Goal: Task Accomplishment & Management: Use online tool/utility

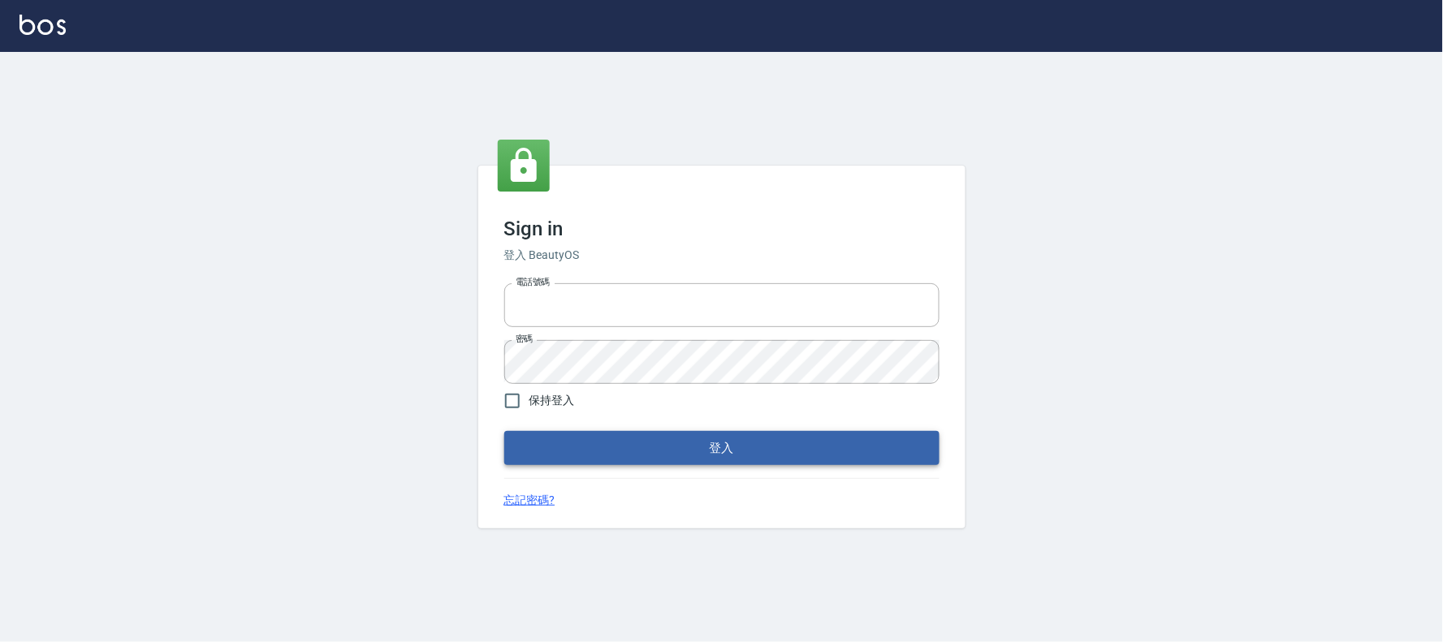
type input "032805930"
click at [748, 445] on button "登入" at bounding box center [721, 448] width 435 height 34
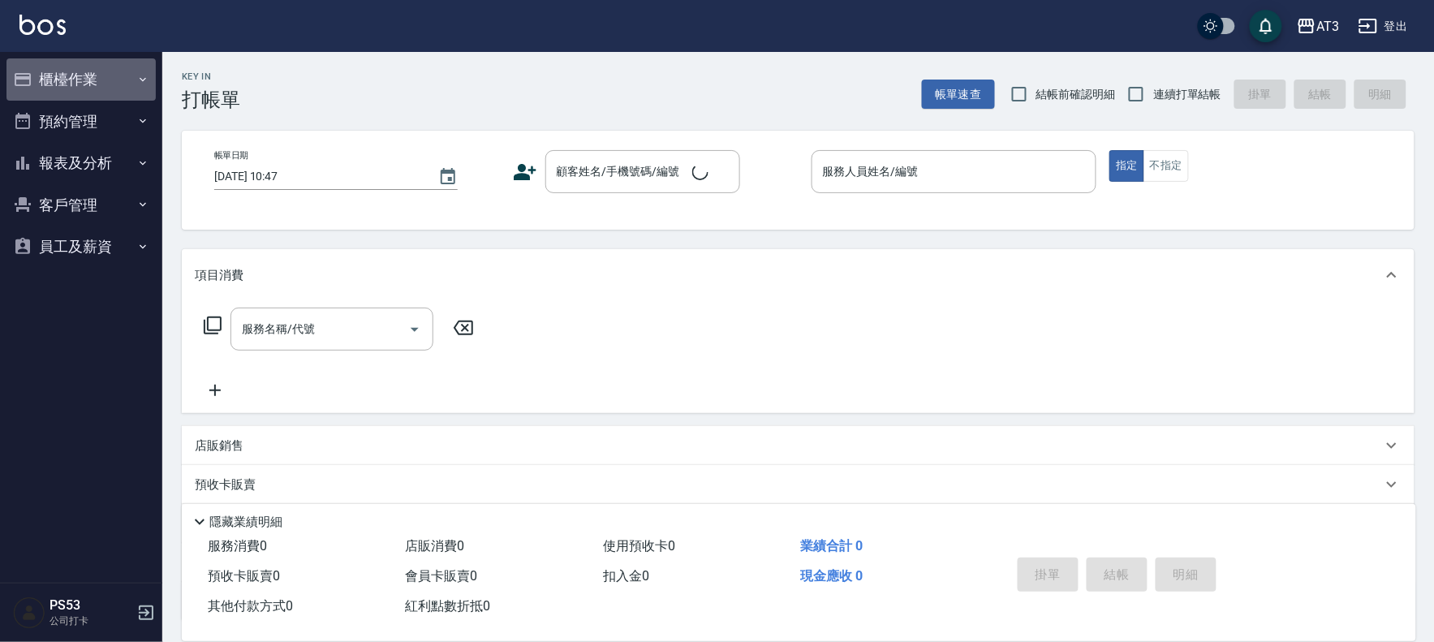
click at [71, 85] on button "櫃檯作業" at bounding box center [80, 79] width 149 height 42
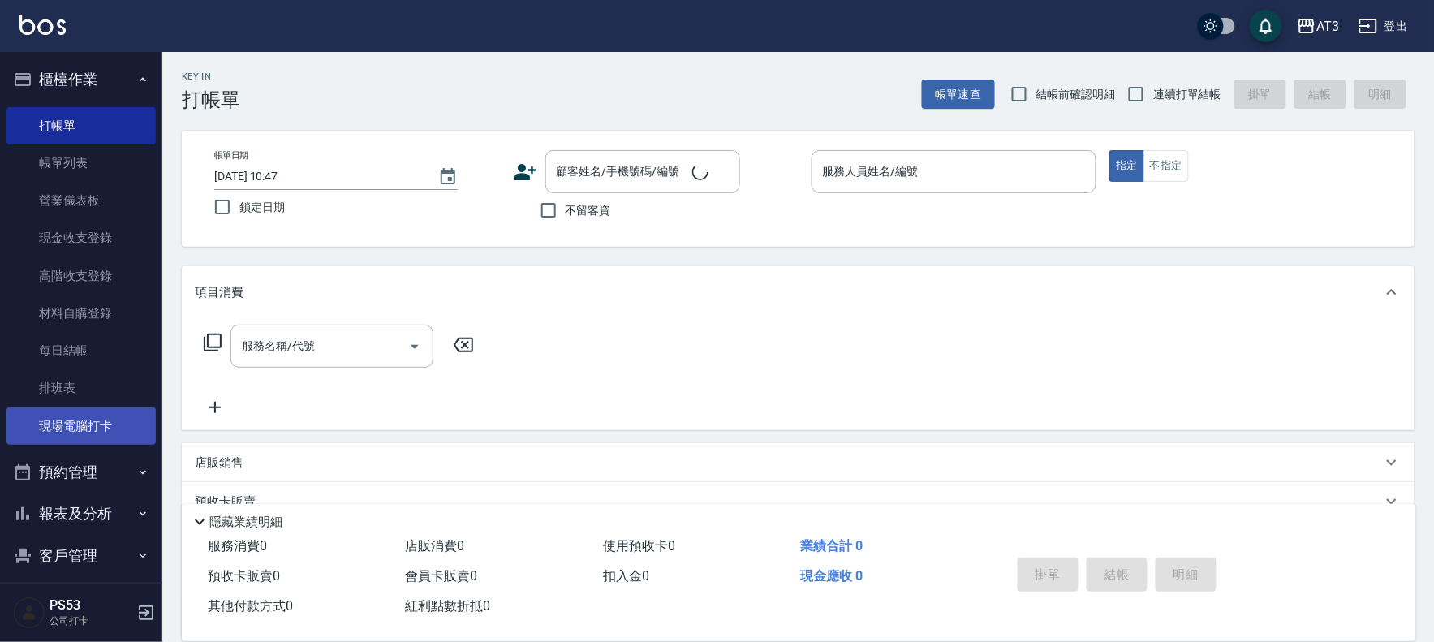
click at [87, 416] on link "現場電腦打卡" at bounding box center [80, 426] width 149 height 37
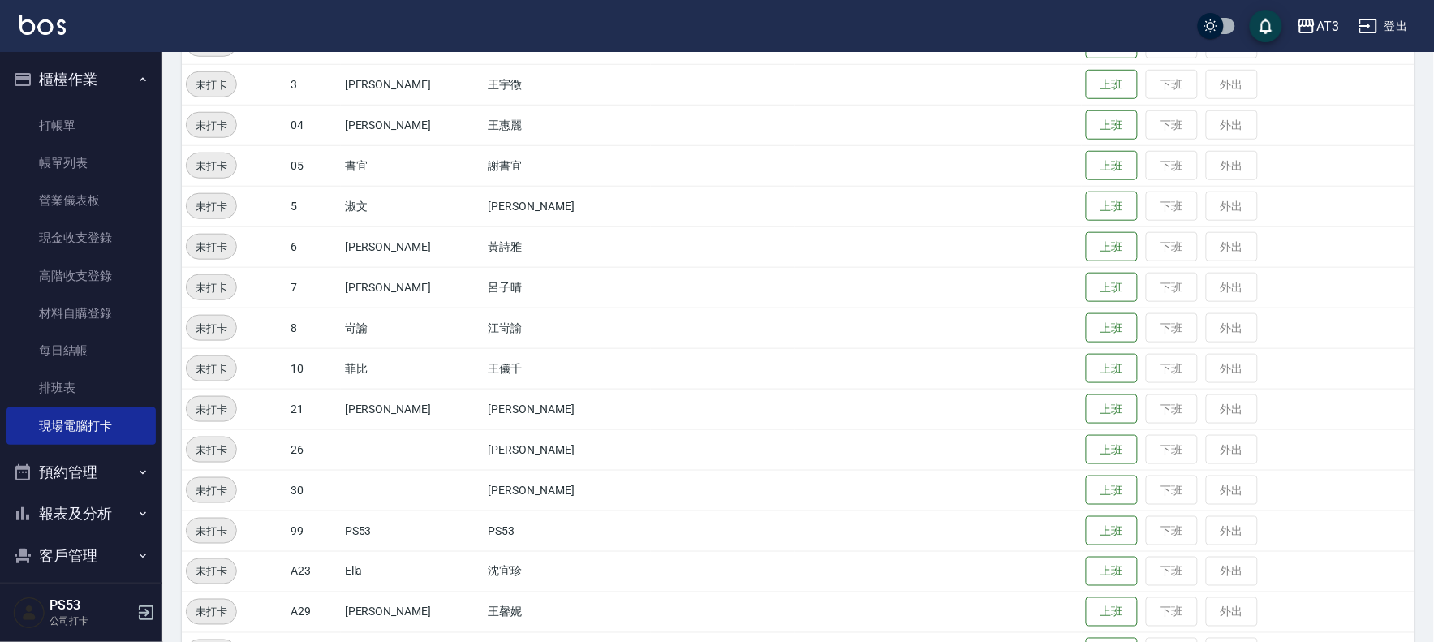
scroll to position [533, 0]
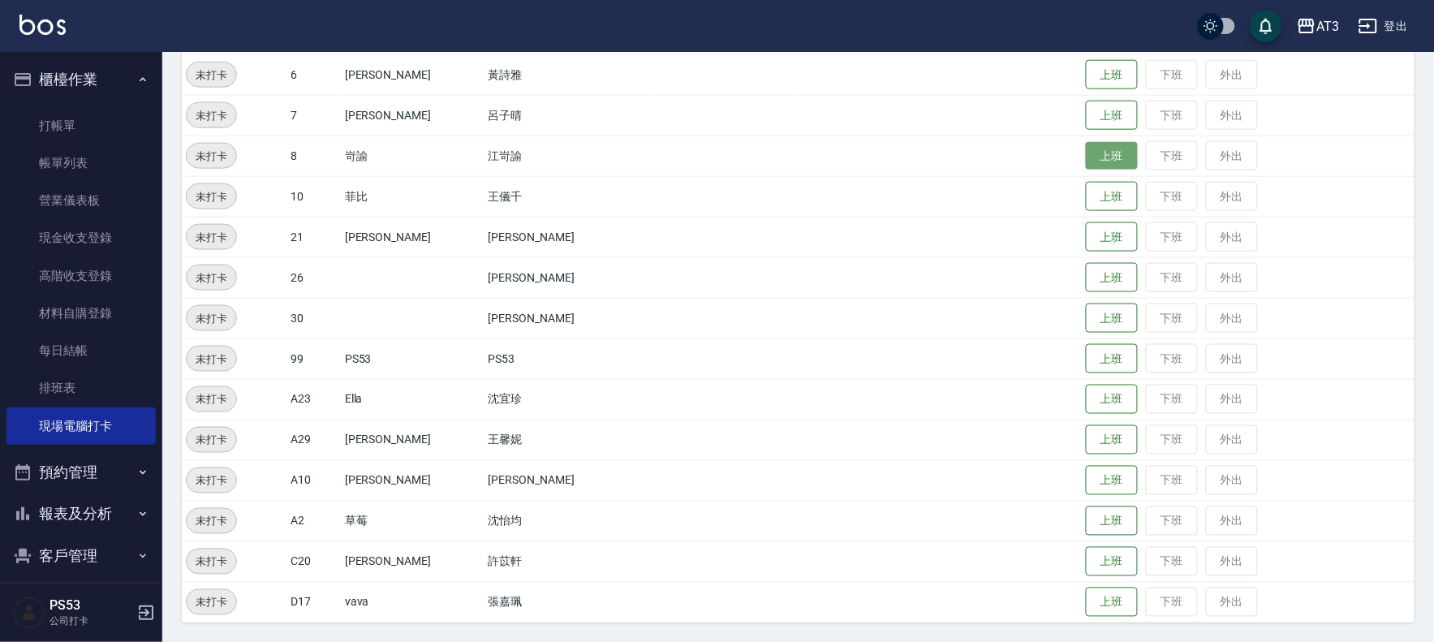
click at [1088, 149] on button "上班" at bounding box center [1112, 156] width 52 height 28
click at [1091, 244] on button "上班" at bounding box center [1112, 237] width 52 height 28
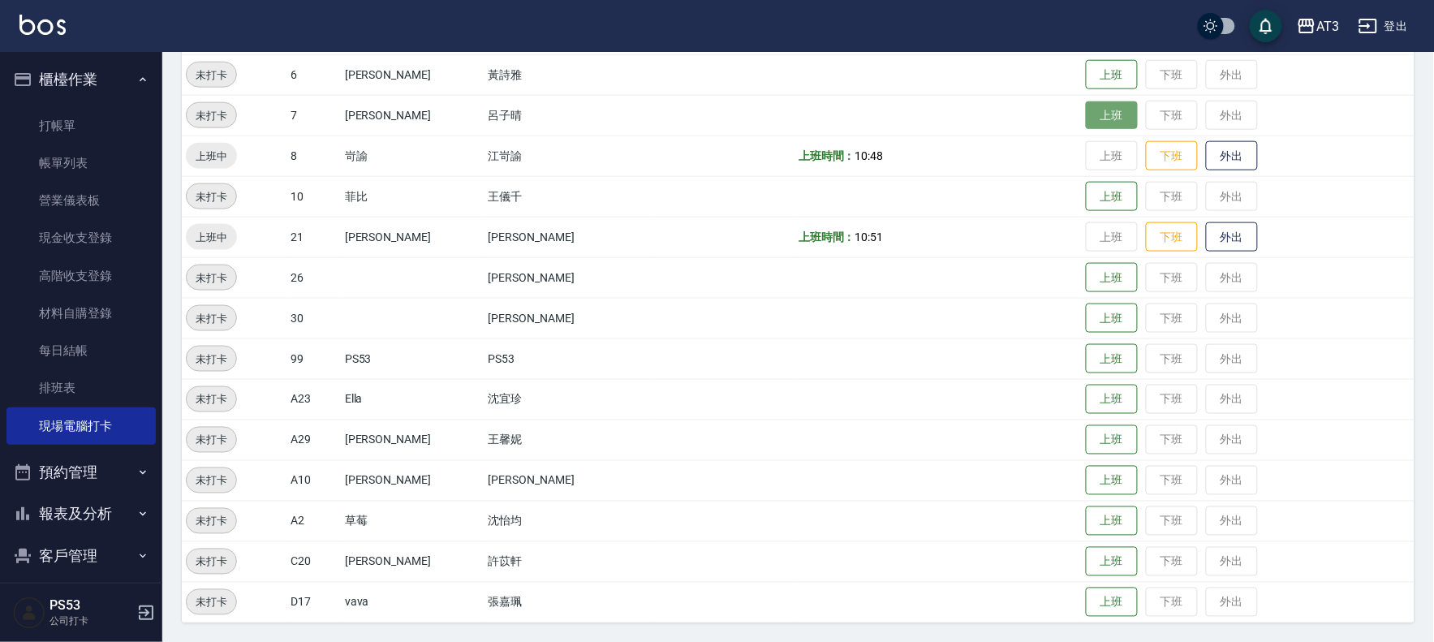
click at [1086, 122] on button "上班" at bounding box center [1112, 115] width 52 height 28
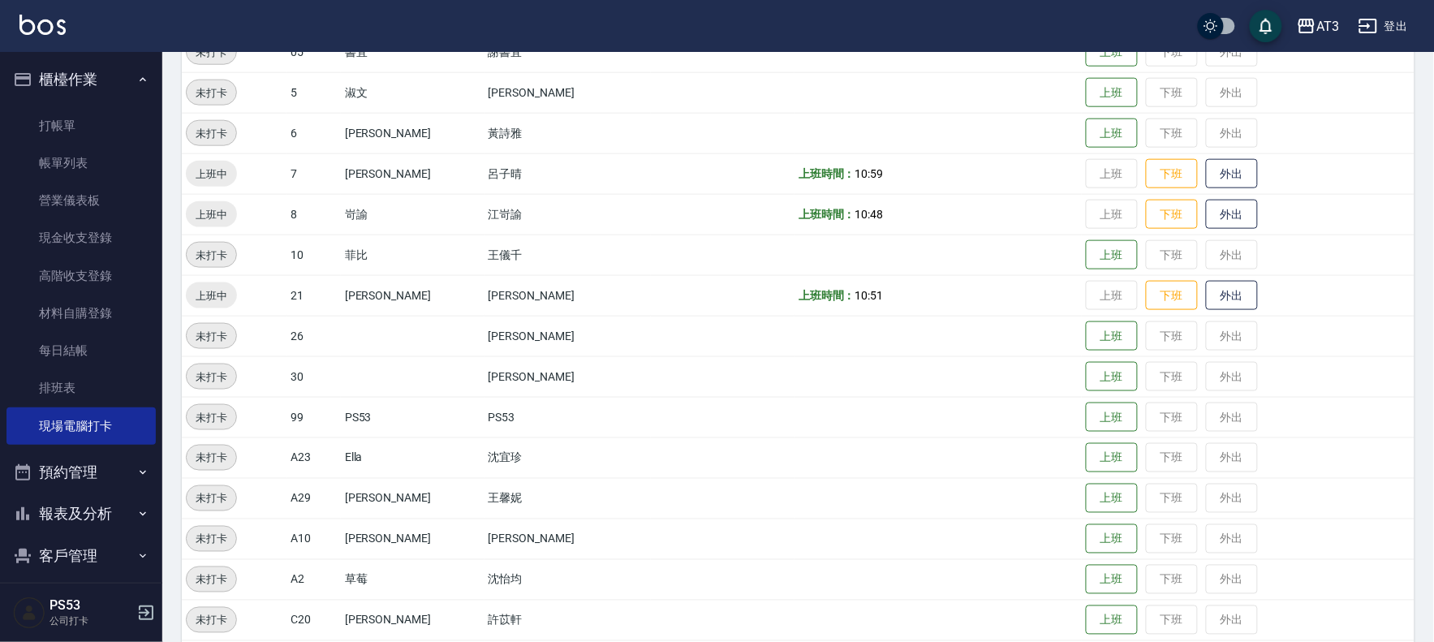
scroll to position [442, 0]
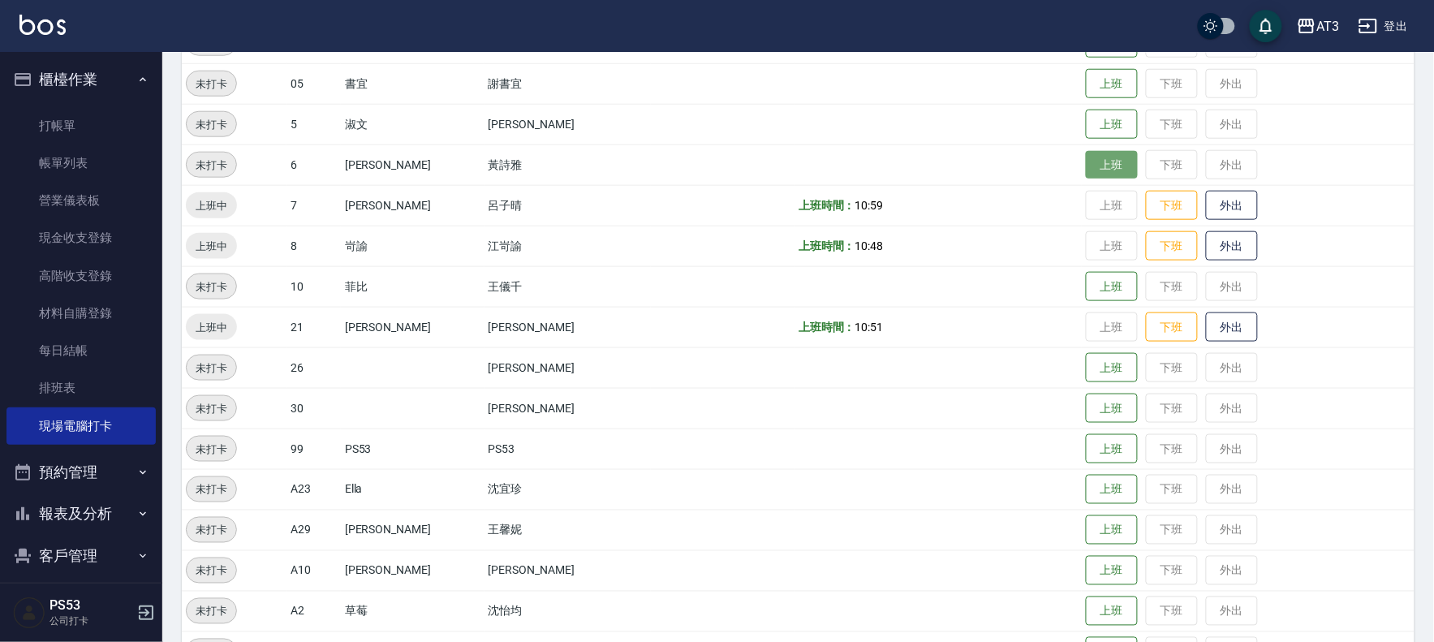
click at [1086, 171] on button "上班" at bounding box center [1112, 165] width 52 height 28
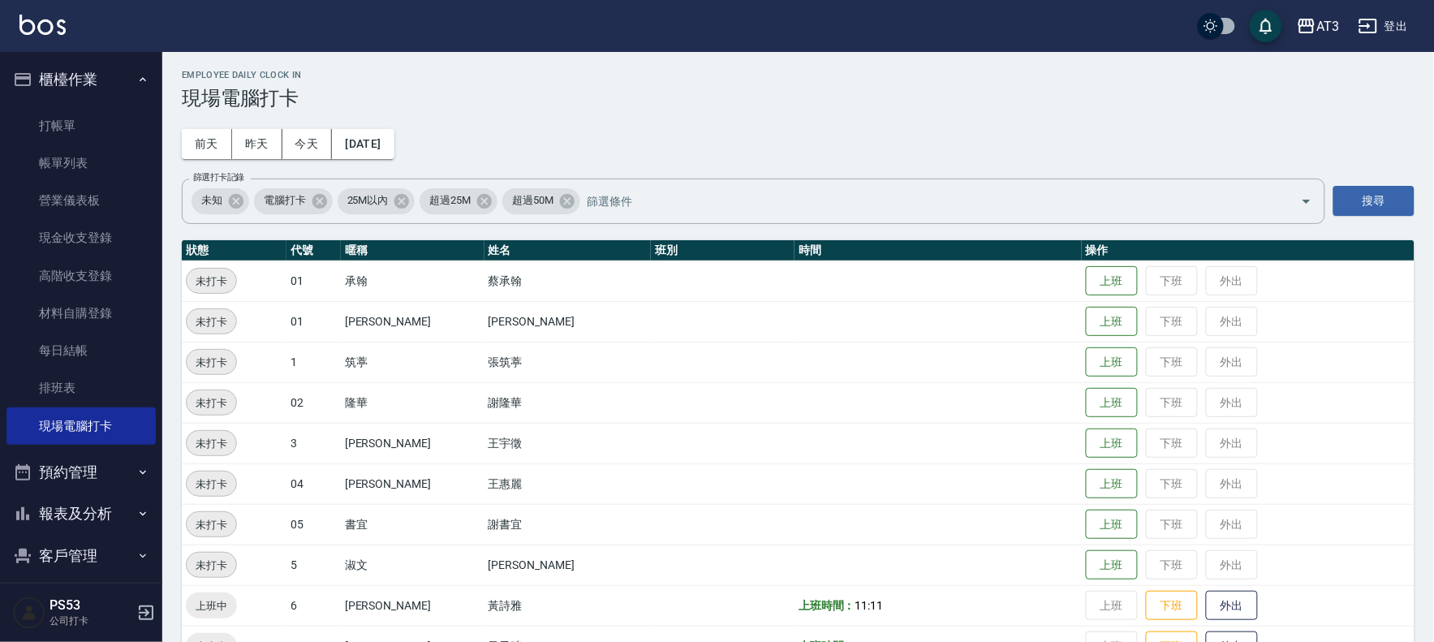
scroll to position [0, 0]
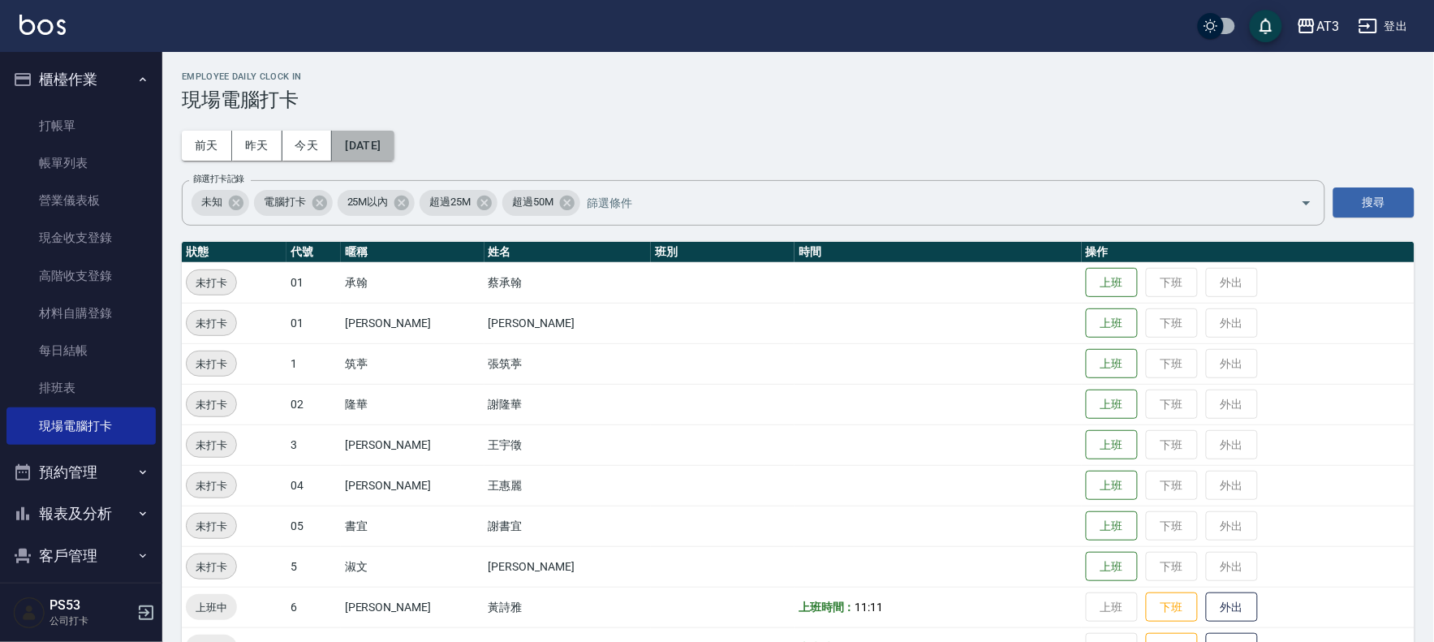
click at [394, 140] on button "[DATE]" at bounding box center [363, 146] width 62 height 30
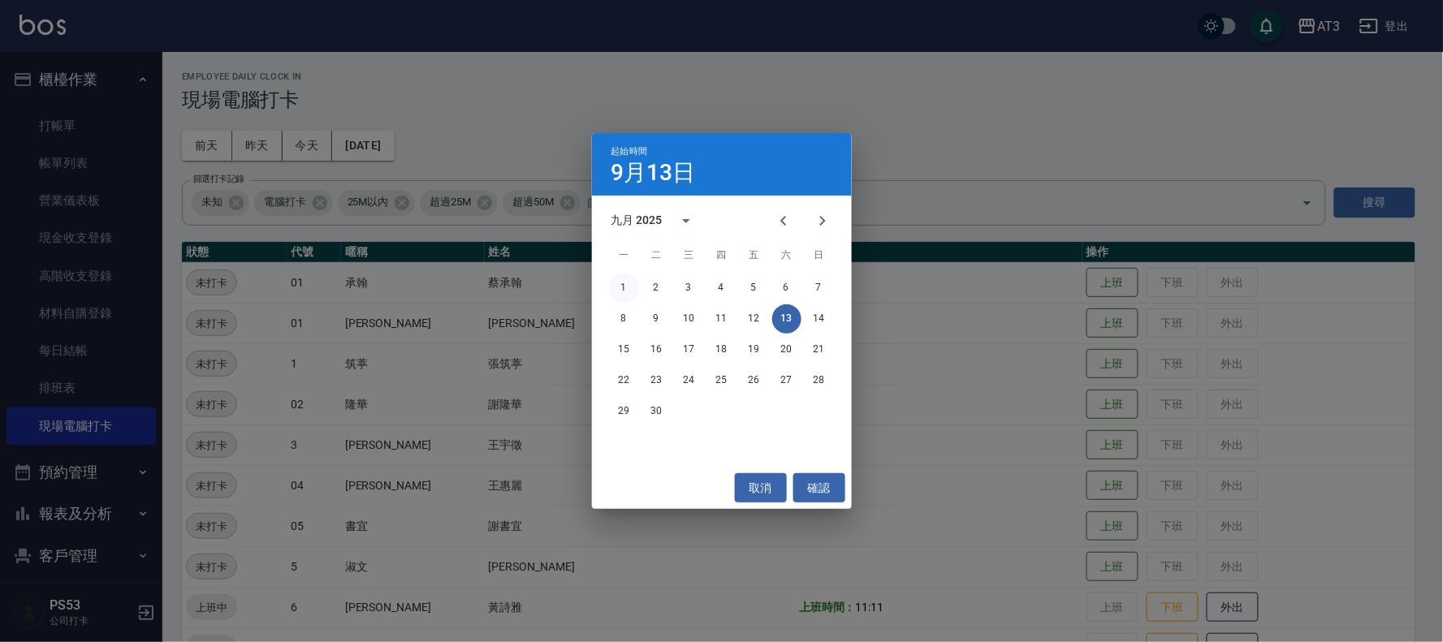
click at [626, 283] on button "1" at bounding box center [624, 288] width 29 height 29
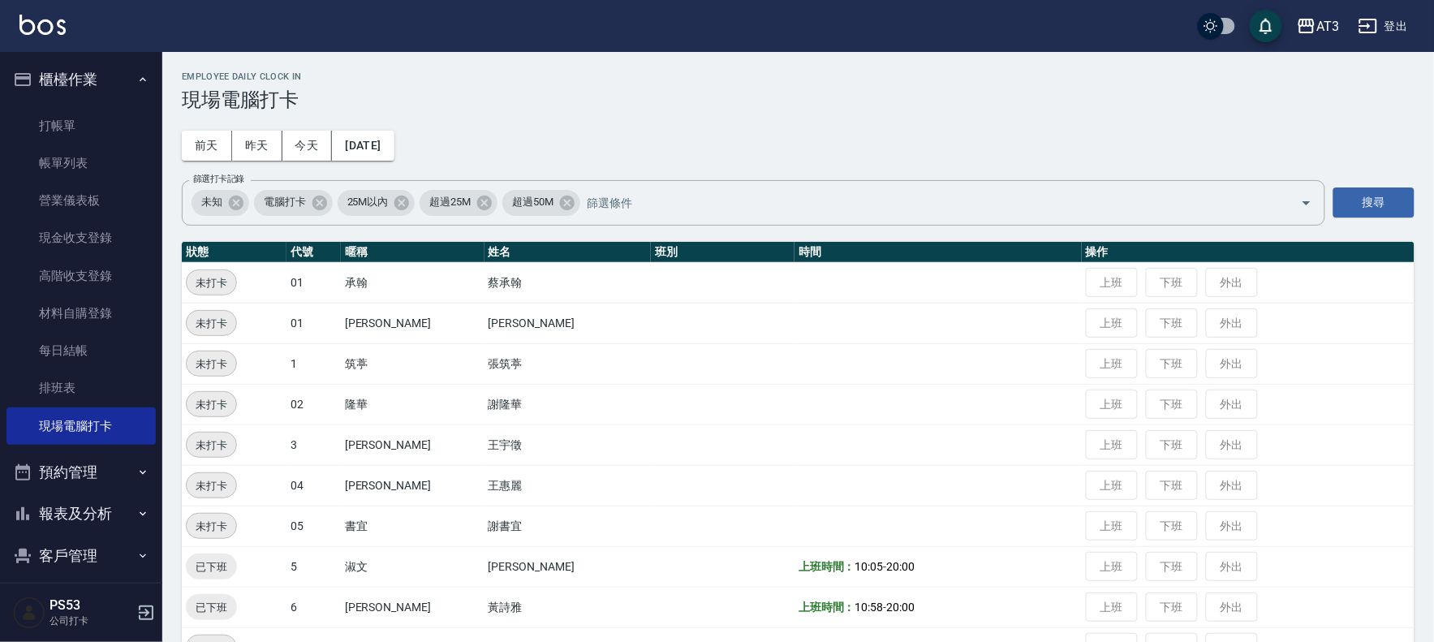
drag, startPoint x: 353, startPoint y: 154, endPoint x: 334, endPoint y: 168, distance: 23.2
click at [334, 168] on div "Employee Daily Clock In 現場電腦打卡 [DATE] [DATE] [DATE] [DATE] 篩選打卡記錄 未知 電腦打卡 25M以內…" at bounding box center [798, 614] width 1272 height 1124
click at [377, 151] on button "[DATE]" at bounding box center [363, 146] width 62 height 30
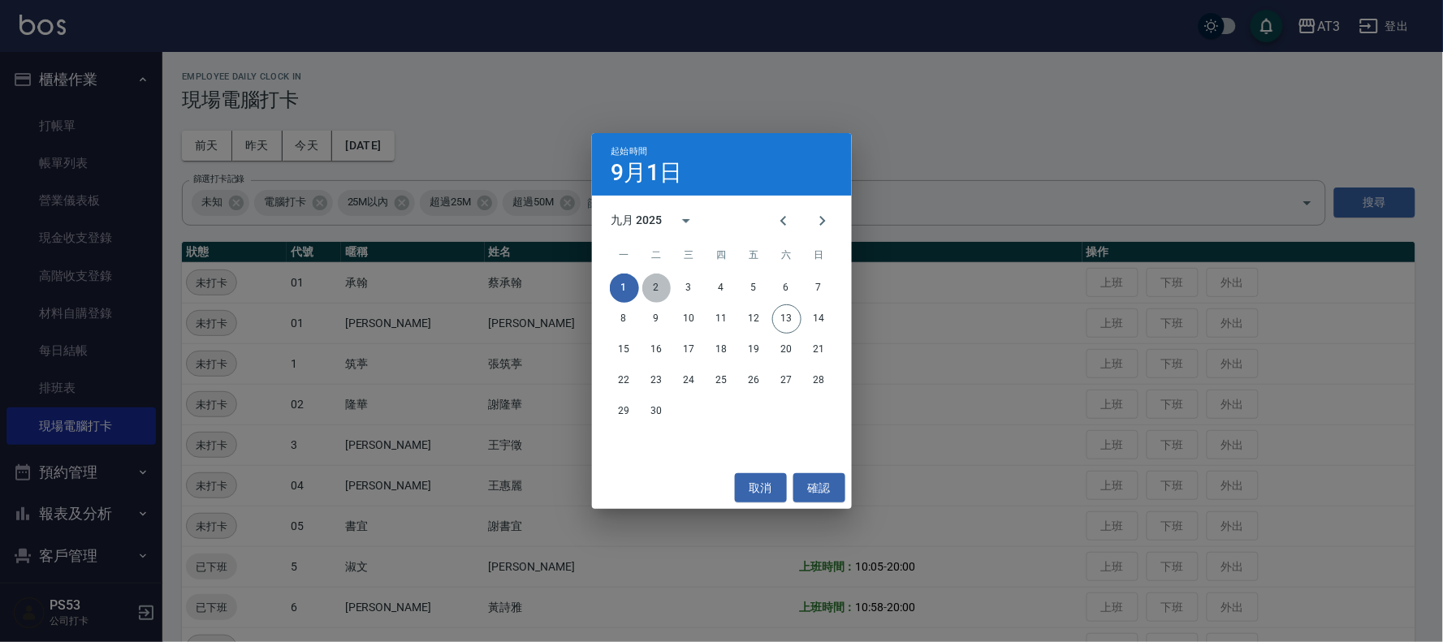
click at [653, 291] on button "2" at bounding box center [656, 288] width 29 height 29
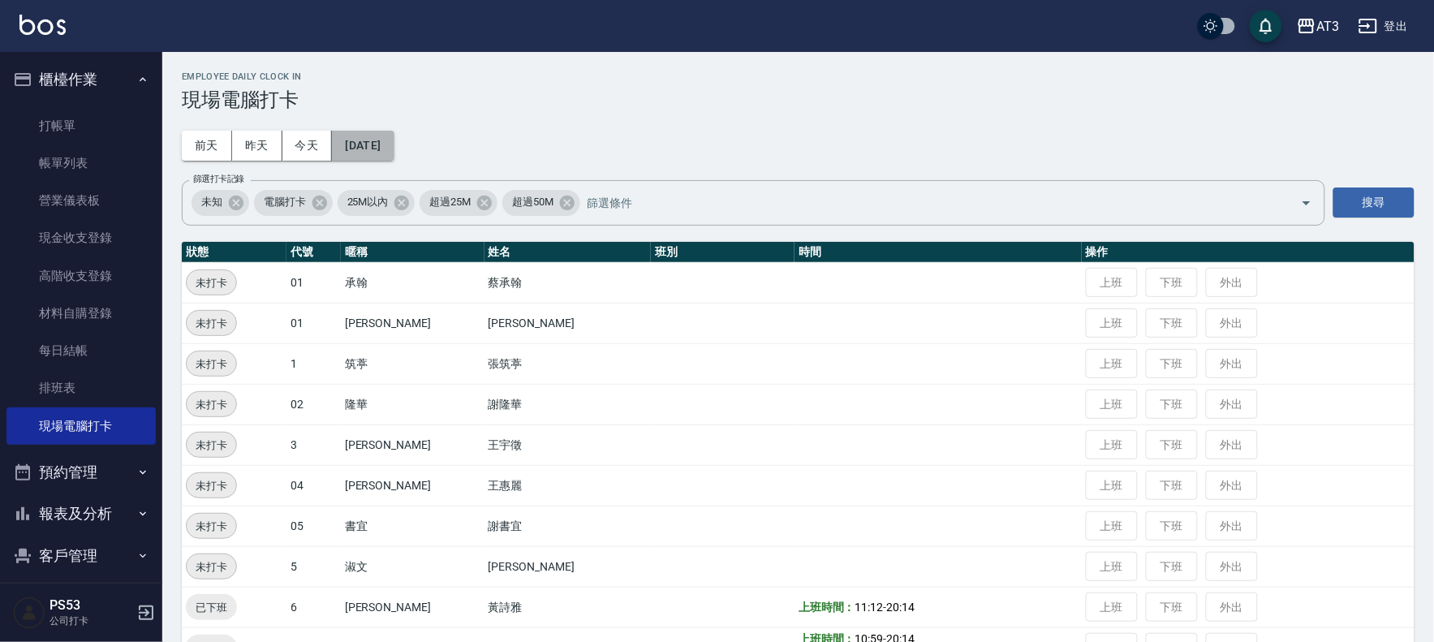
click at [382, 146] on button "[DATE]" at bounding box center [363, 146] width 62 height 30
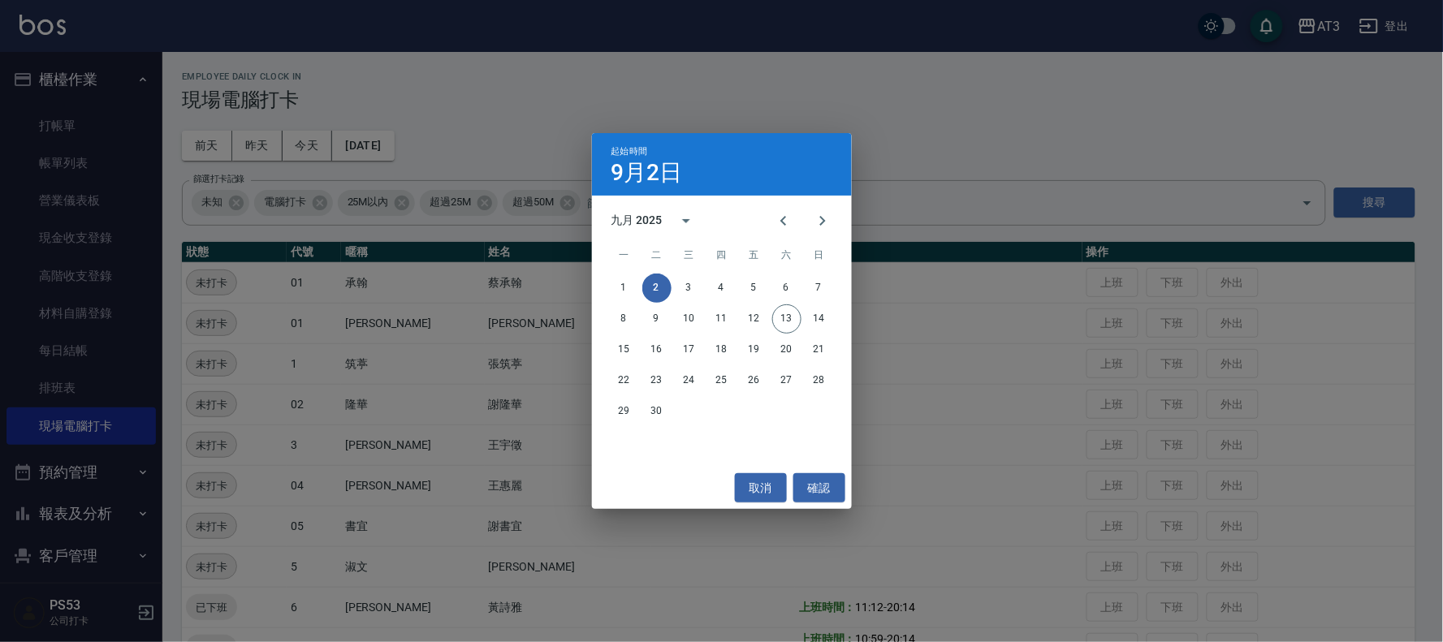
click at [1150, 455] on div "起始時間 [DATE] 九月 2025 一 二 三 四 五 六 日 1 2 3 4 5 6 7 8 9 10 11 12 13 14 15 16 17 18 …" at bounding box center [721, 321] width 1443 height 642
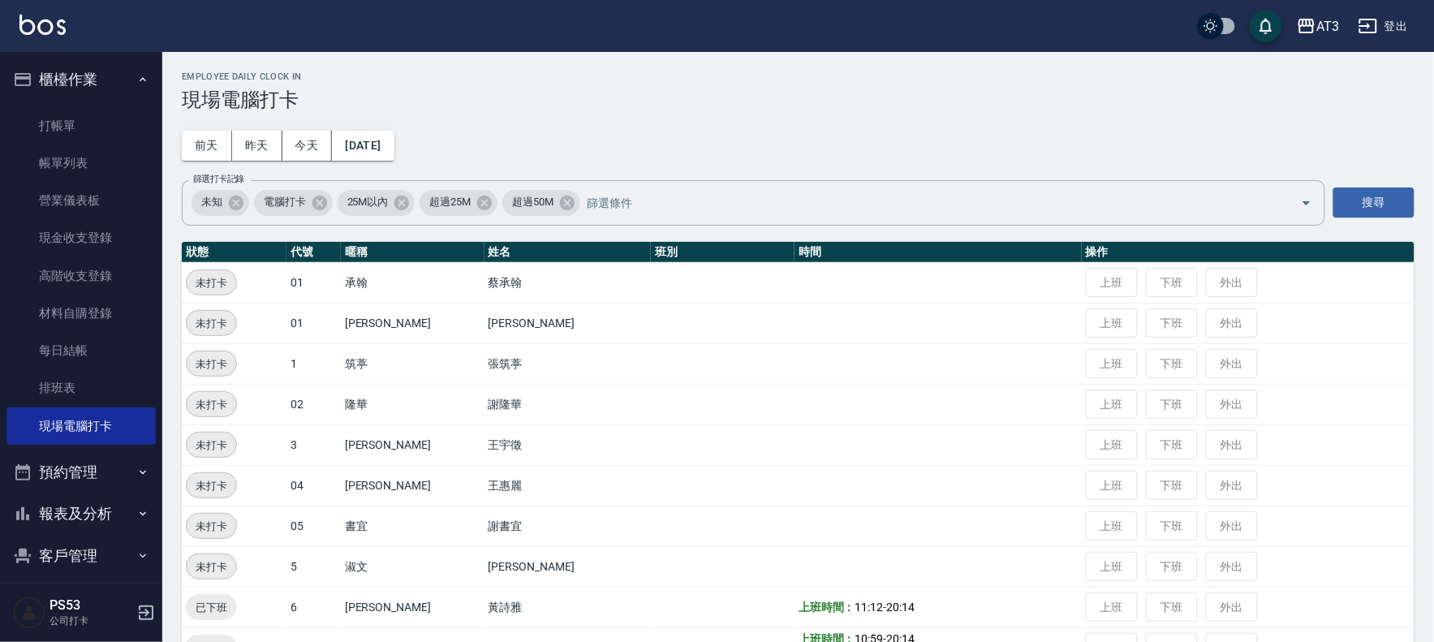
click at [993, 435] on td at bounding box center [938, 445] width 287 height 41
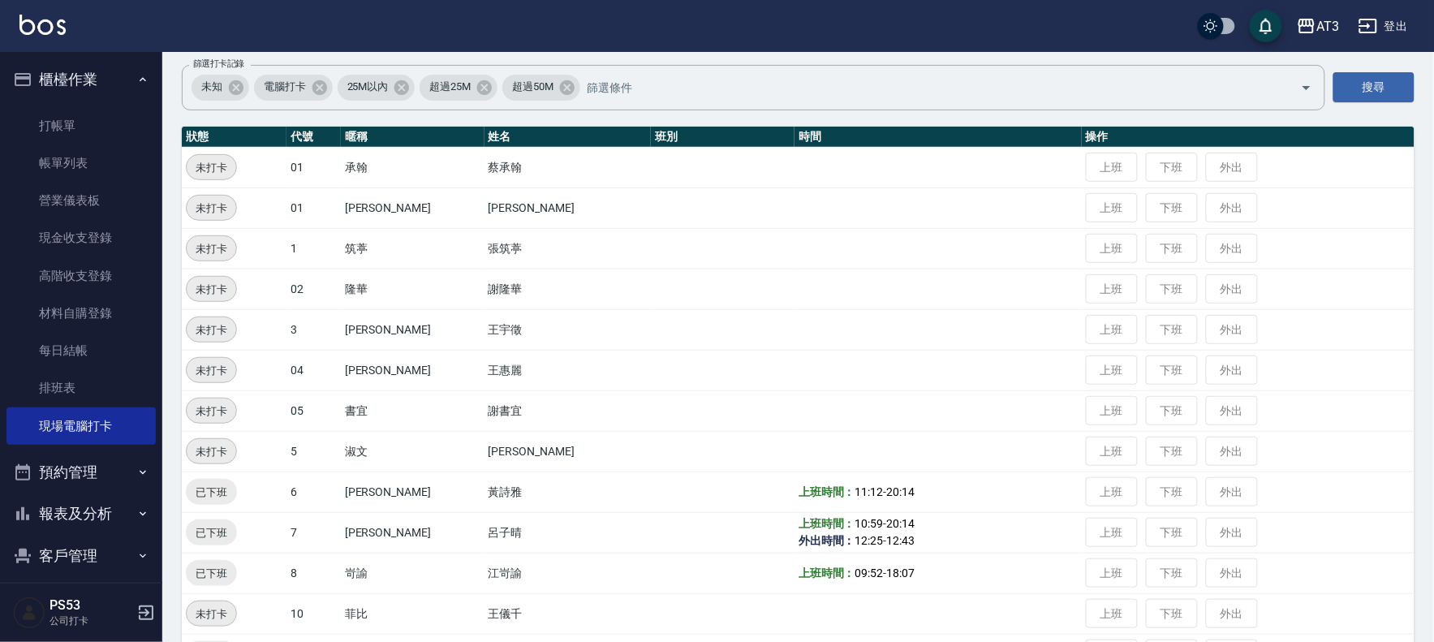
scroll to position [90, 0]
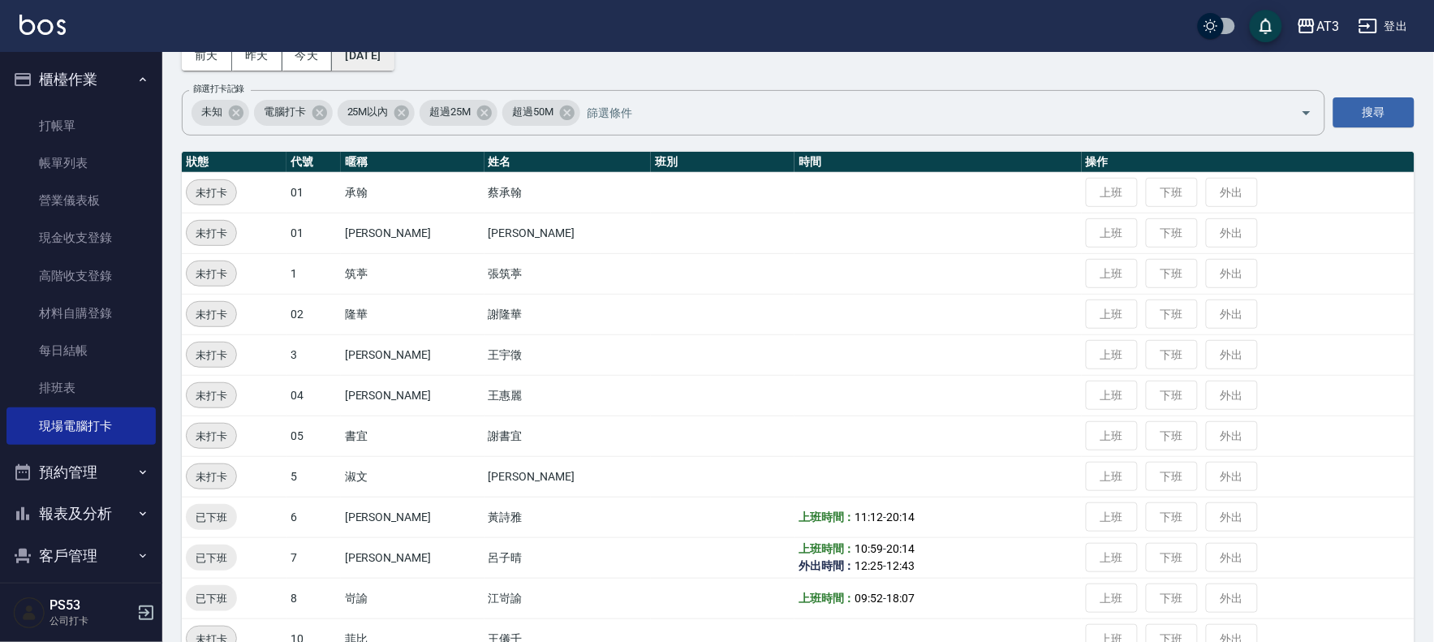
click at [390, 60] on button "[DATE]" at bounding box center [363, 56] width 62 height 30
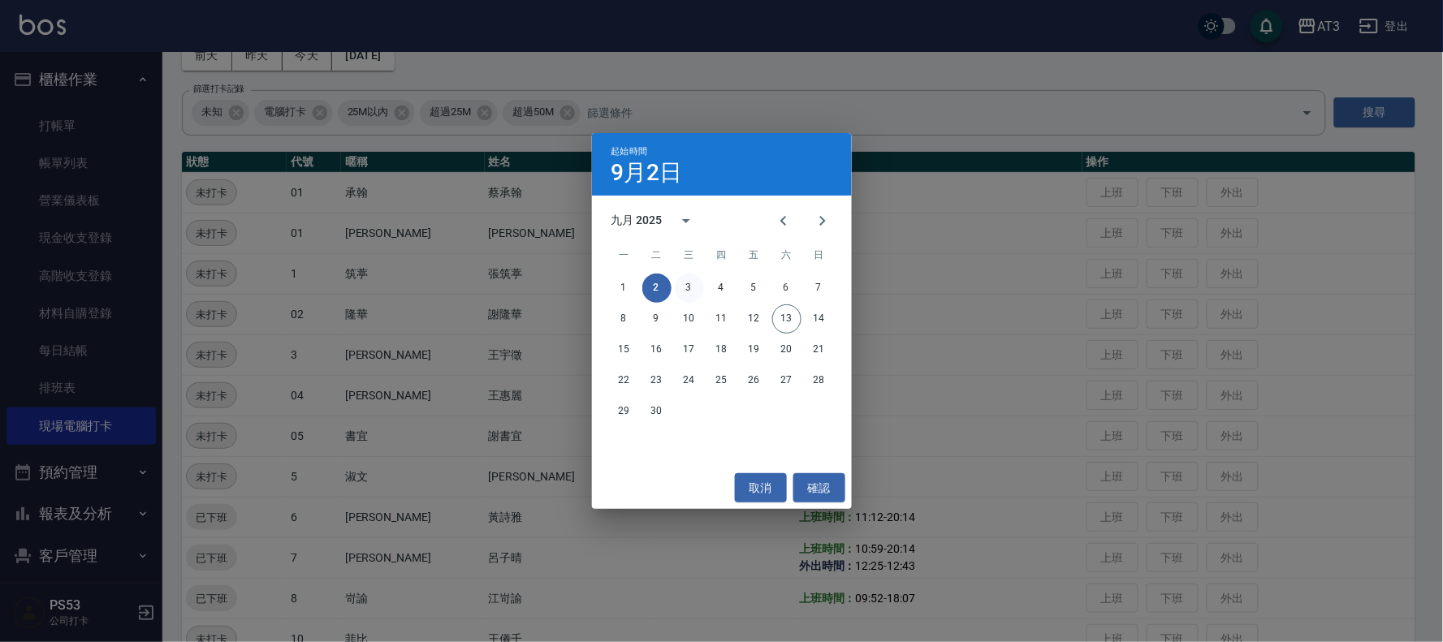
click at [692, 287] on button "3" at bounding box center [689, 288] width 29 height 29
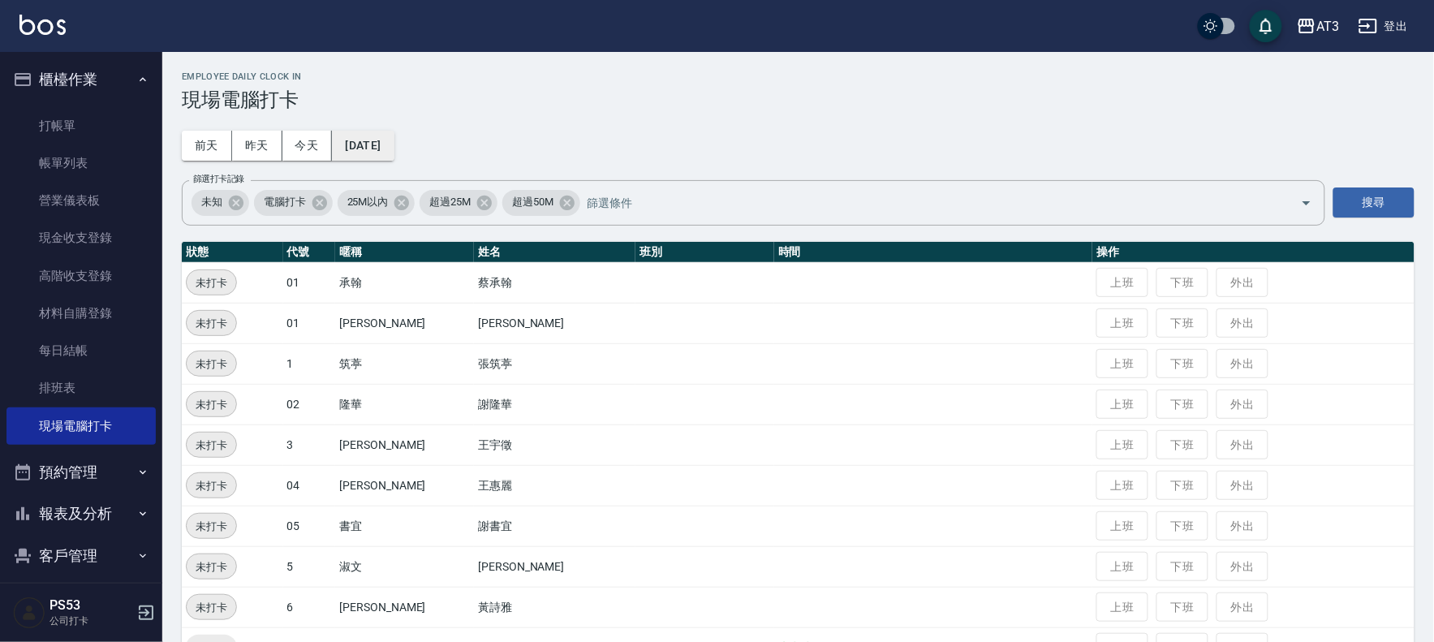
click at [391, 152] on button "[DATE]" at bounding box center [363, 146] width 62 height 30
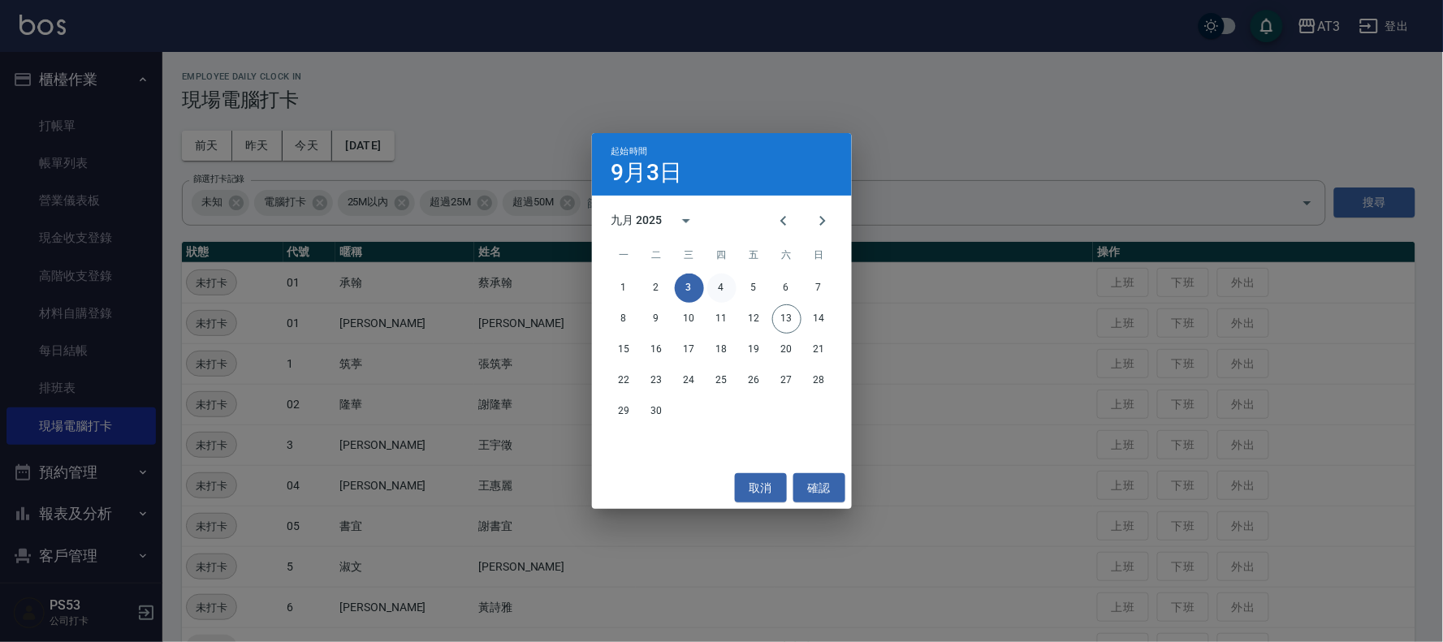
click at [723, 282] on button "4" at bounding box center [721, 288] width 29 height 29
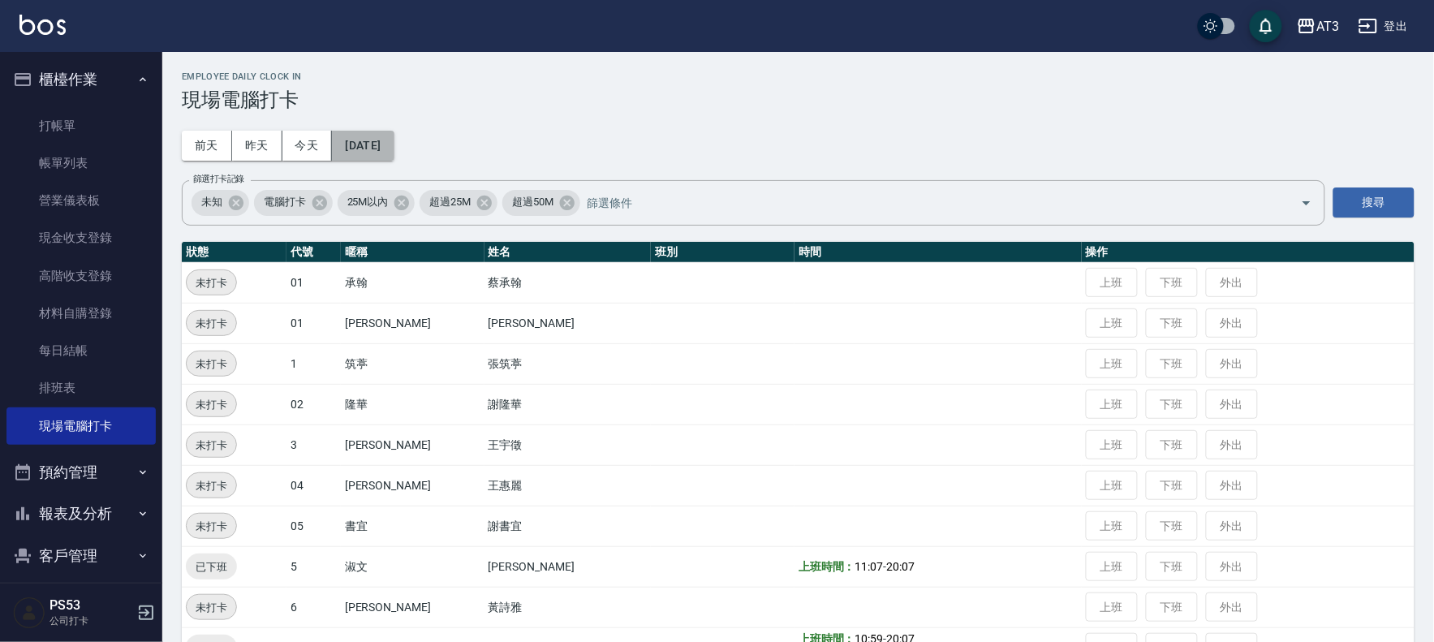
click at [394, 143] on button "[DATE]" at bounding box center [363, 146] width 62 height 30
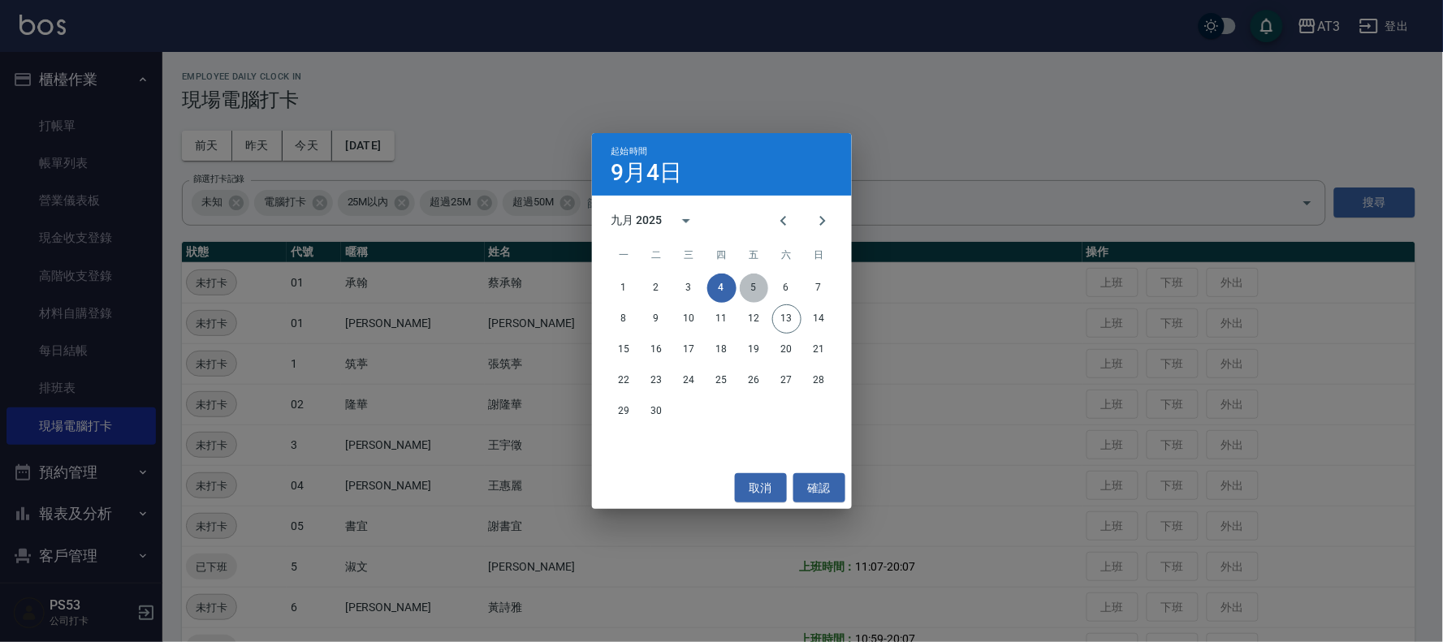
click at [748, 285] on button "5" at bounding box center [754, 288] width 29 height 29
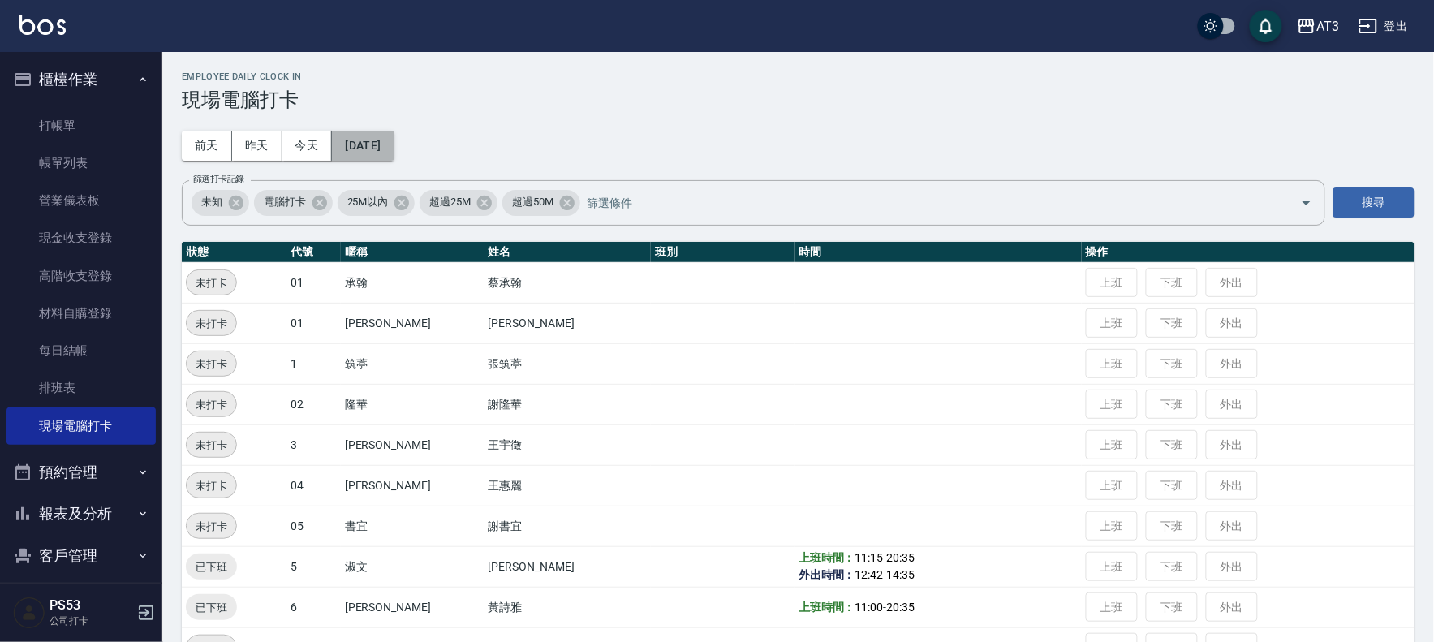
click at [394, 148] on button "[DATE]" at bounding box center [363, 146] width 62 height 30
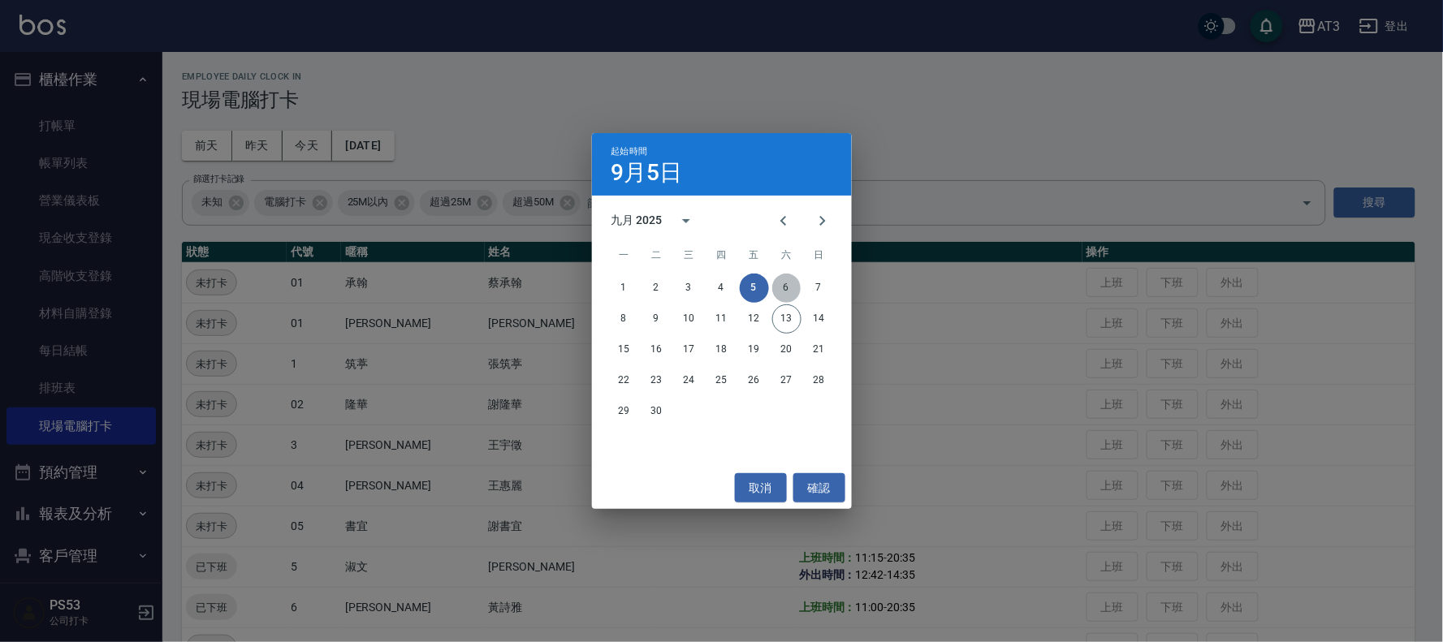
click at [781, 288] on button "6" at bounding box center [786, 288] width 29 height 29
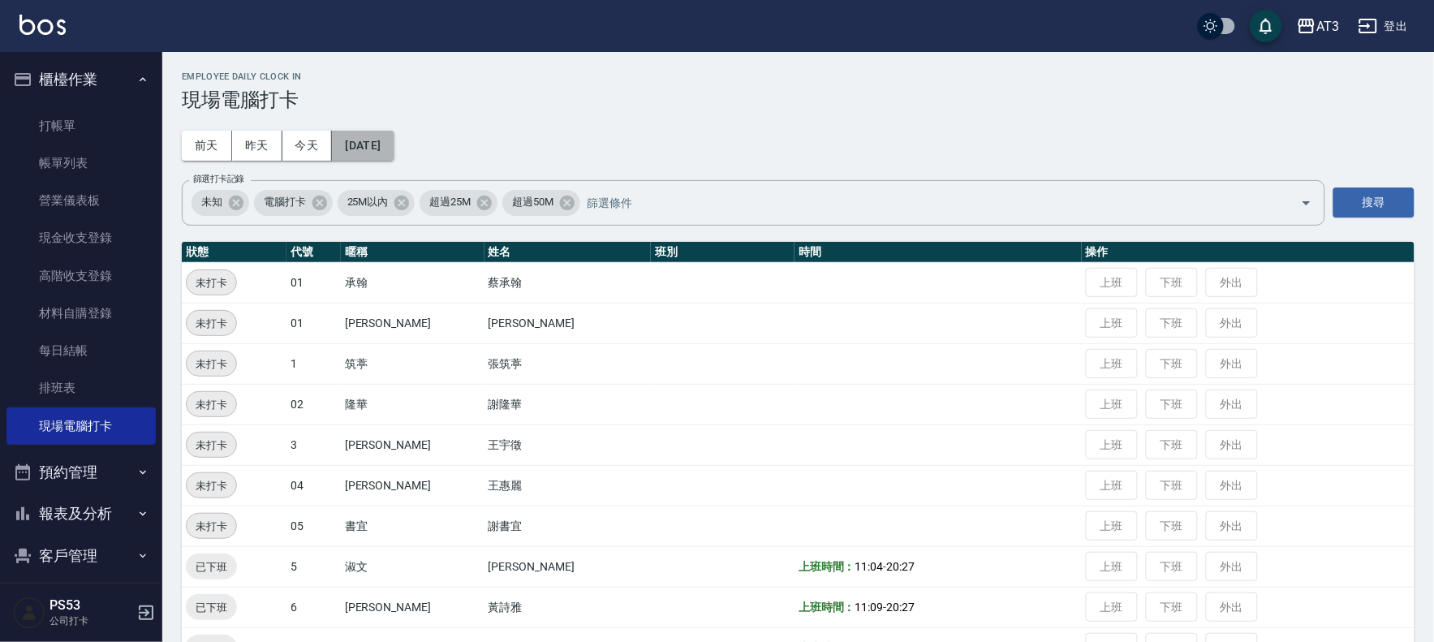
click at [392, 134] on button "[DATE]" at bounding box center [363, 146] width 62 height 30
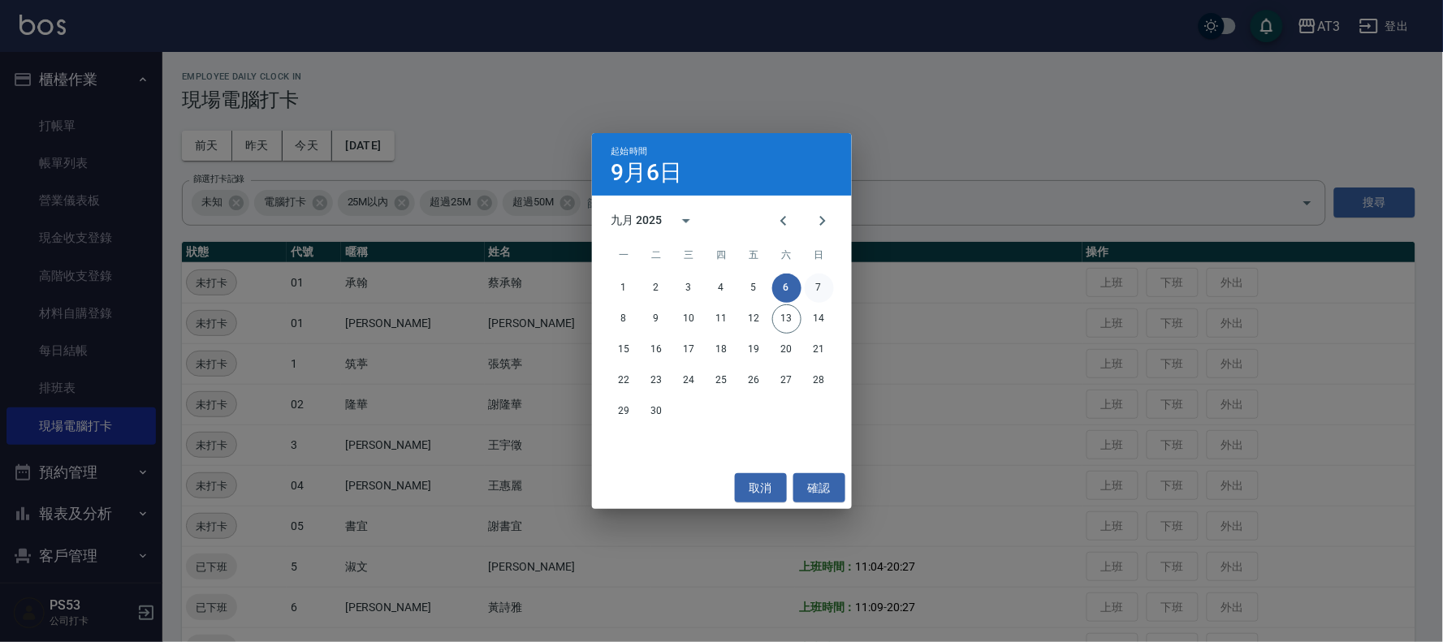
click at [820, 284] on button "7" at bounding box center [819, 288] width 29 height 29
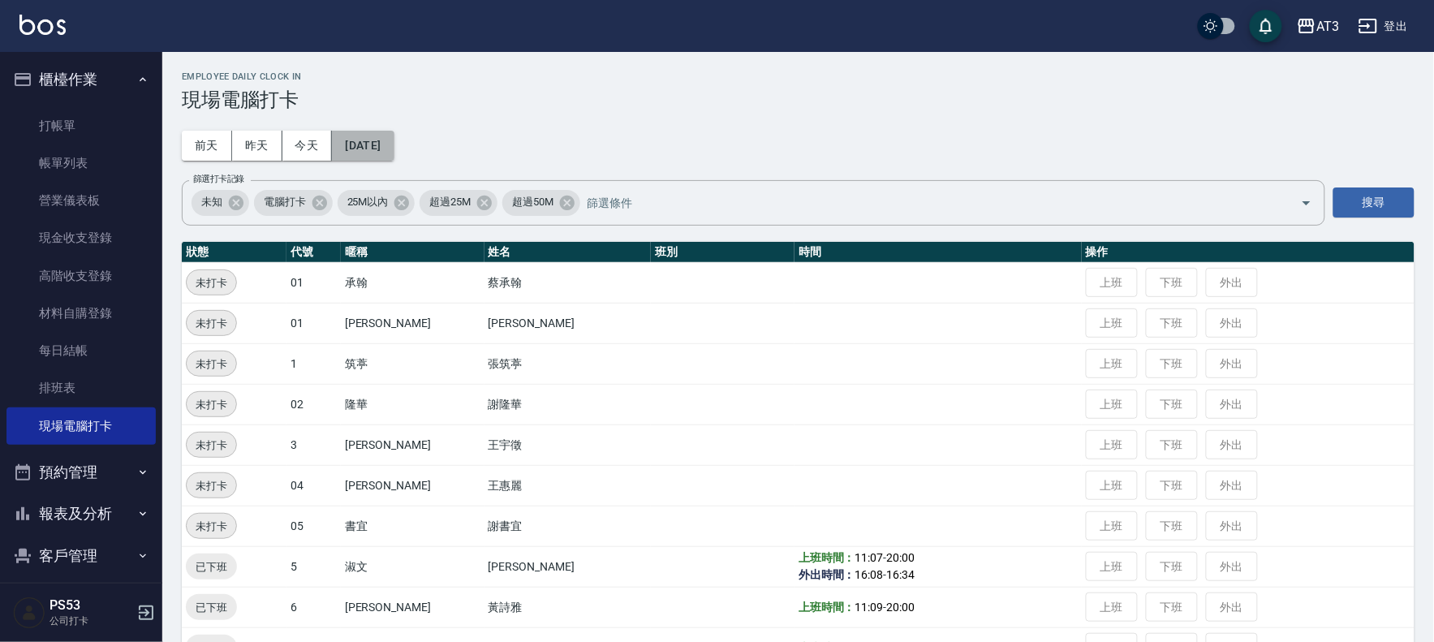
click at [387, 144] on button "[DATE]" at bounding box center [363, 146] width 62 height 30
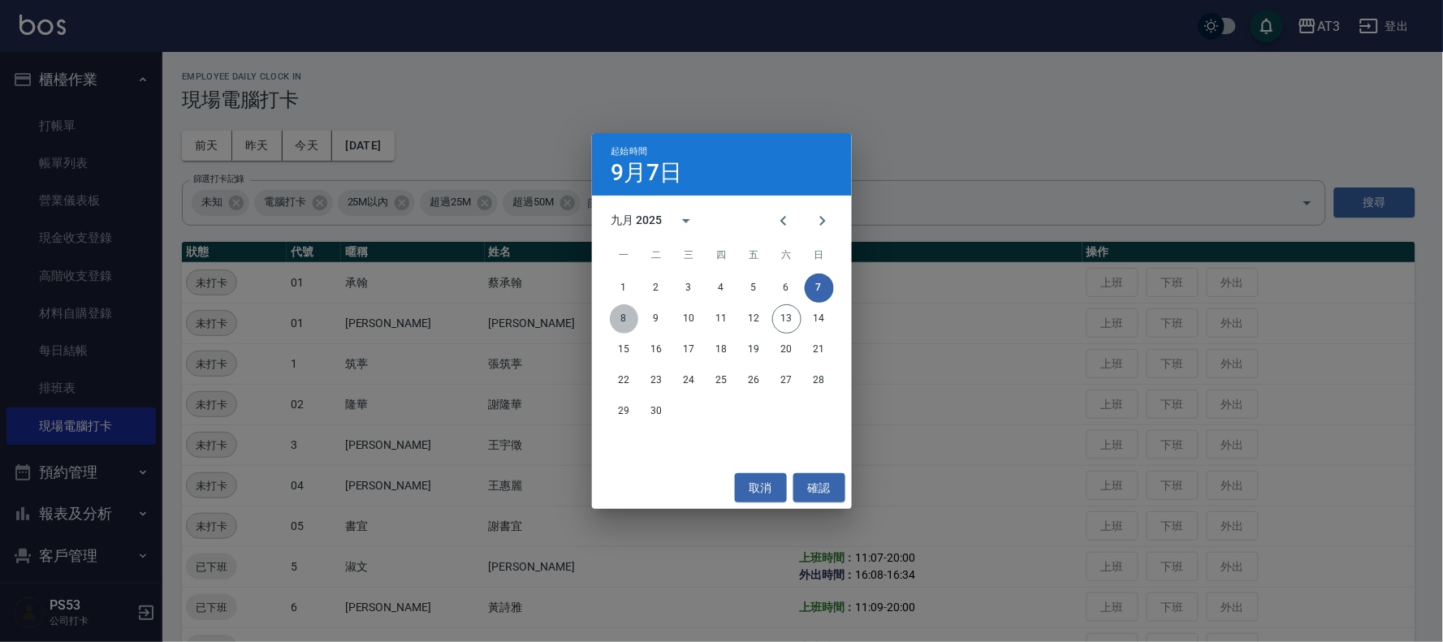
click at [621, 315] on button "8" at bounding box center [624, 318] width 29 height 29
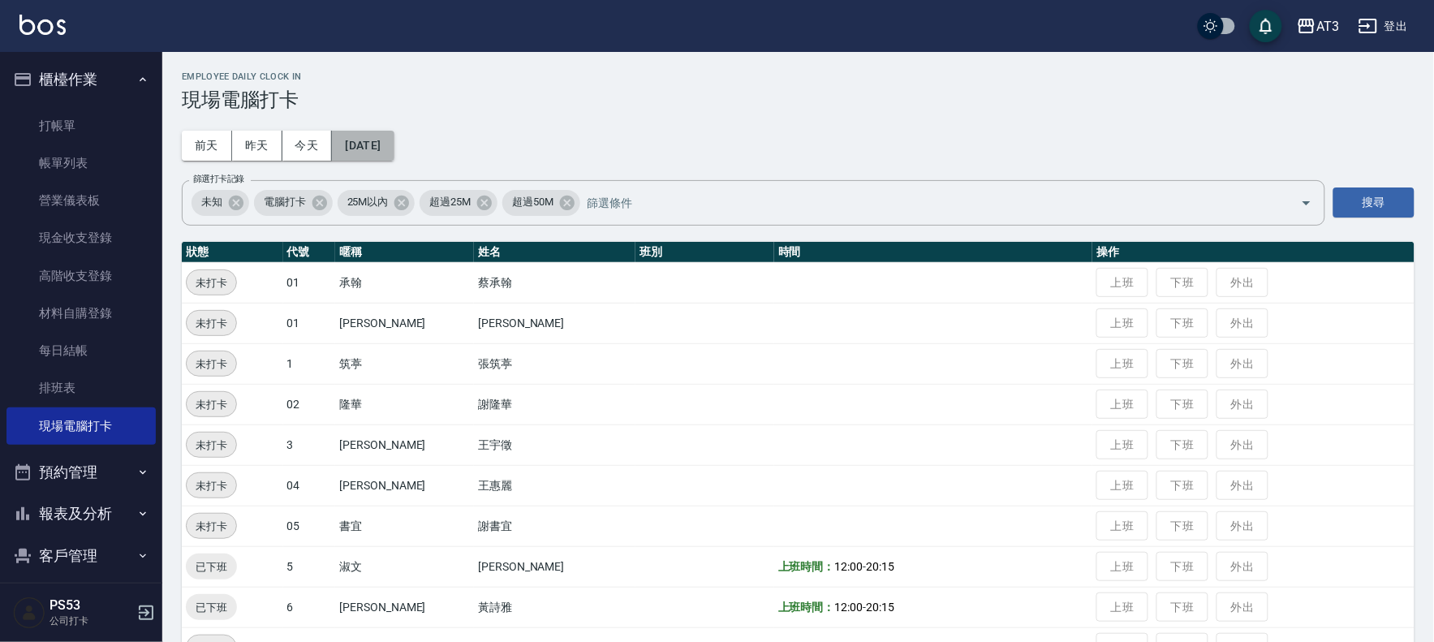
click at [382, 148] on button "[DATE]" at bounding box center [363, 146] width 62 height 30
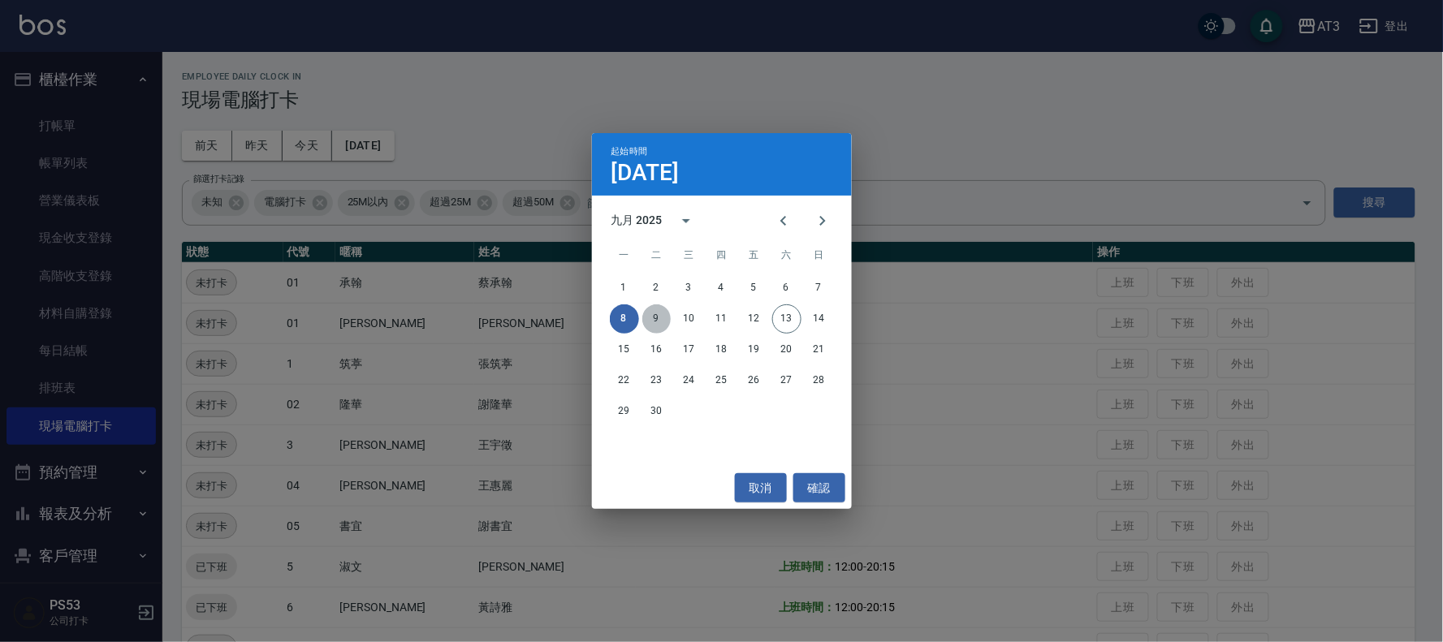
click at [662, 320] on button "9" at bounding box center [656, 318] width 29 height 29
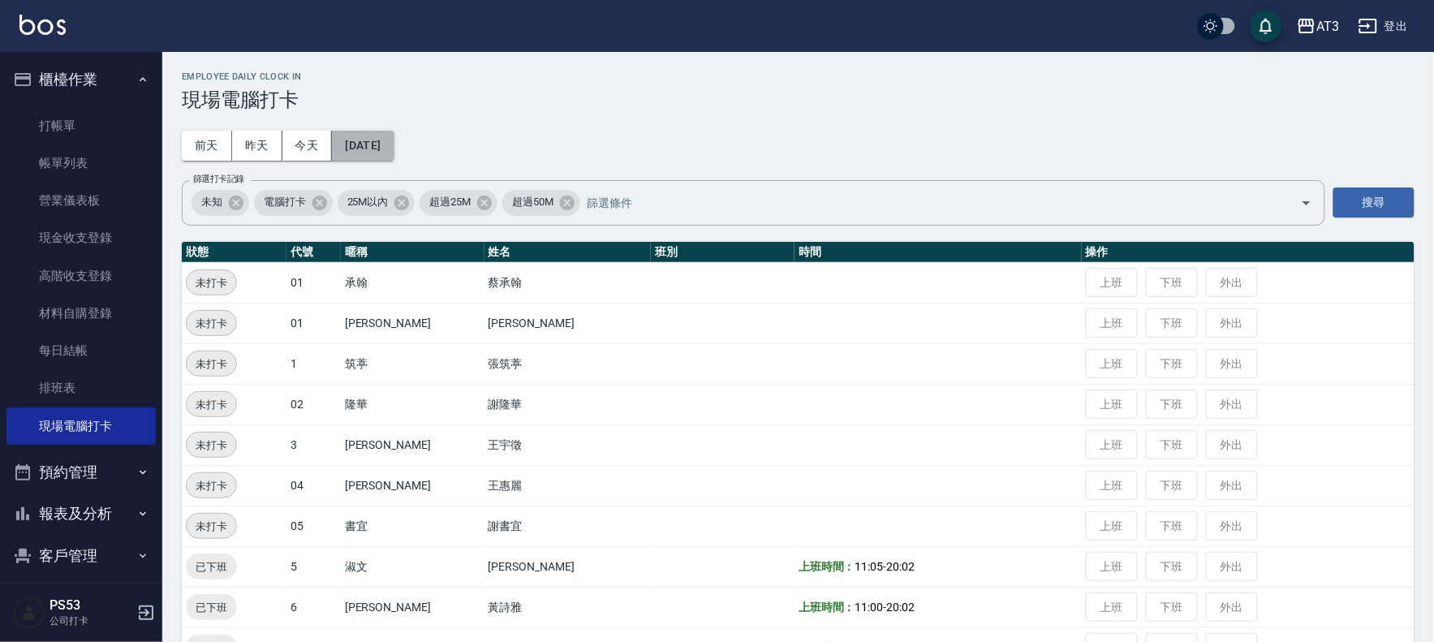
click at [394, 142] on button "[DATE]" at bounding box center [363, 146] width 62 height 30
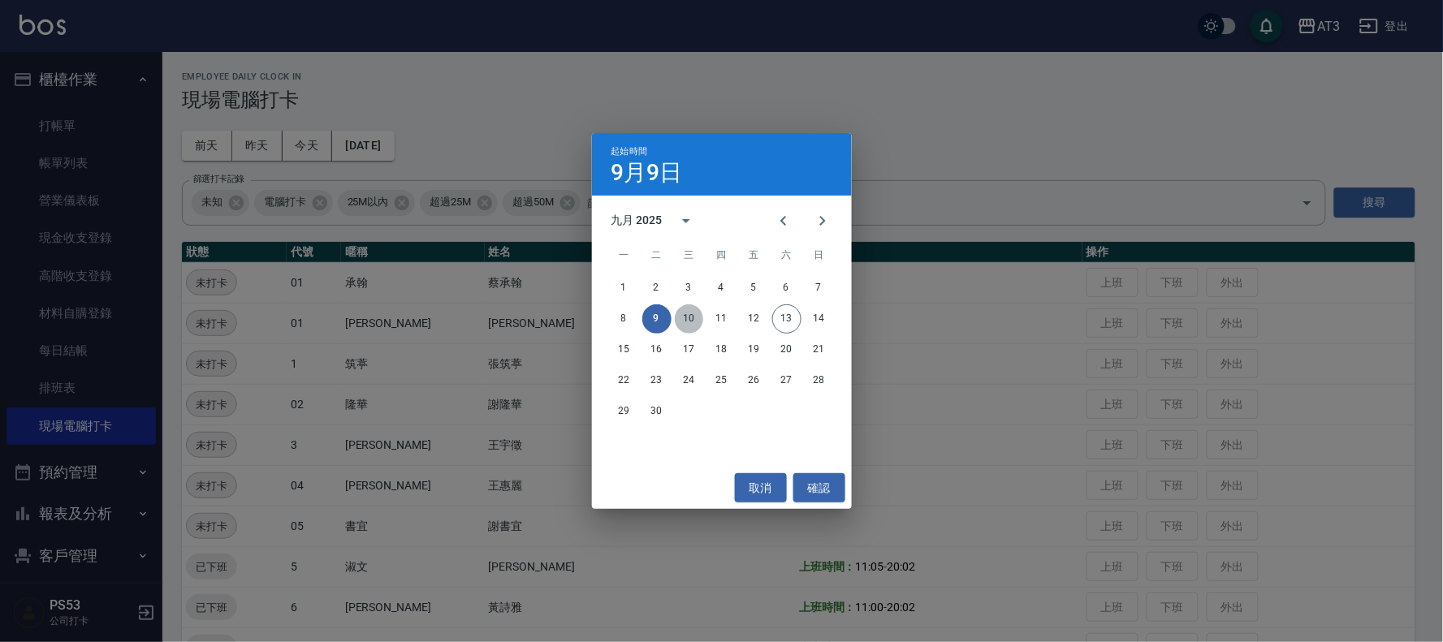
click at [697, 320] on button "10" at bounding box center [689, 318] width 29 height 29
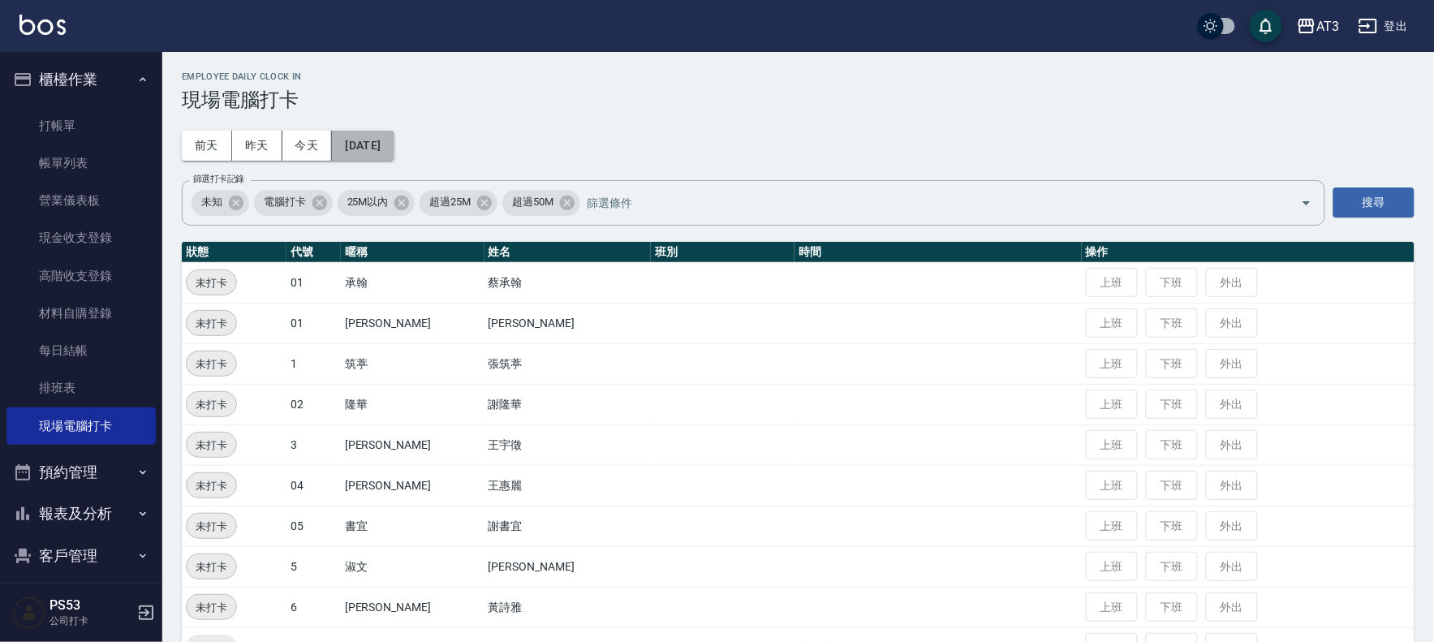
click at [391, 145] on button "[DATE]" at bounding box center [363, 146] width 62 height 30
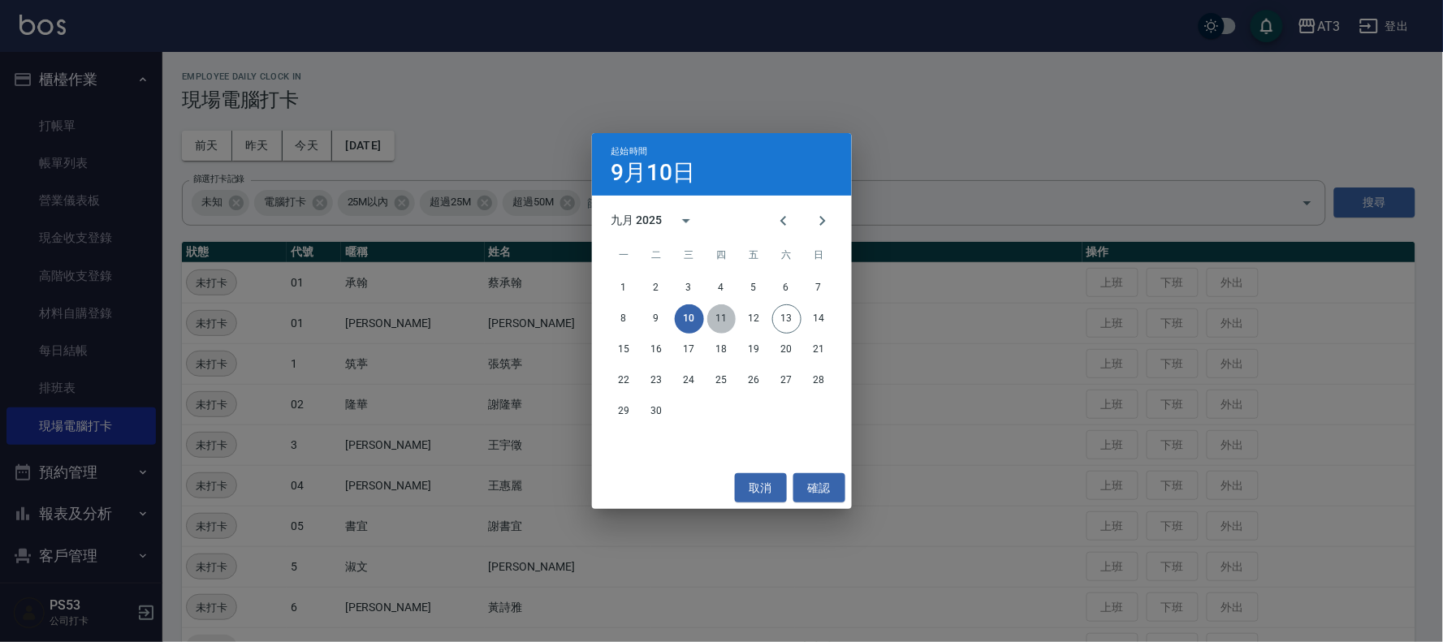
click at [714, 320] on button "11" at bounding box center [721, 318] width 29 height 29
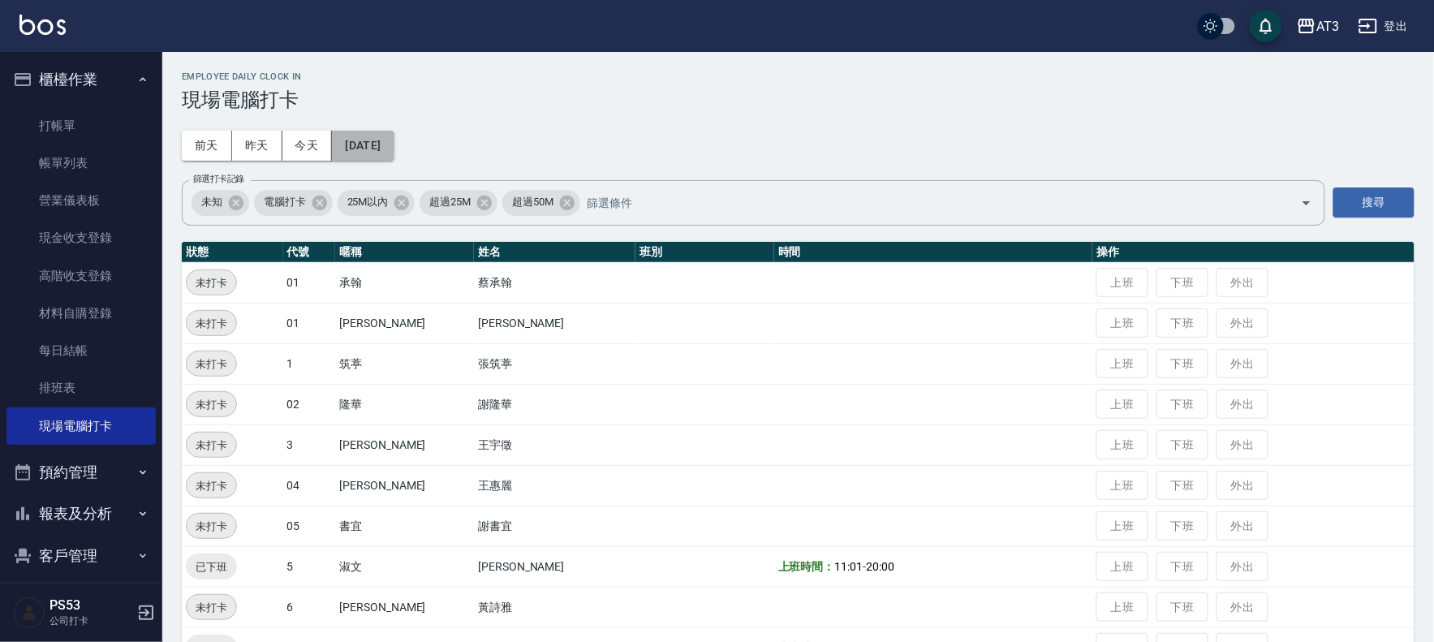
click at [388, 147] on button "[DATE]" at bounding box center [363, 146] width 62 height 30
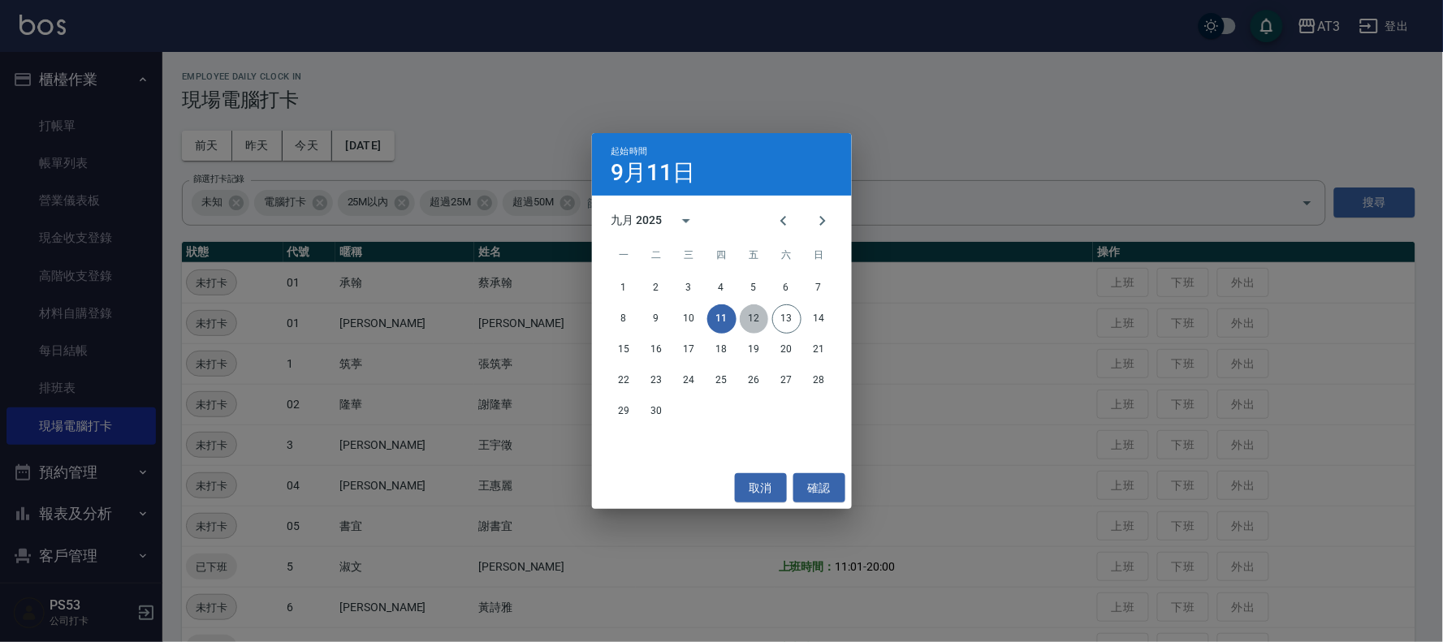
click at [759, 325] on button "12" at bounding box center [754, 318] width 29 height 29
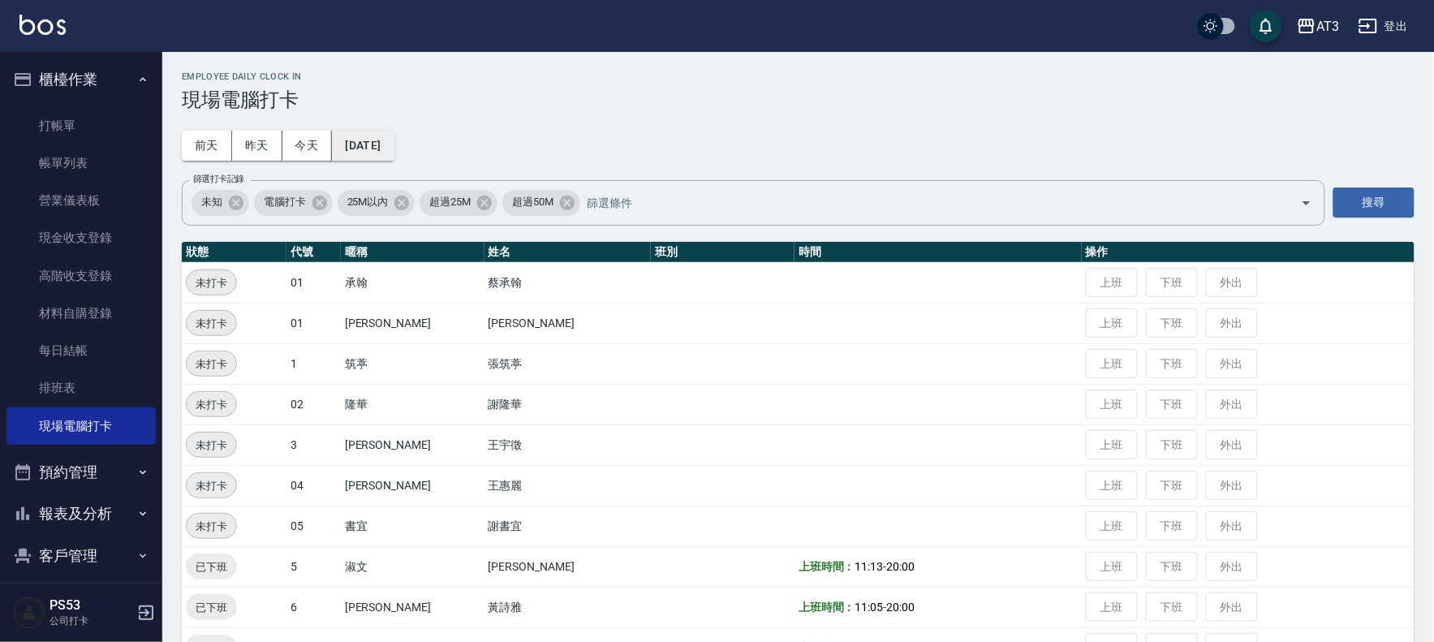
click at [394, 147] on button "[DATE]" at bounding box center [363, 146] width 62 height 30
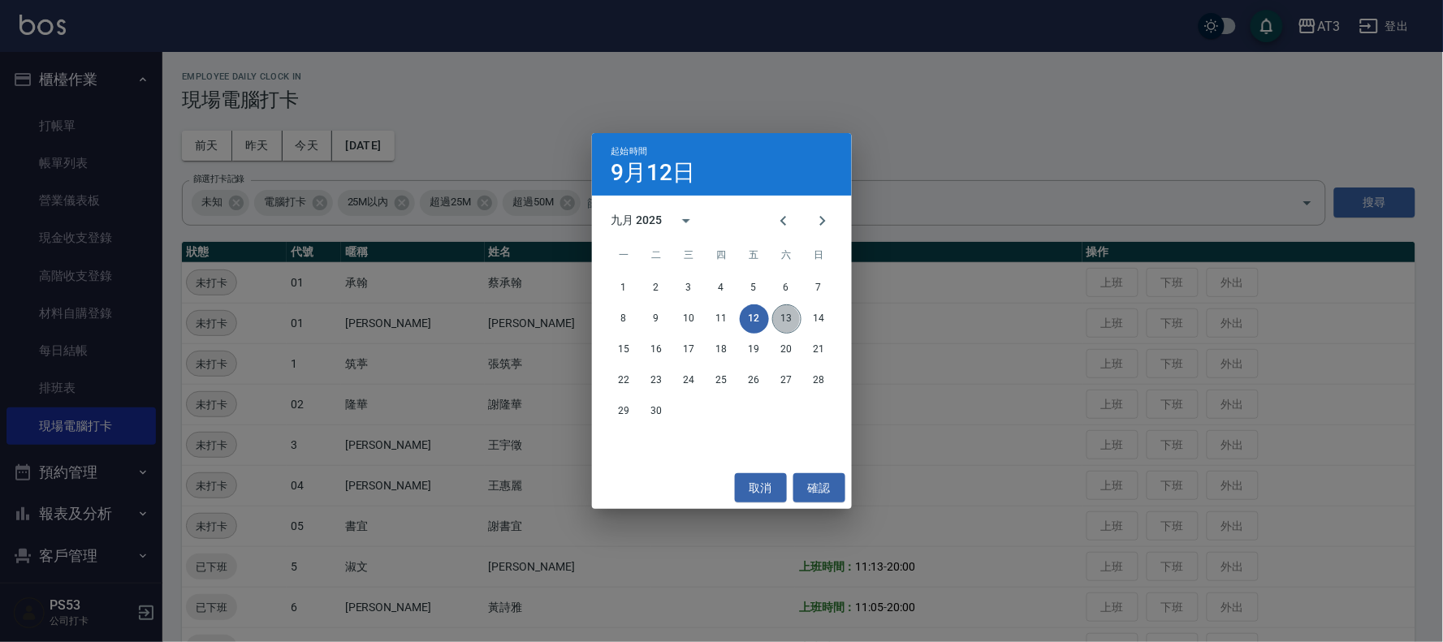
click at [785, 313] on button "13" at bounding box center [786, 318] width 29 height 29
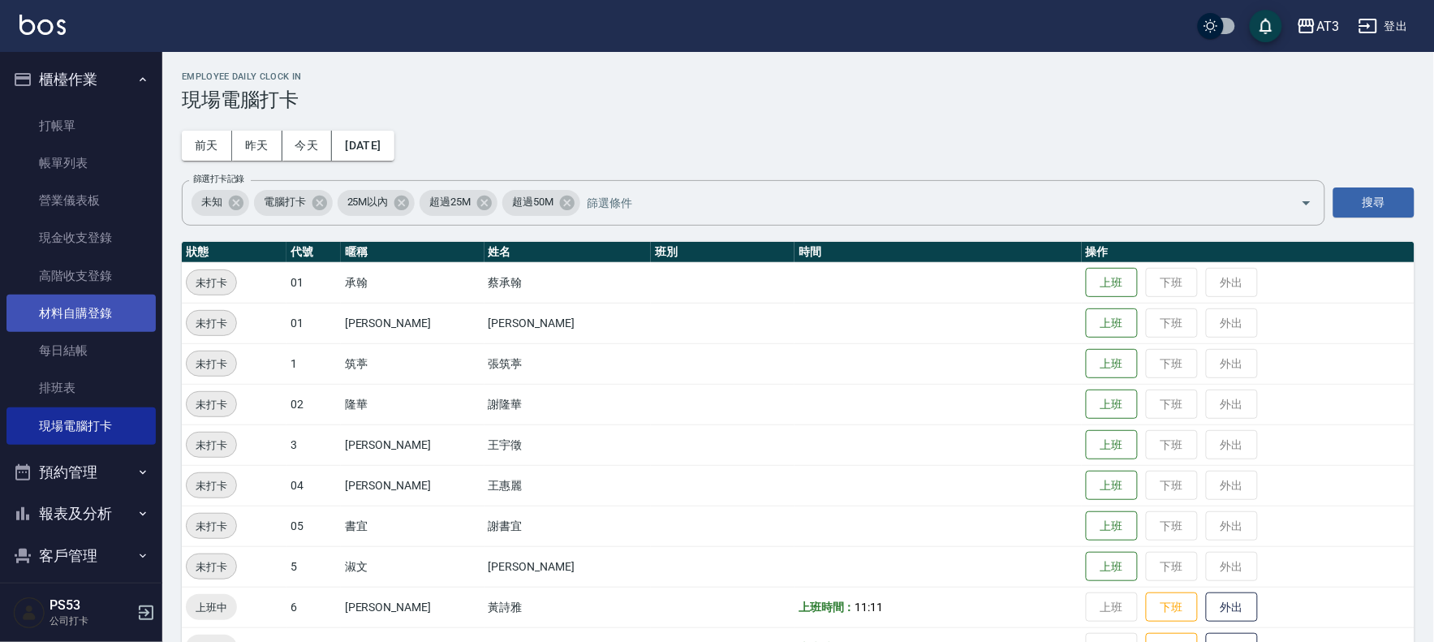
scroll to position [54, 0]
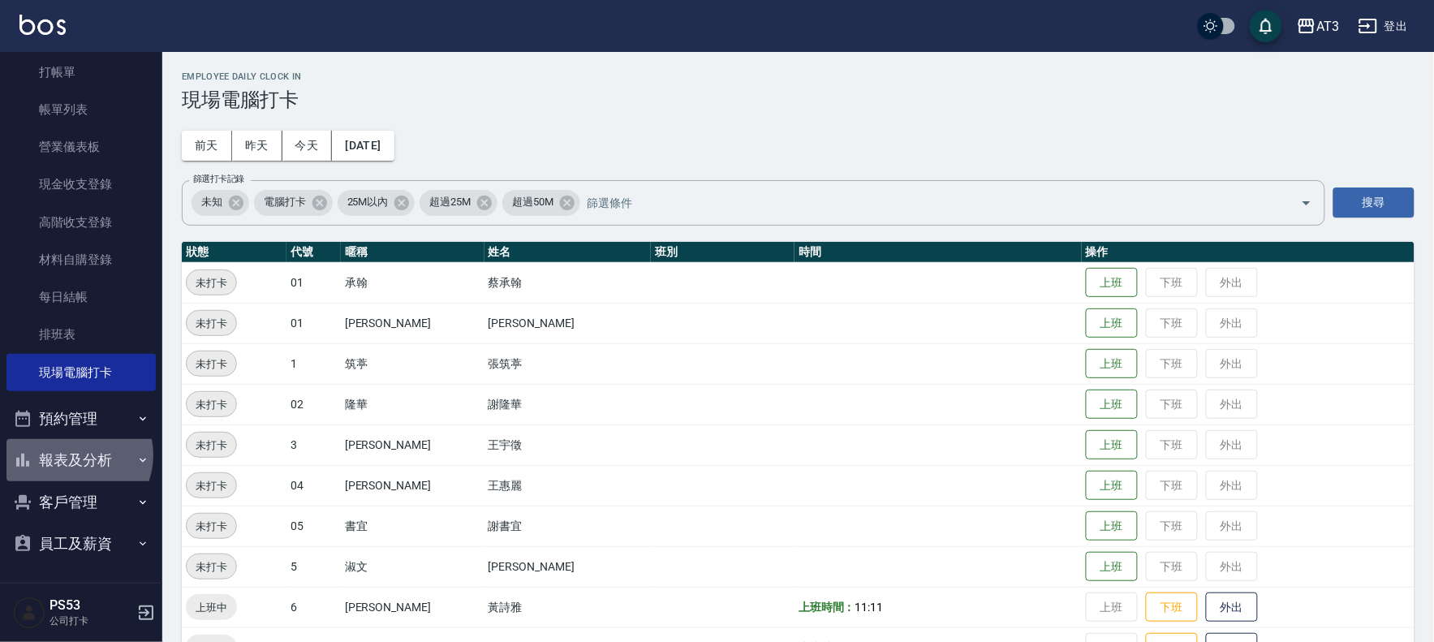
click at [71, 455] on button "報表及分析" at bounding box center [80, 460] width 149 height 42
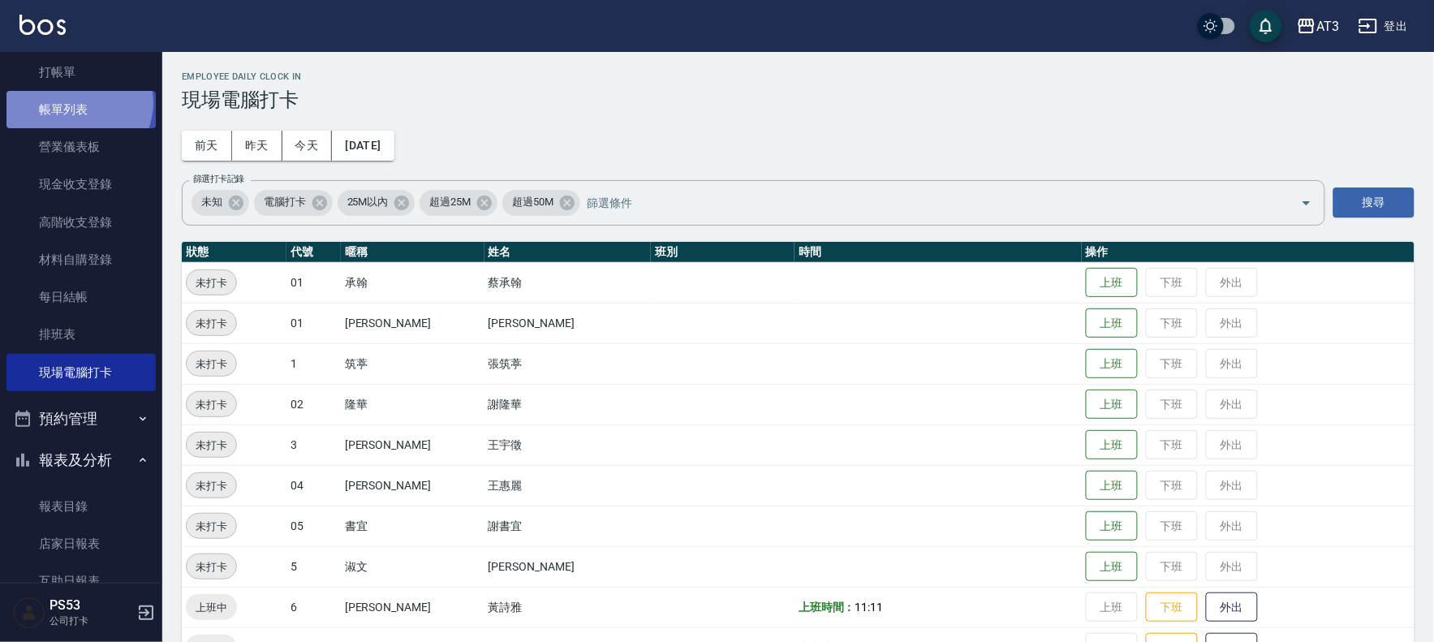
click at [76, 102] on link "帳單列表" at bounding box center [80, 109] width 149 height 37
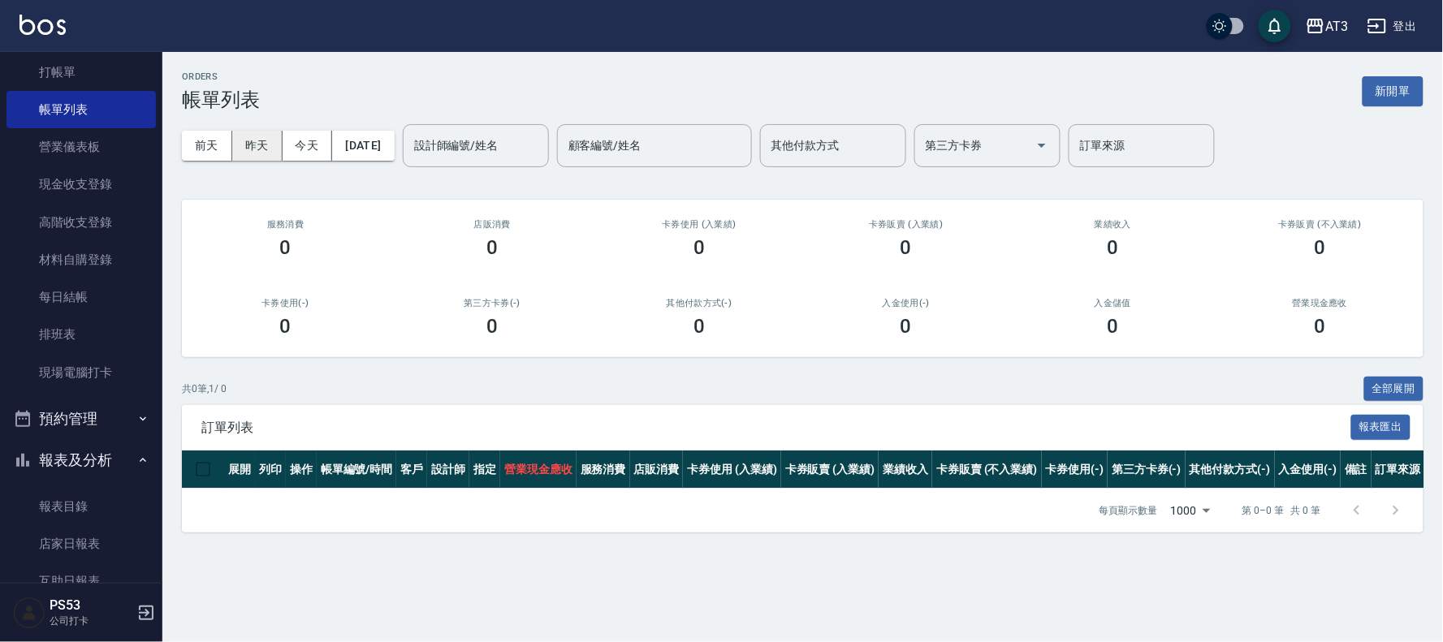
click at [245, 147] on button "昨天" at bounding box center [257, 146] width 50 height 30
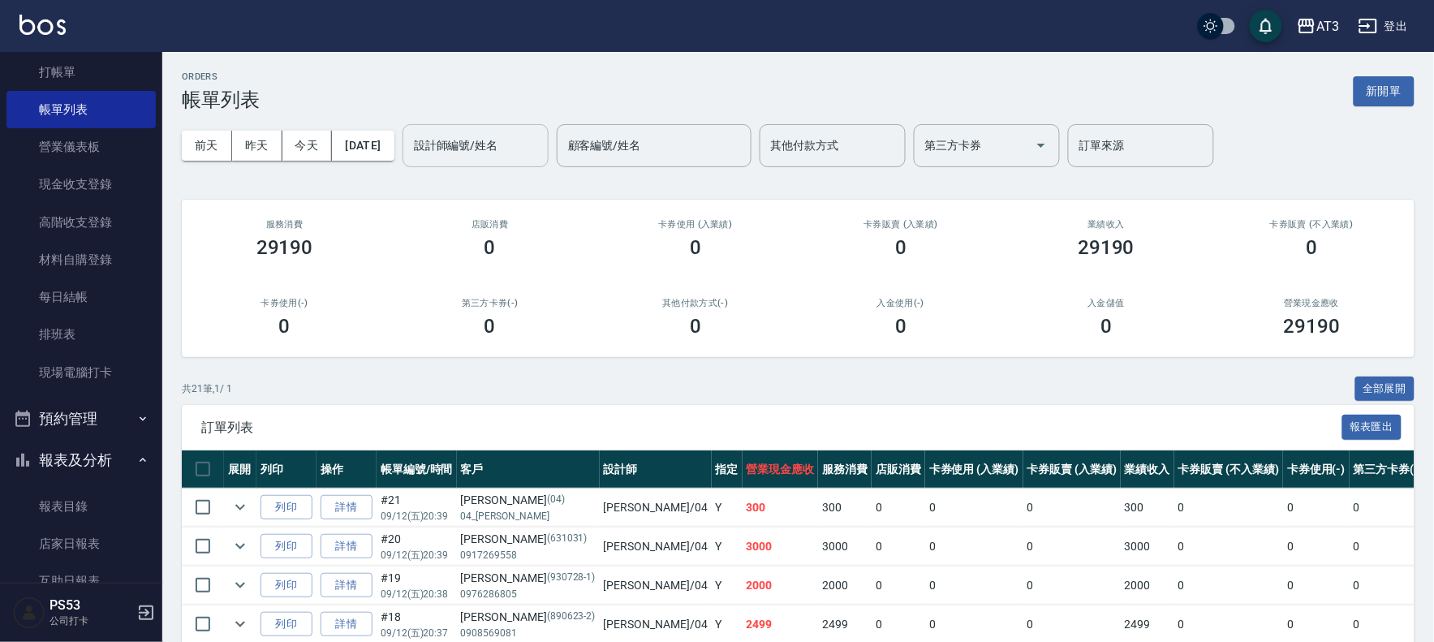
click at [485, 153] on input "設計師編號/姓名" at bounding box center [476, 146] width 132 height 28
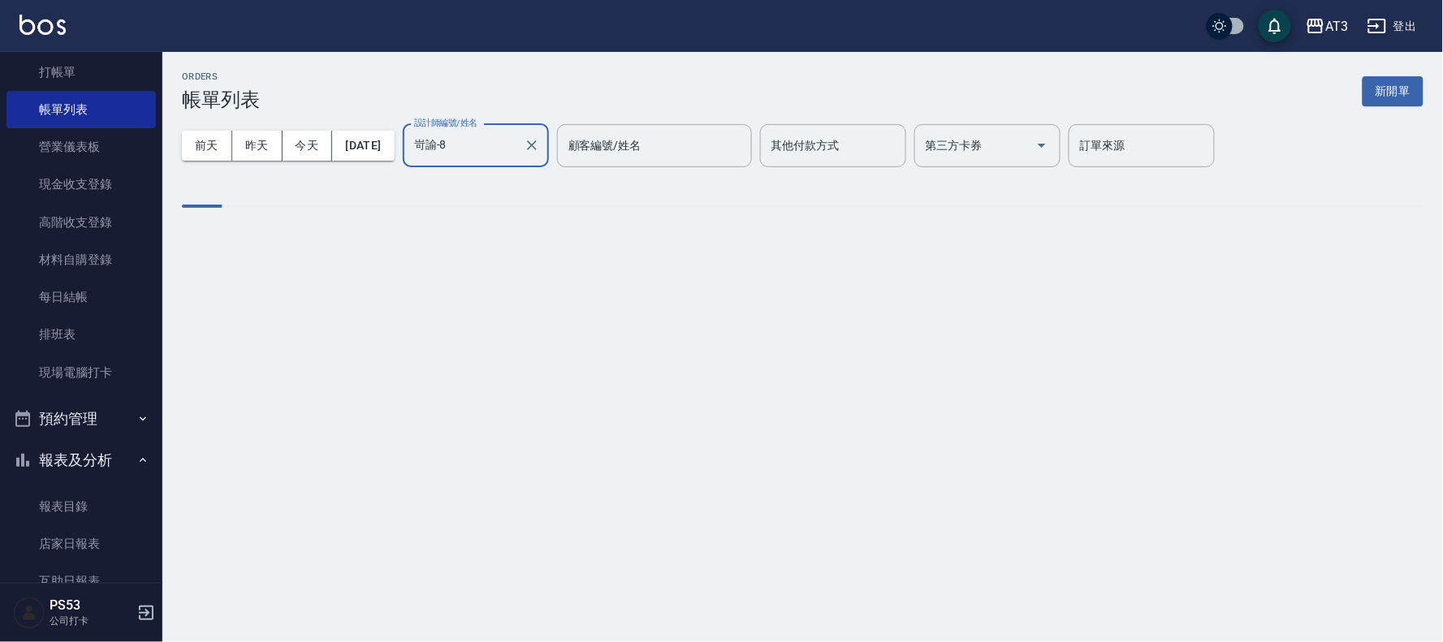
type input "岢諭-8"
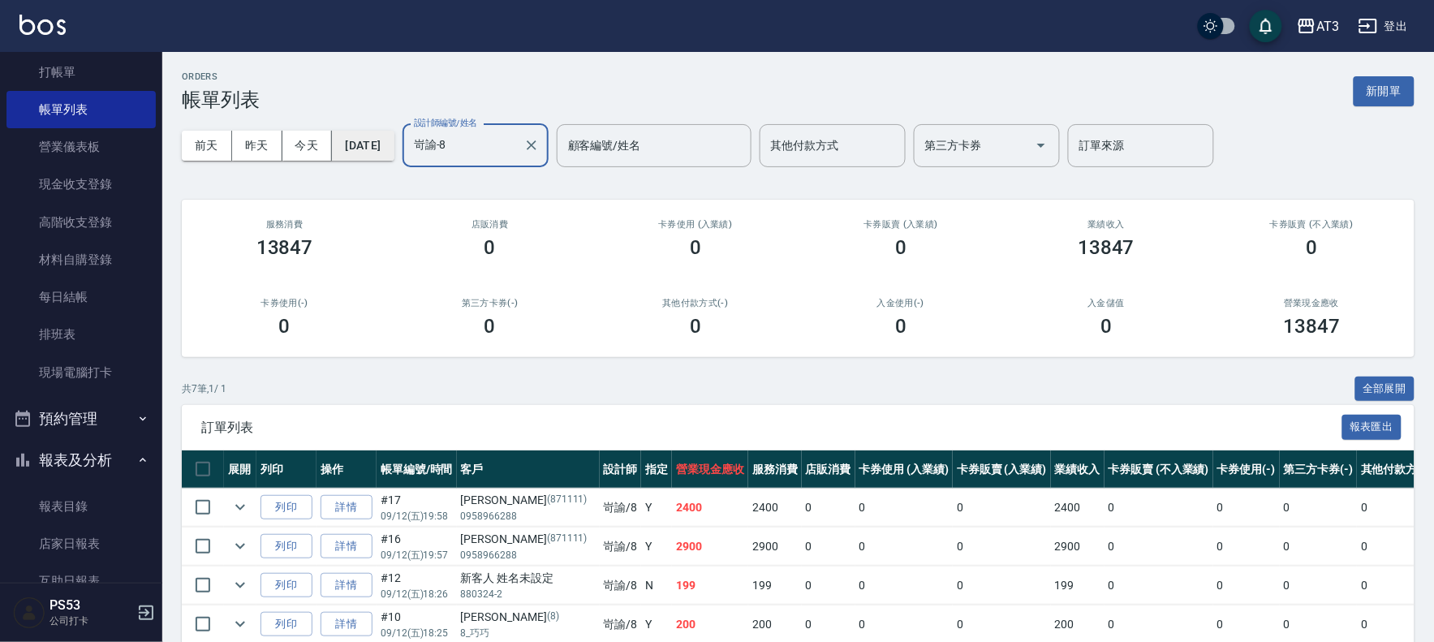
click at [376, 140] on button "[DATE]" at bounding box center [363, 146] width 62 height 30
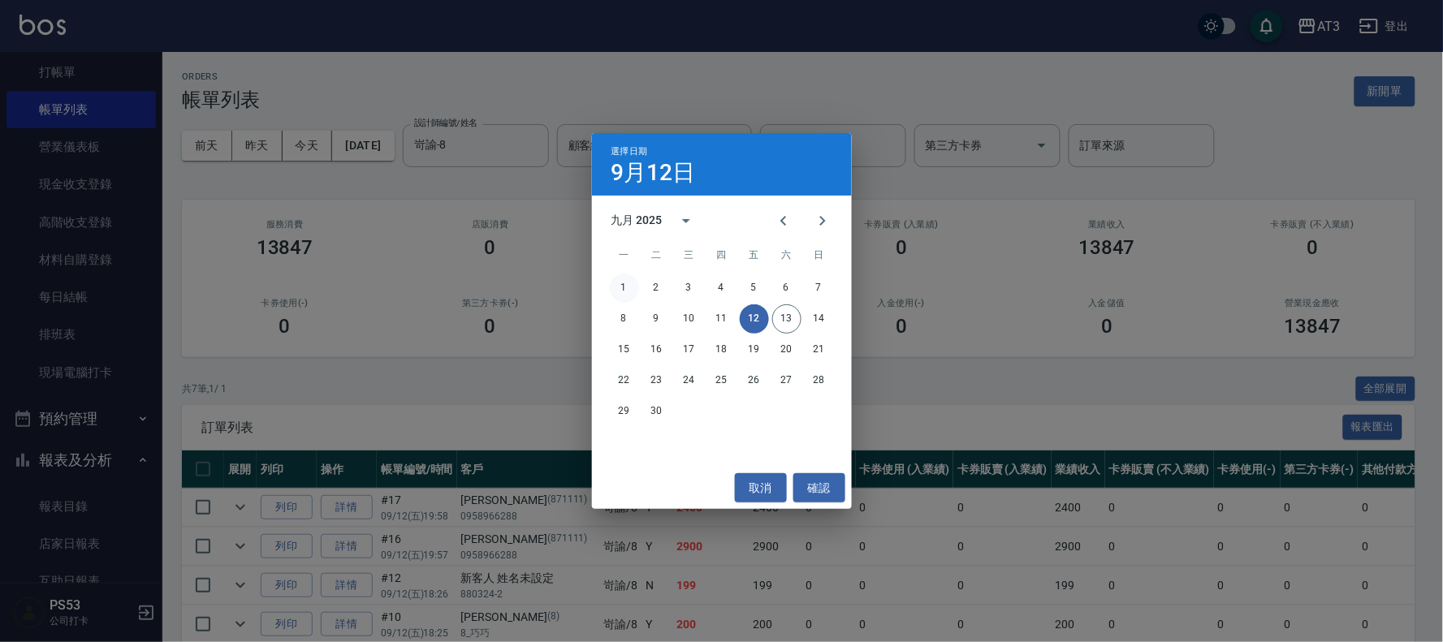
click at [626, 274] on button "1" at bounding box center [624, 288] width 29 height 29
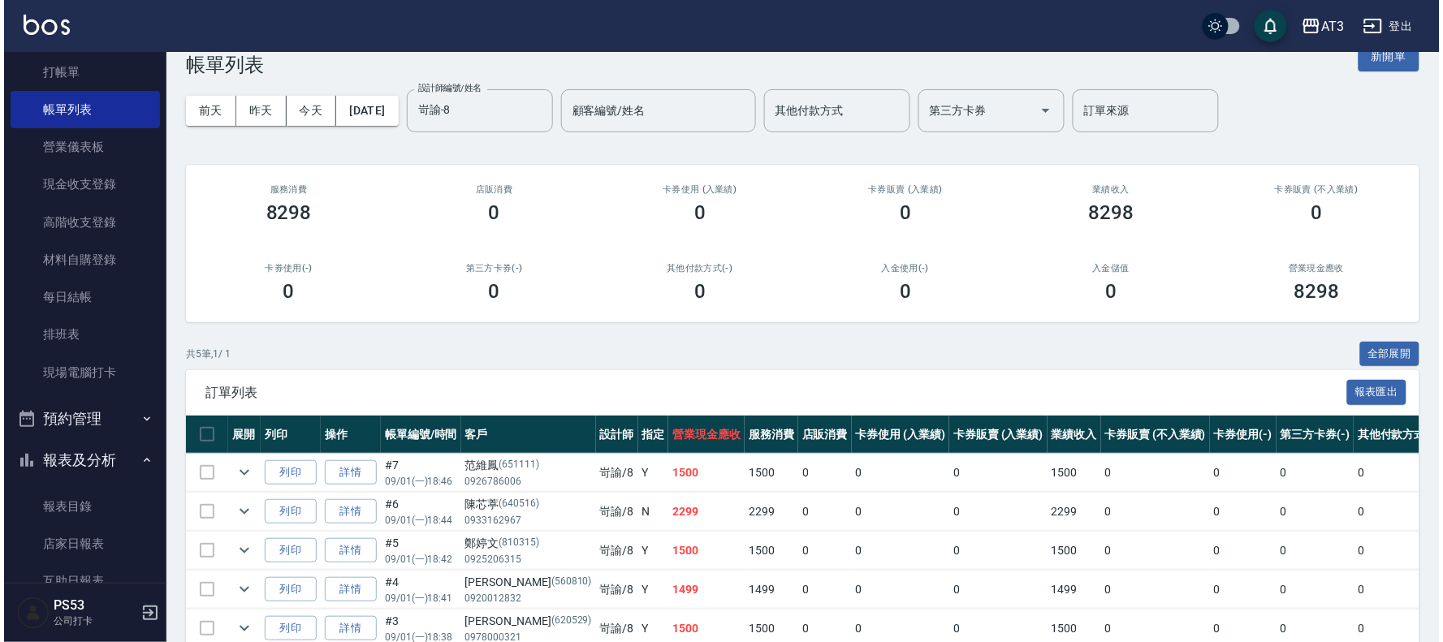
scroll to position [30, 0]
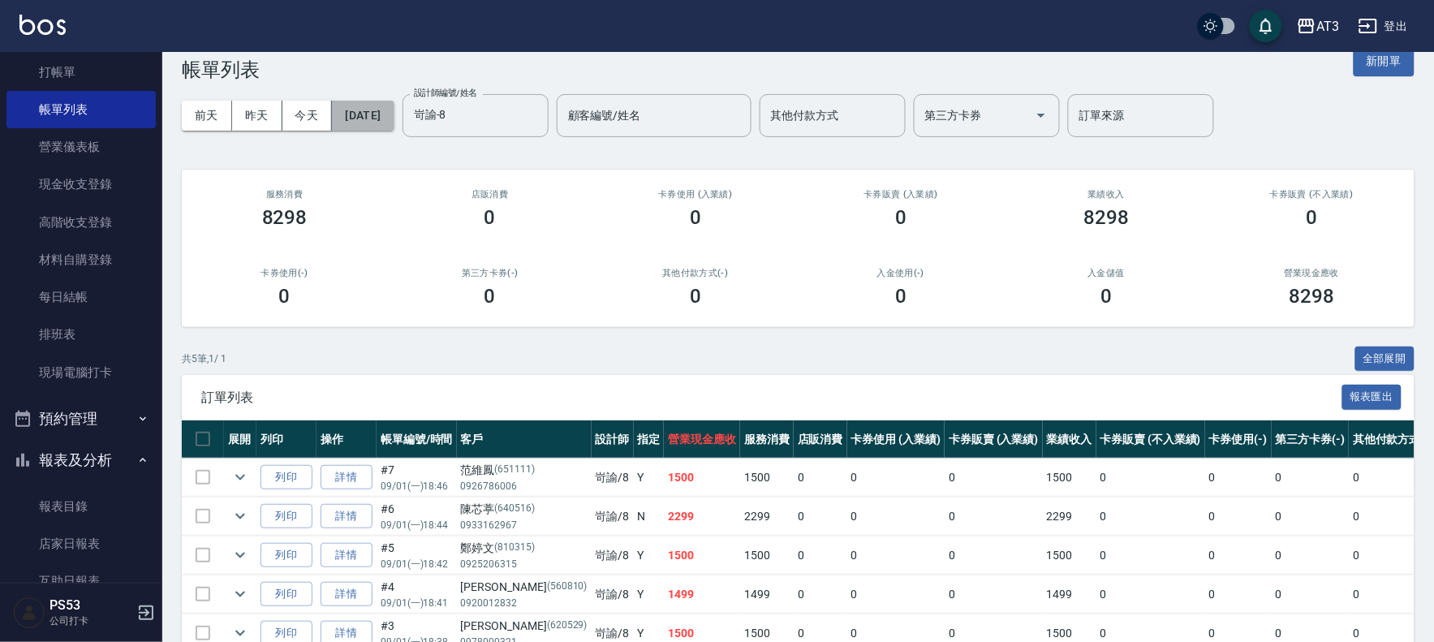
click at [371, 110] on button "[DATE]" at bounding box center [363, 116] width 62 height 30
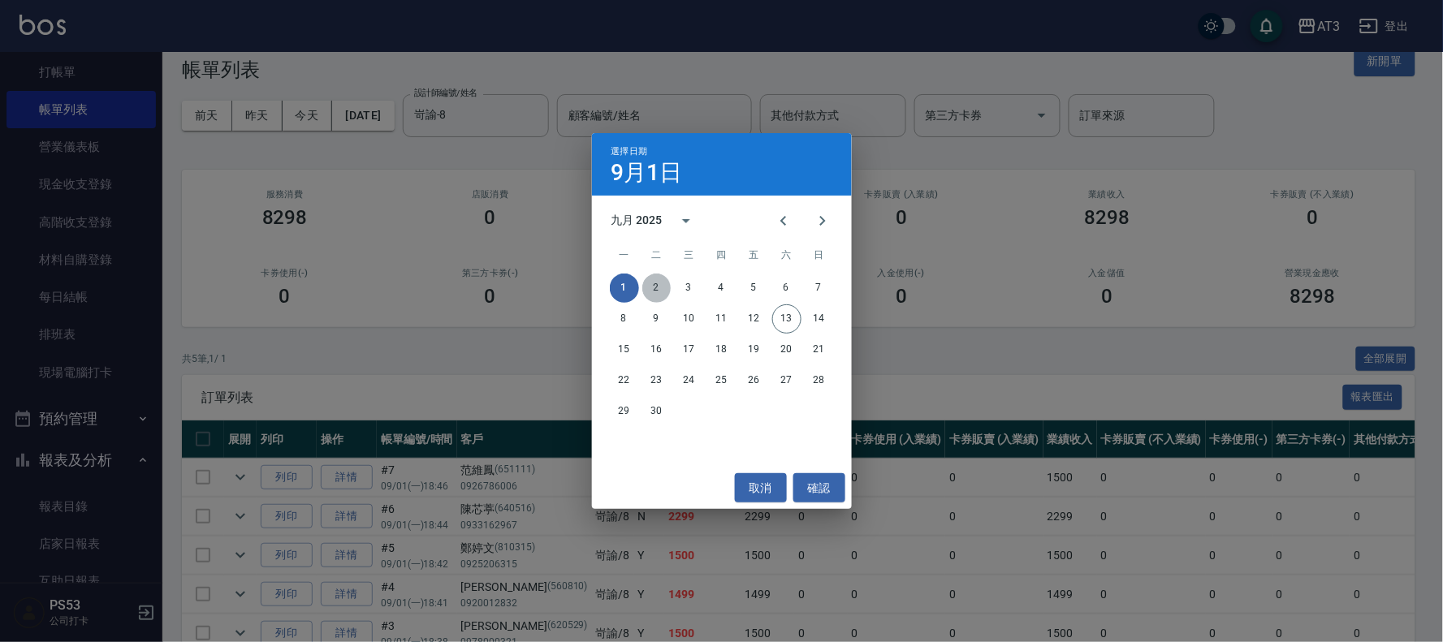
drag, startPoint x: 659, startPoint y: 291, endPoint x: 646, endPoint y: 273, distance: 22.1
click at [655, 288] on button "2" at bounding box center [656, 288] width 29 height 29
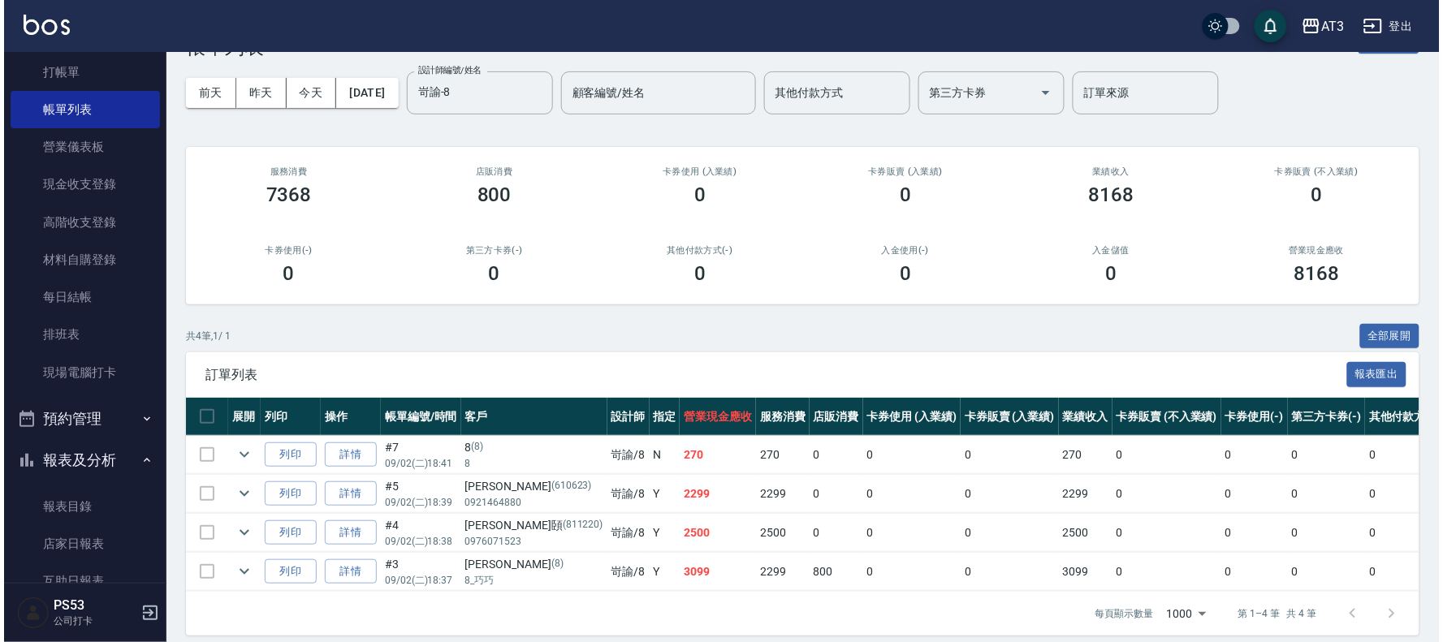
scroll to position [82, 0]
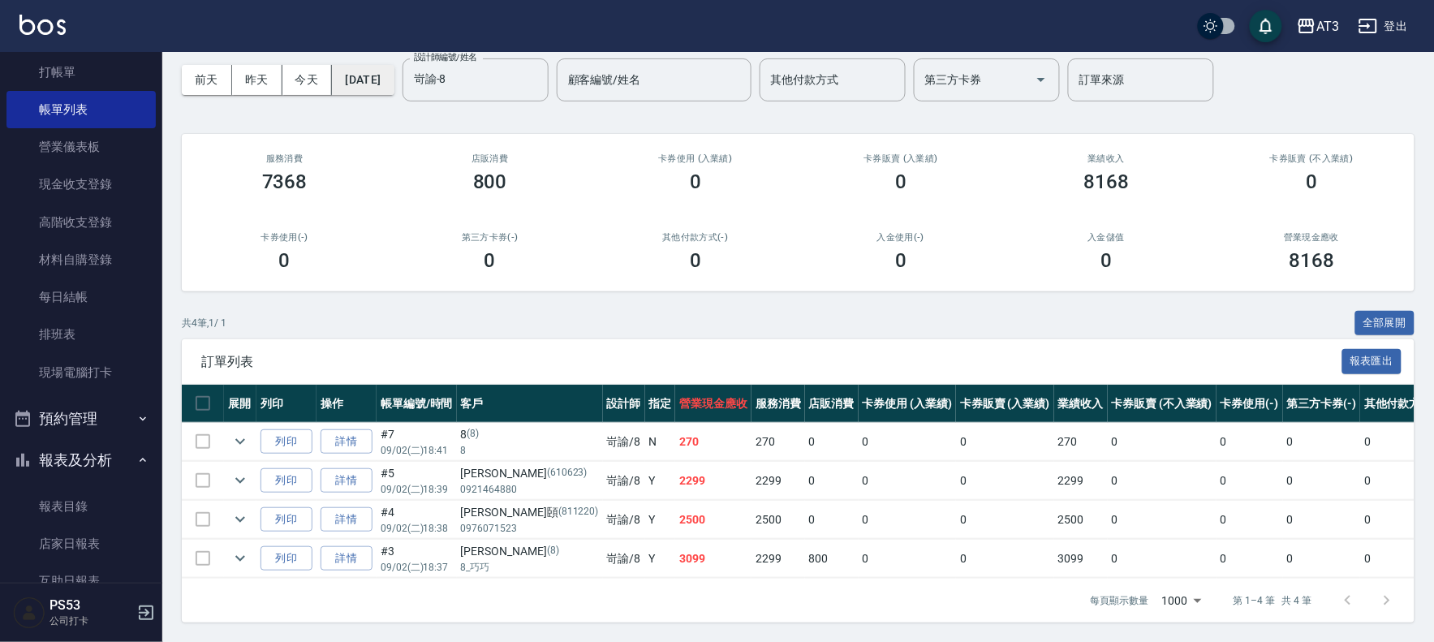
click at [394, 65] on button "[DATE]" at bounding box center [363, 80] width 62 height 30
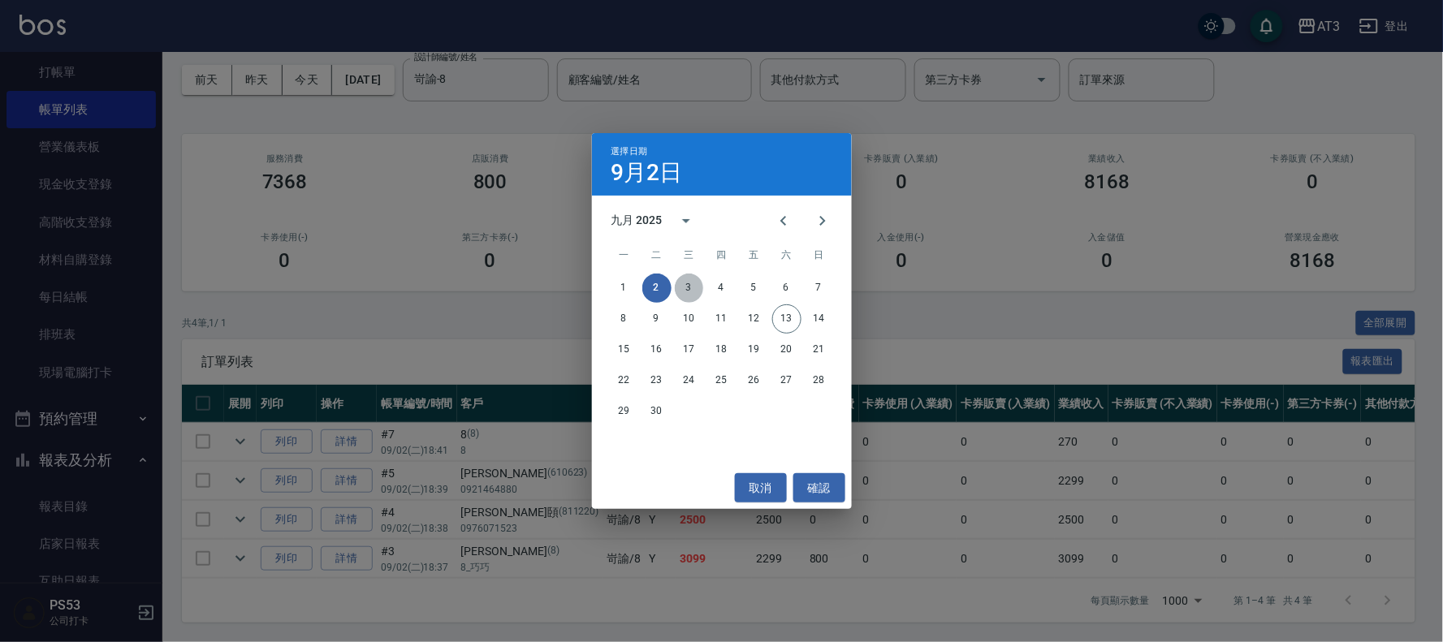
click at [691, 284] on button "3" at bounding box center [689, 288] width 29 height 29
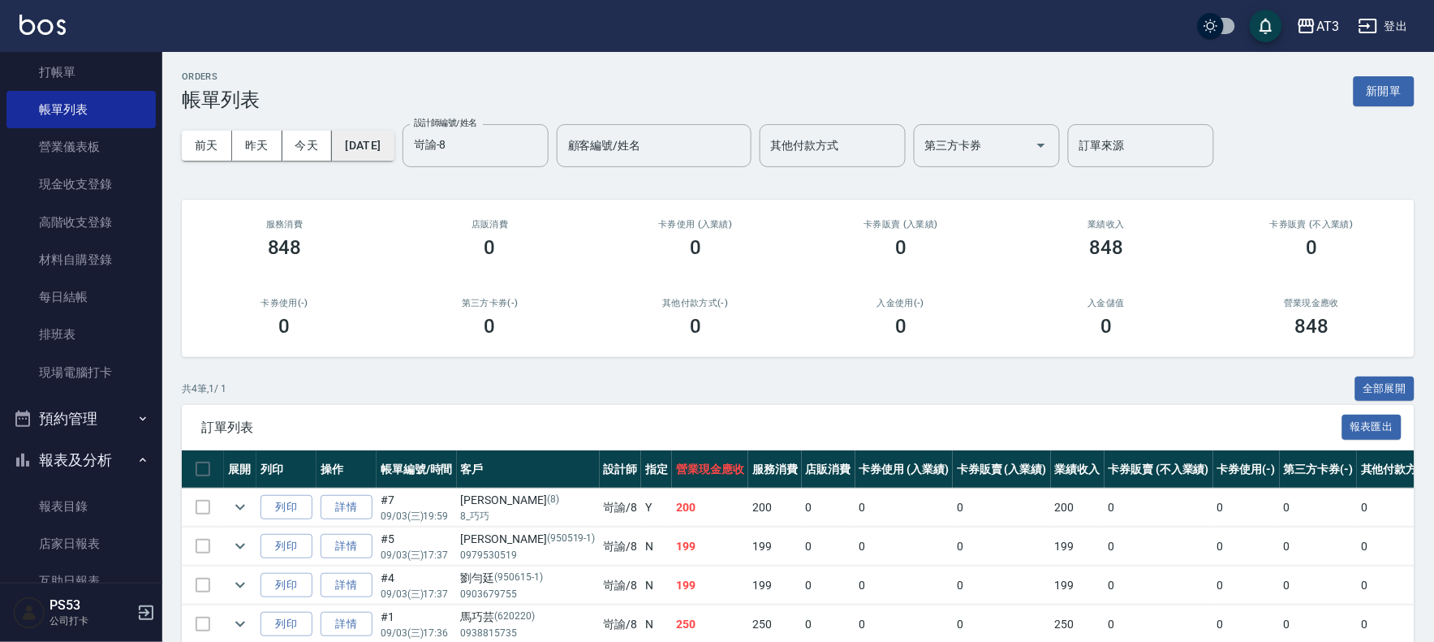
click at [384, 141] on button "[DATE]" at bounding box center [363, 146] width 62 height 30
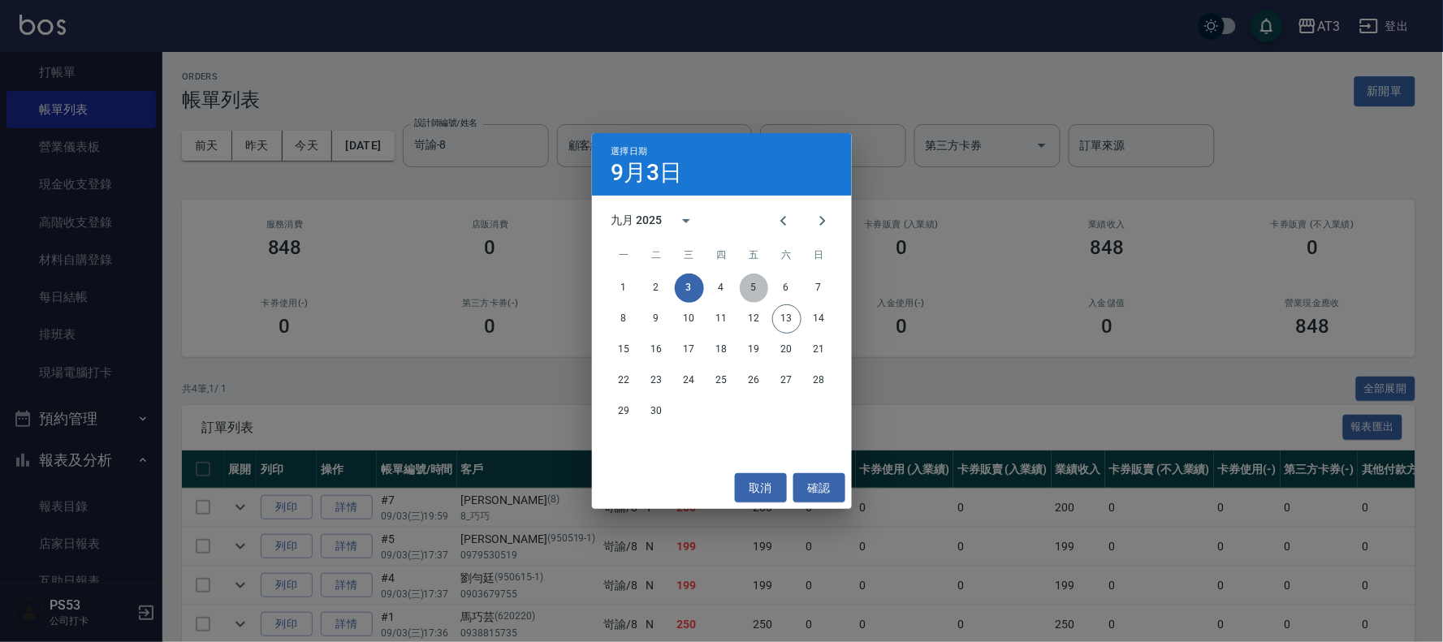
click at [750, 287] on button "5" at bounding box center [754, 288] width 29 height 29
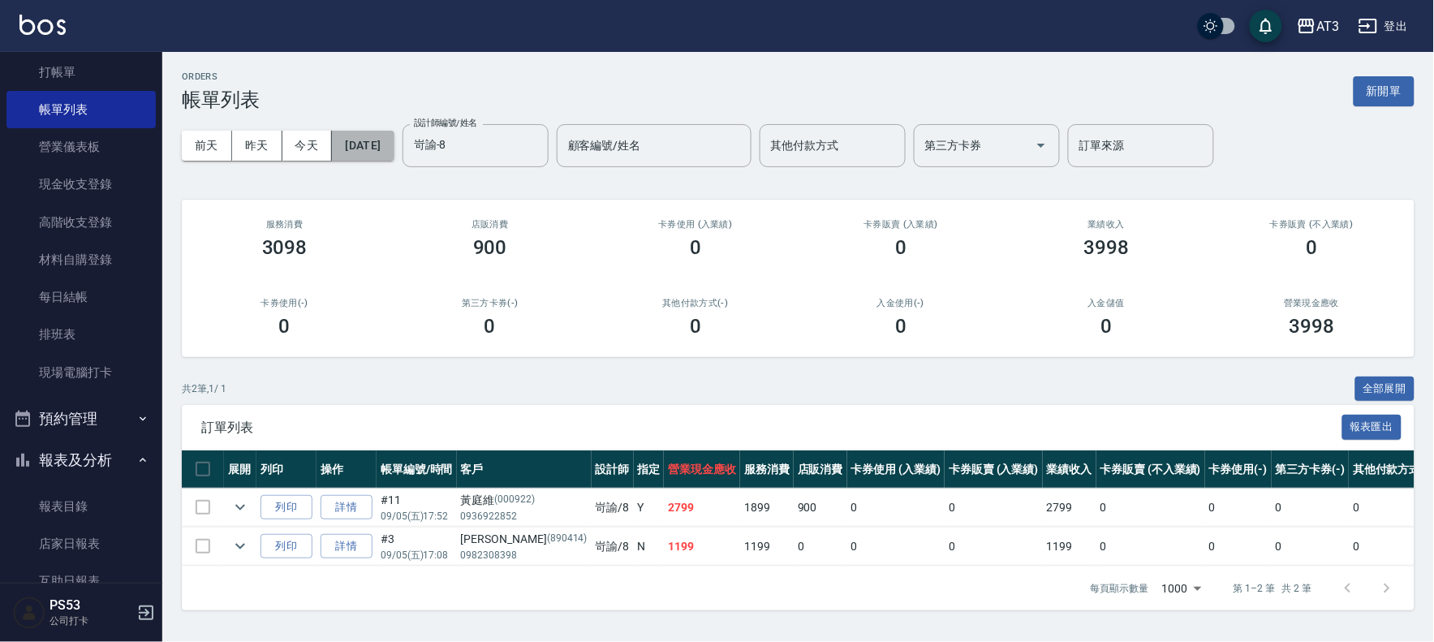
click at [374, 144] on button "[DATE]" at bounding box center [363, 146] width 62 height 30
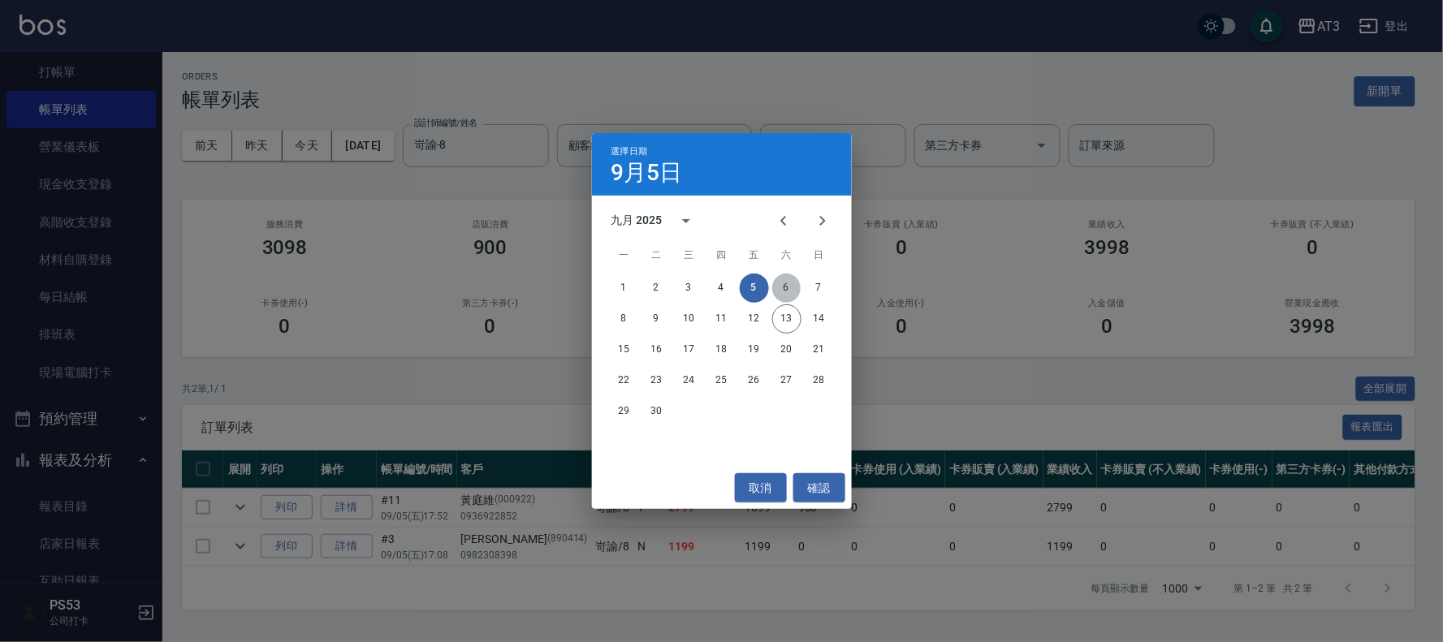
click at [782, 286] on button "6" at bounding box center [786, 288] width 29 height 29
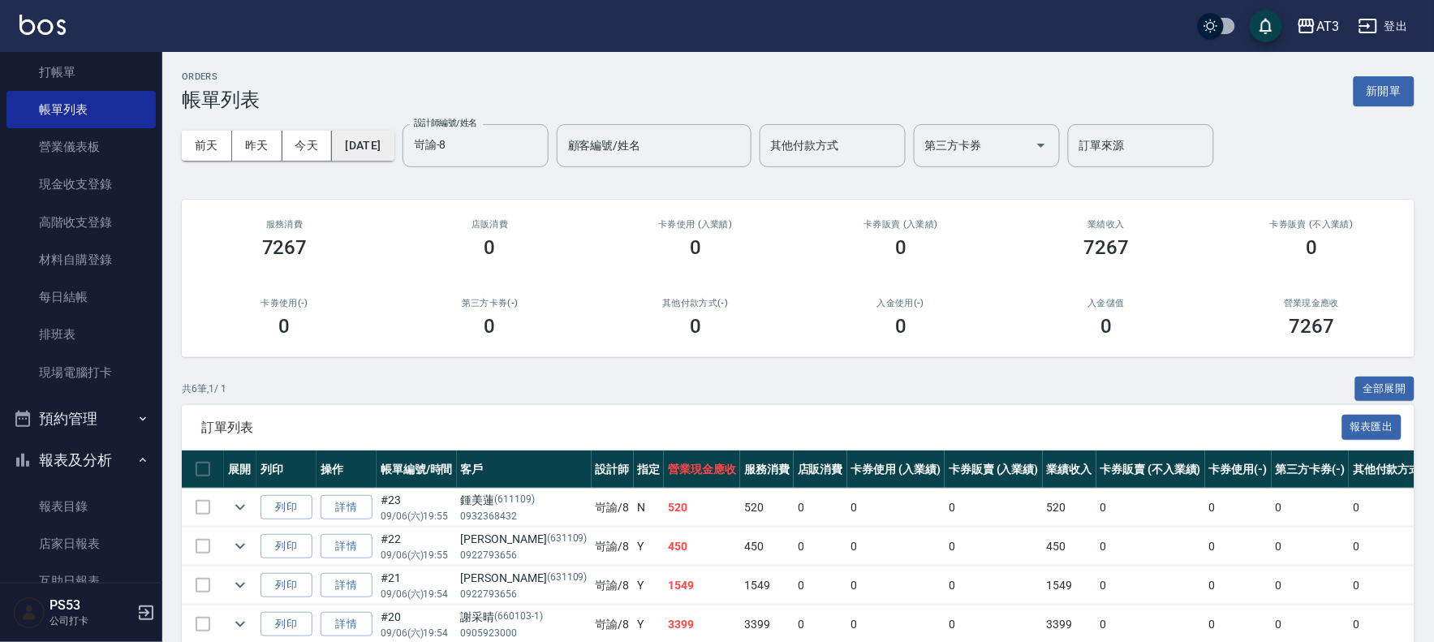
click at [385, 141] on button "[DATE]" at bounding box center [363, 146] width 62 height 30
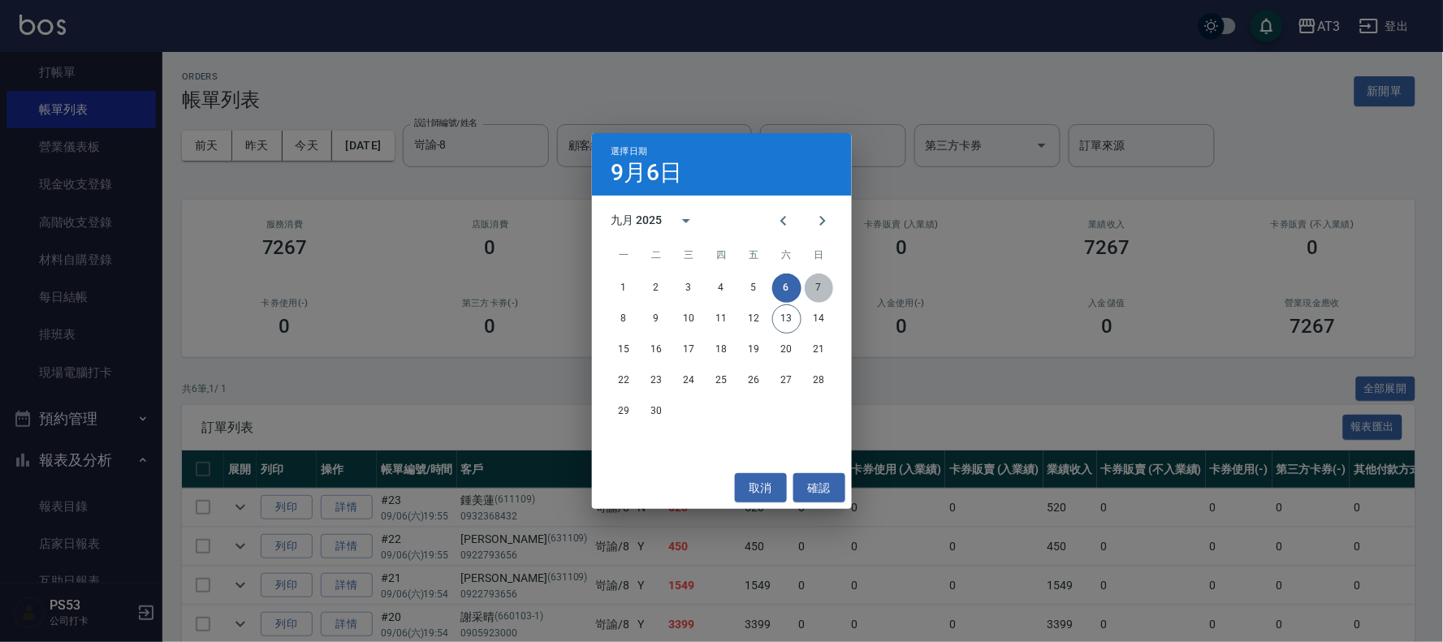
click at [813, 274] on button "7" at bounding box center [819, 288] width 29 height 29
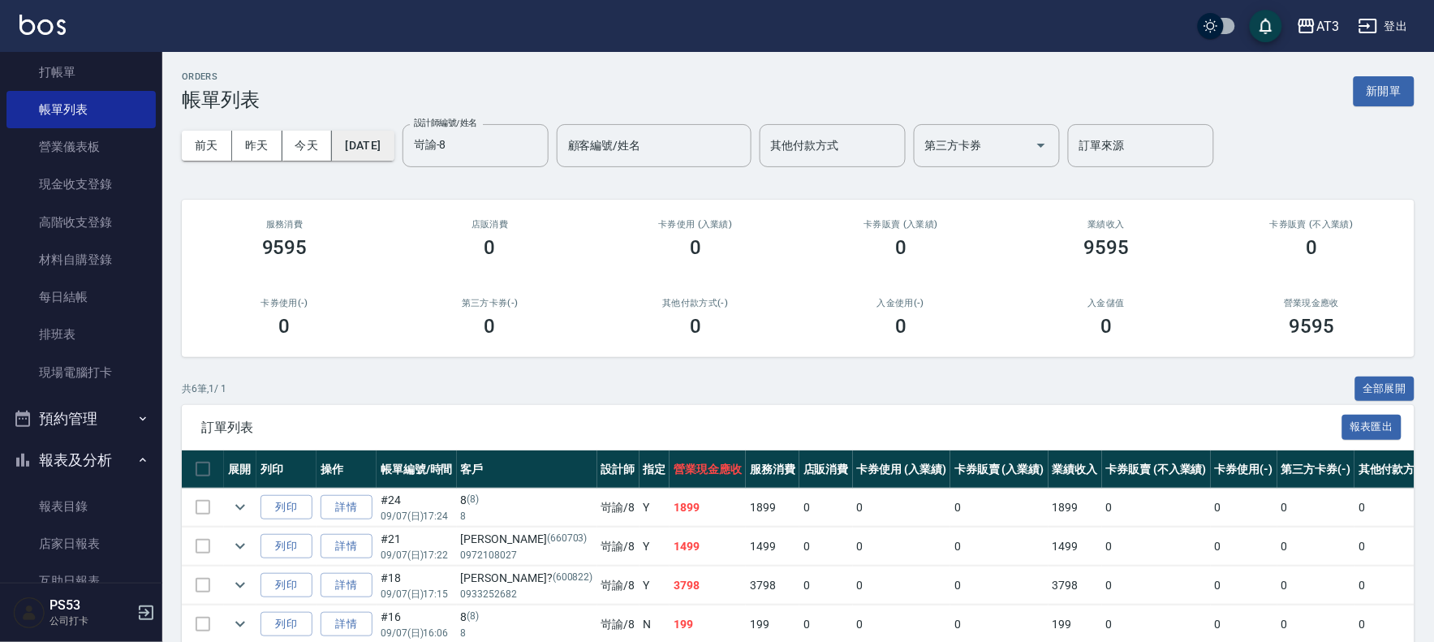
click at [390, 136] on button "[DATE]" at bounding box center [363, 146] width 62 height 30
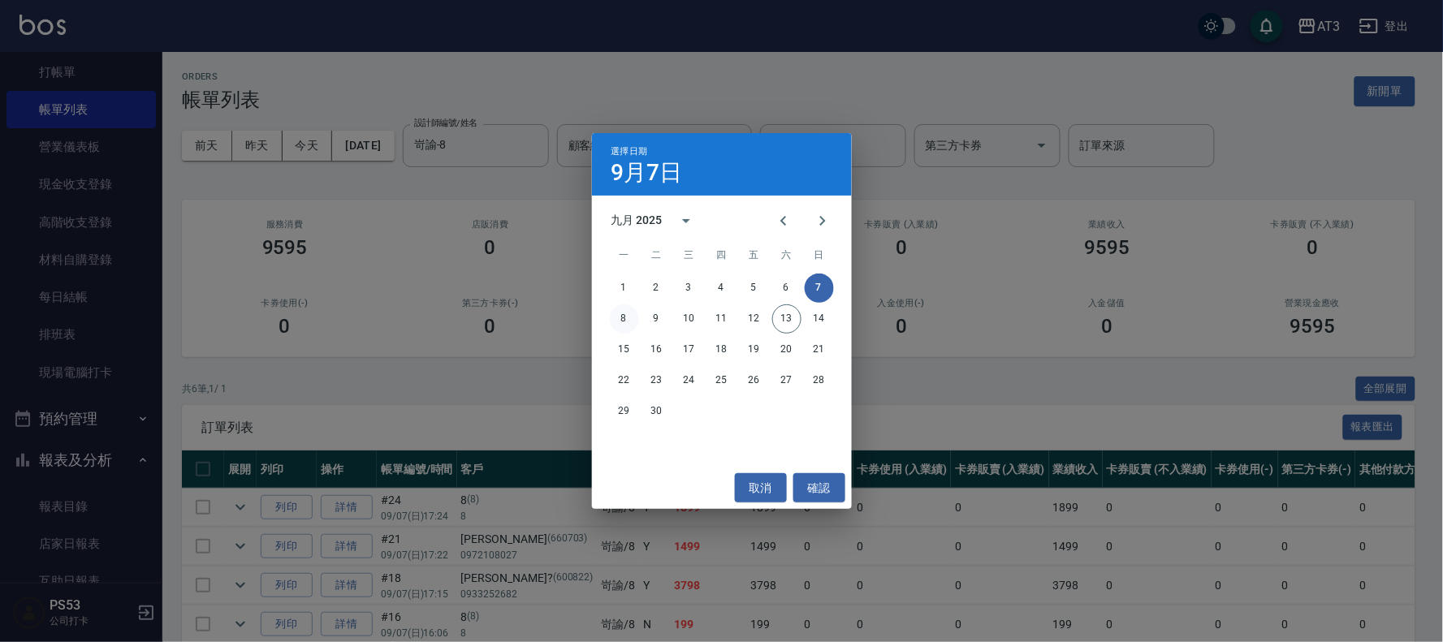
click at [619, 318] on button "8" at bounding box center [624, 318] width 29 height 29
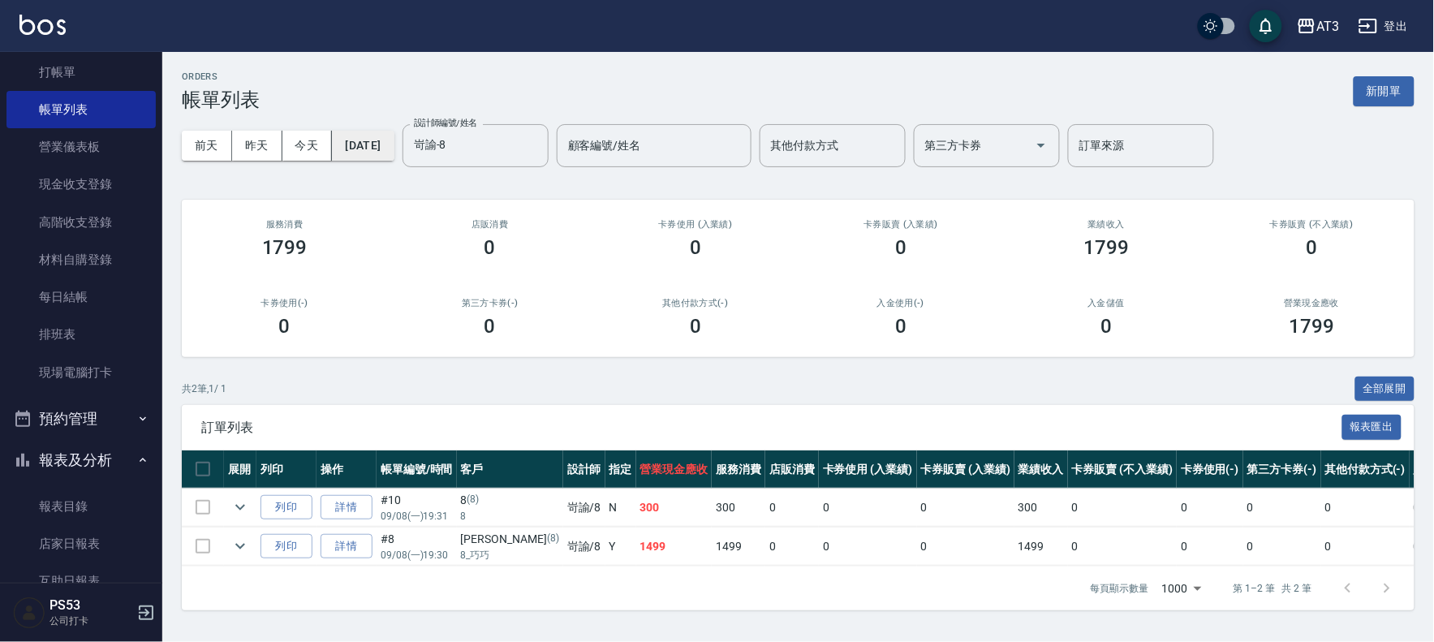
click at [372, 146] on button "[DATE]" at bounding box center [363, 146] width 62 height 30
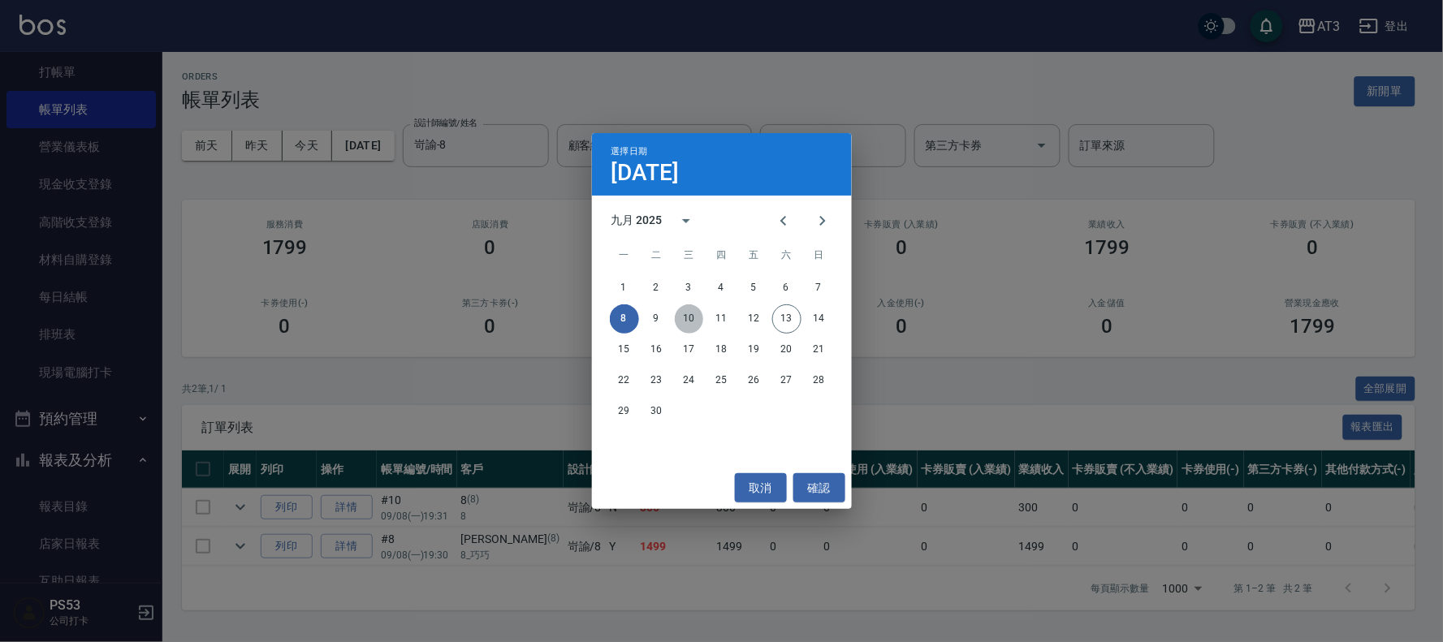
click at [690, 315] on button "10" at bounding box center [689, 318] width 29 height 29
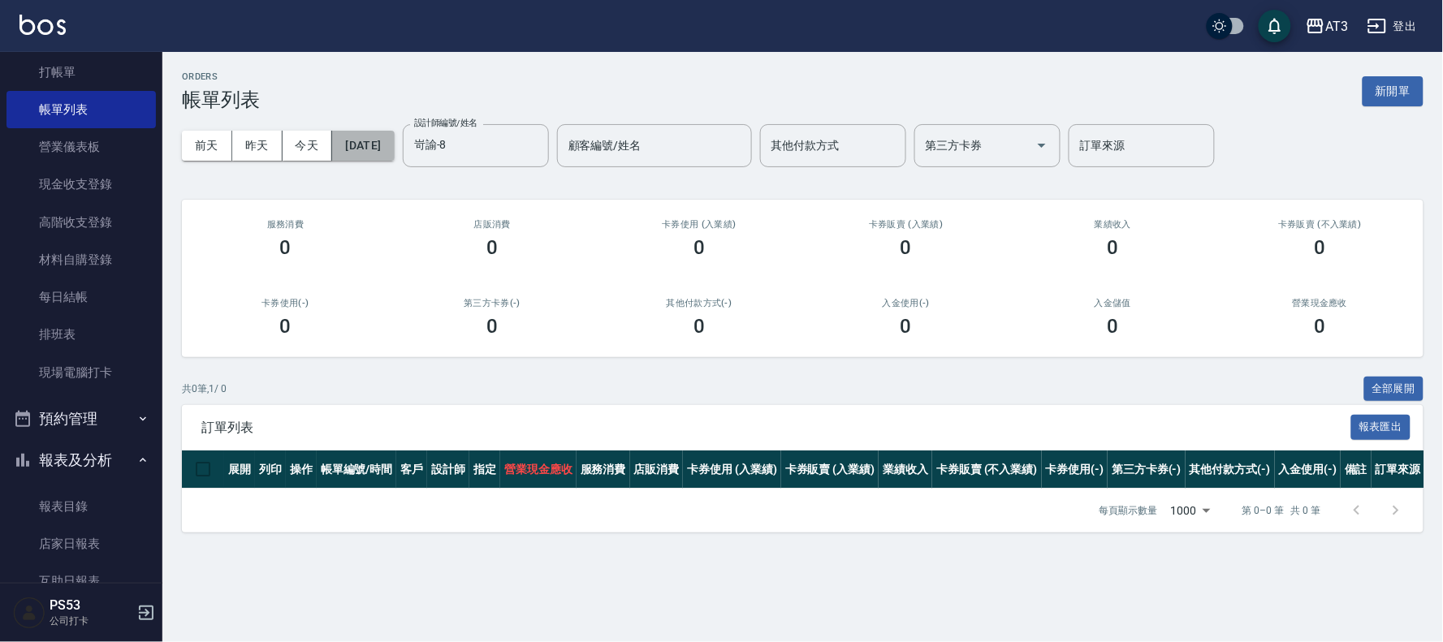
click at [394, 151] on button "[DATE]" at bounding box center [363, 146] width 62 height 30
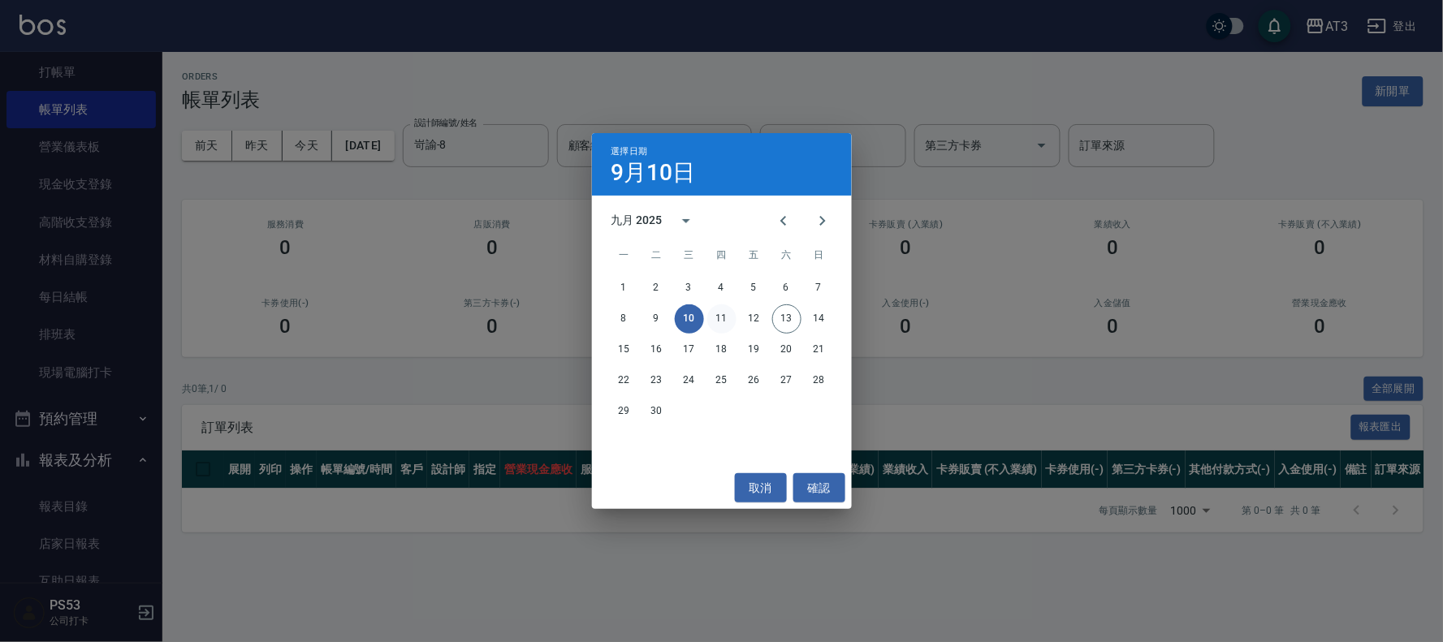
click at [719, 319] on button "11" at bounding box center [721, 318] width 29 height 29
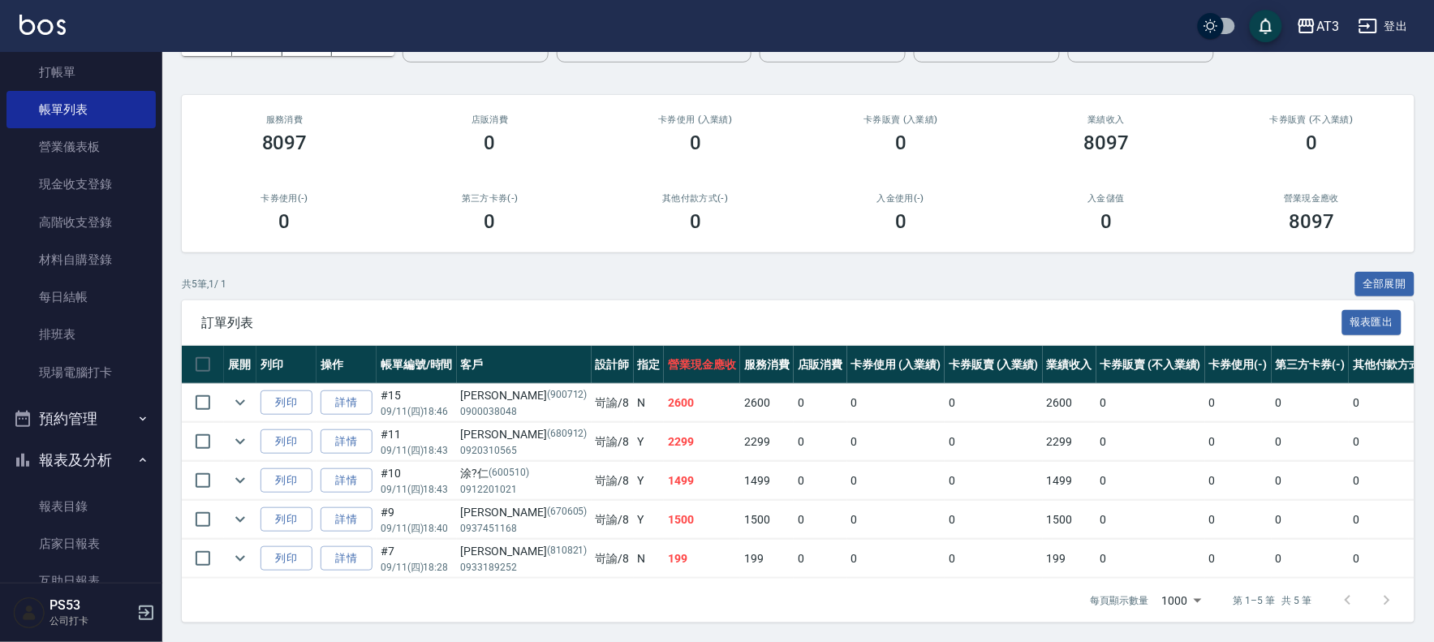
scroll to position [120, 0]
click at [344, 390] on link "詳情" at bounding box center [347, 402] width 52 height 25
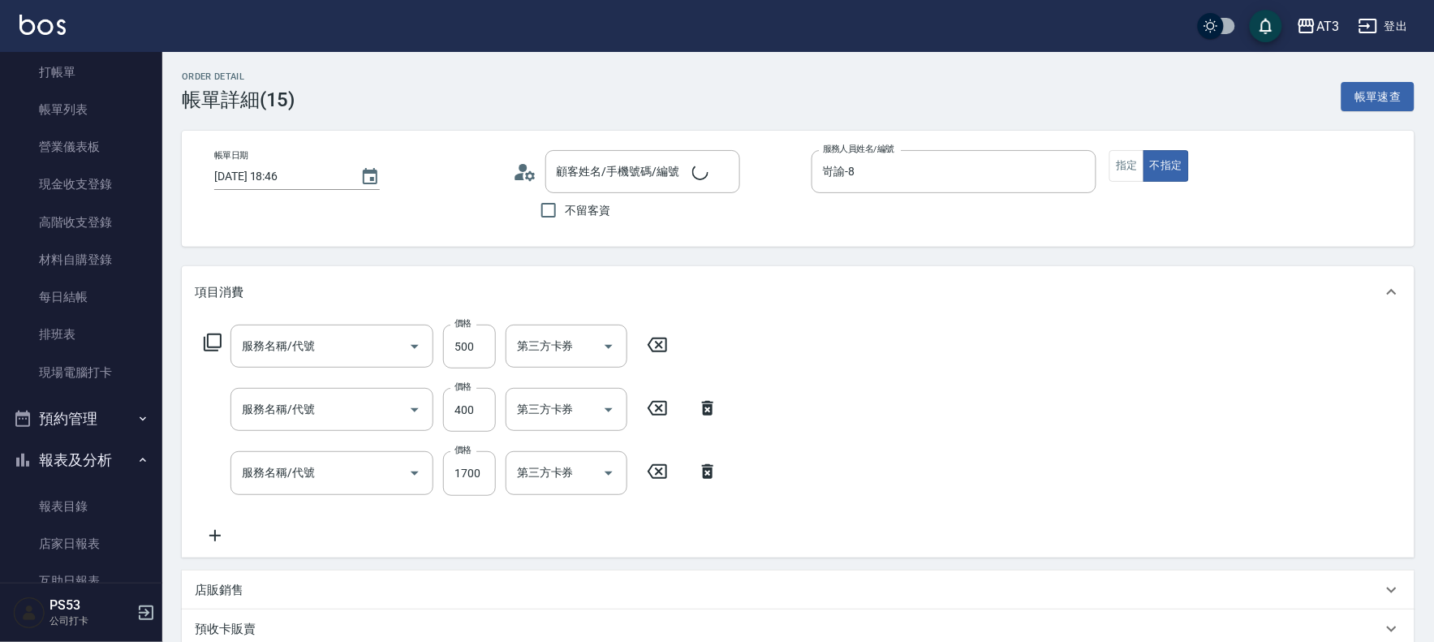
type input "[DATE] 18:46"
type input "岢諭-8"
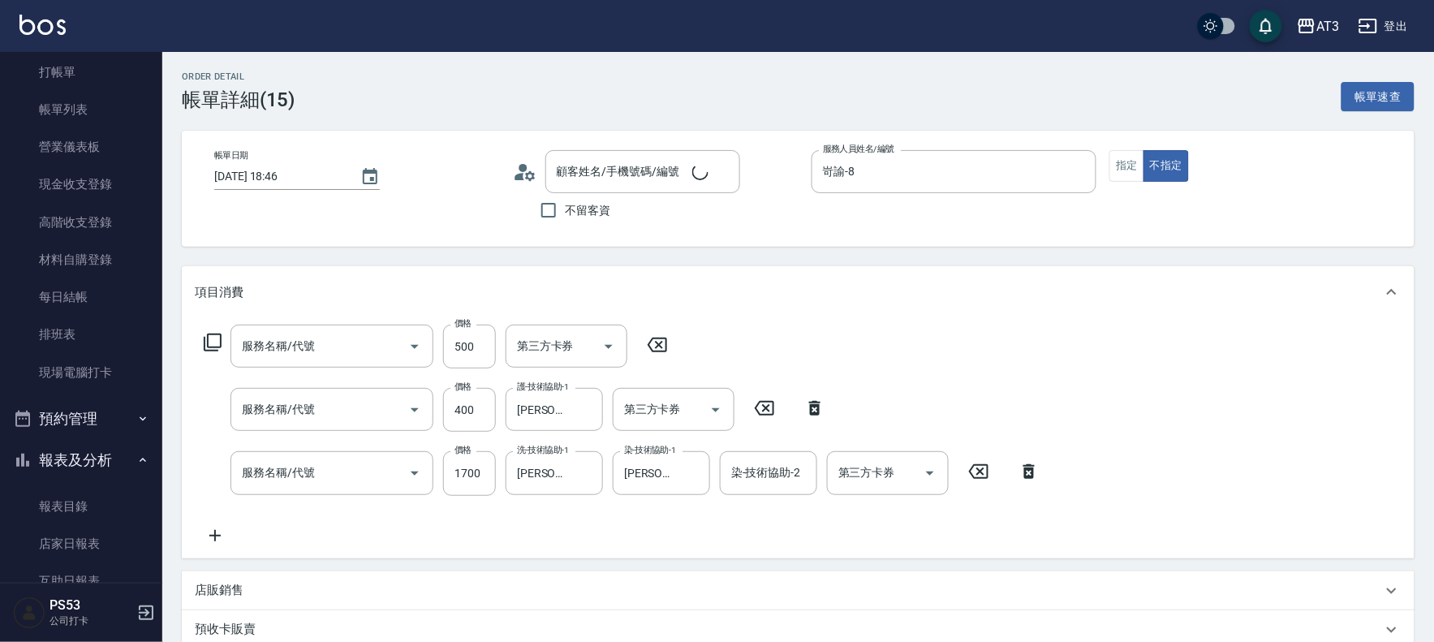
type input "髮原素清潔舒醒頭皮洗髮(603)"
type input "自備護髮(502)"
type input "設計染髮(404)"
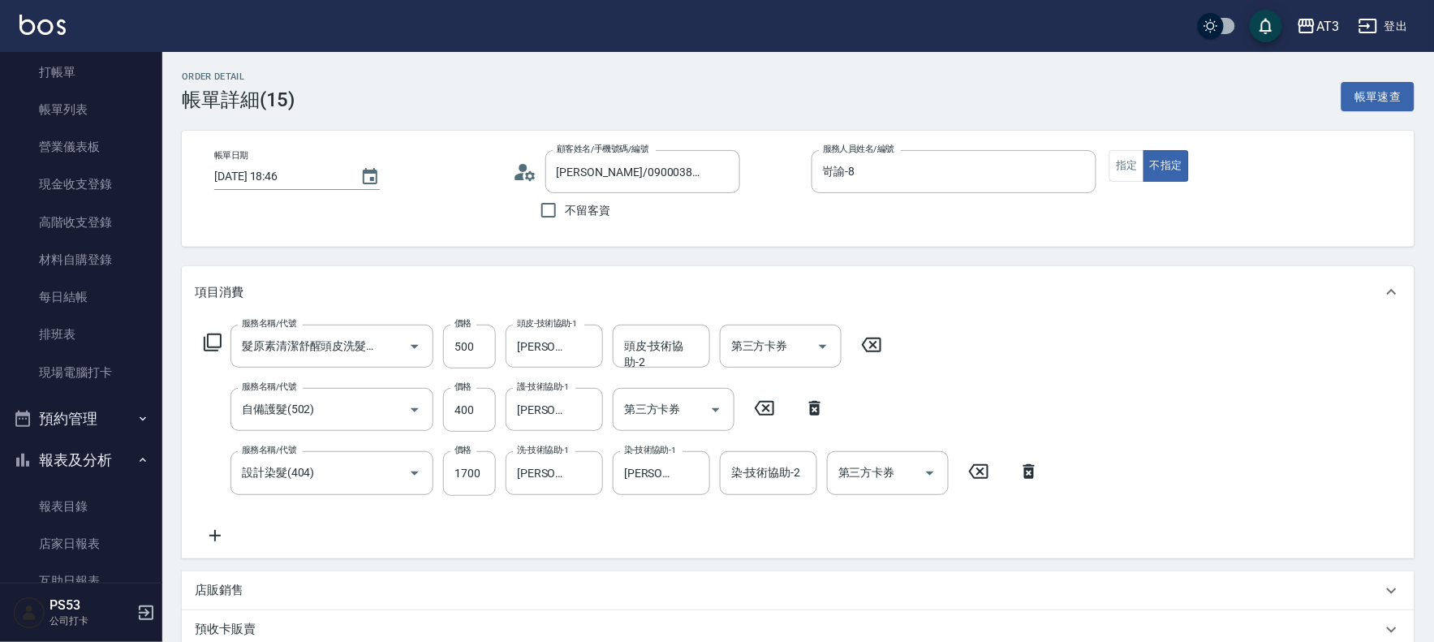
type input "[PERSON_NAME]/0900038048/900712"
click at [85, 101] on link "帳單列表" at bounding box center [80, 109] width 149 height 37
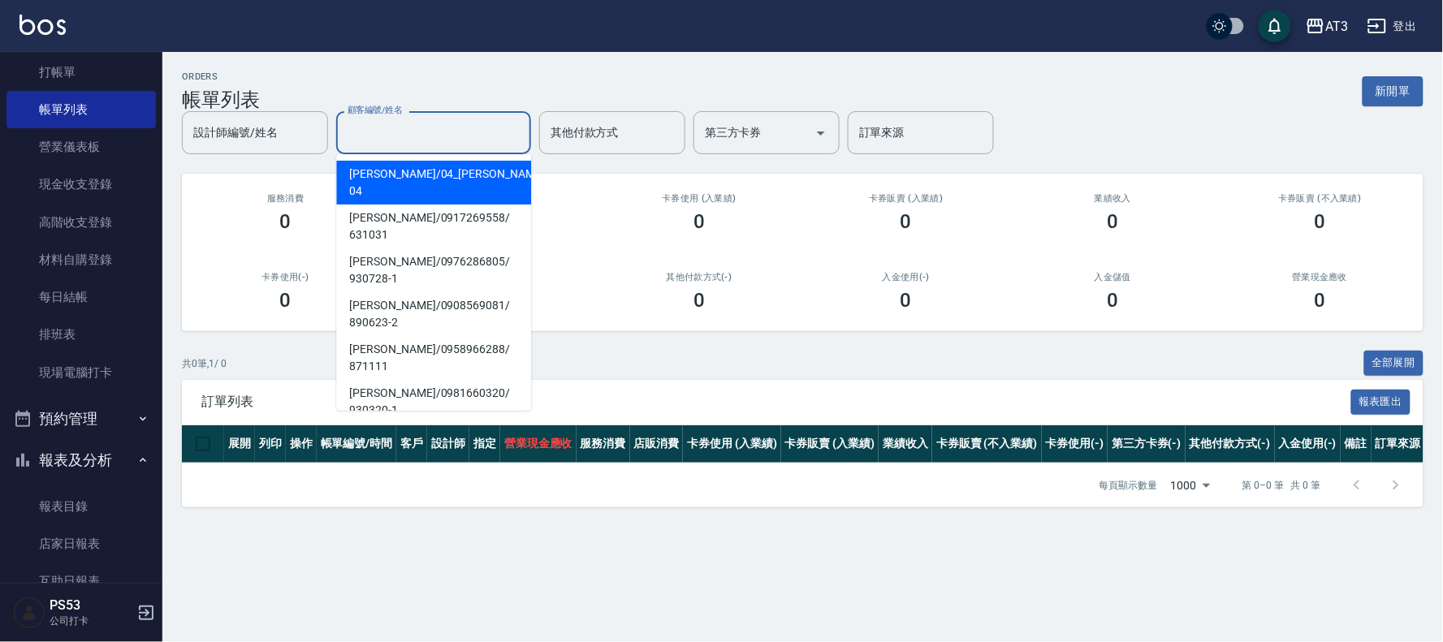
click at [428, 131] on input "顧客編號/姓名" at bounding box center [433, 133] width 180 height 28
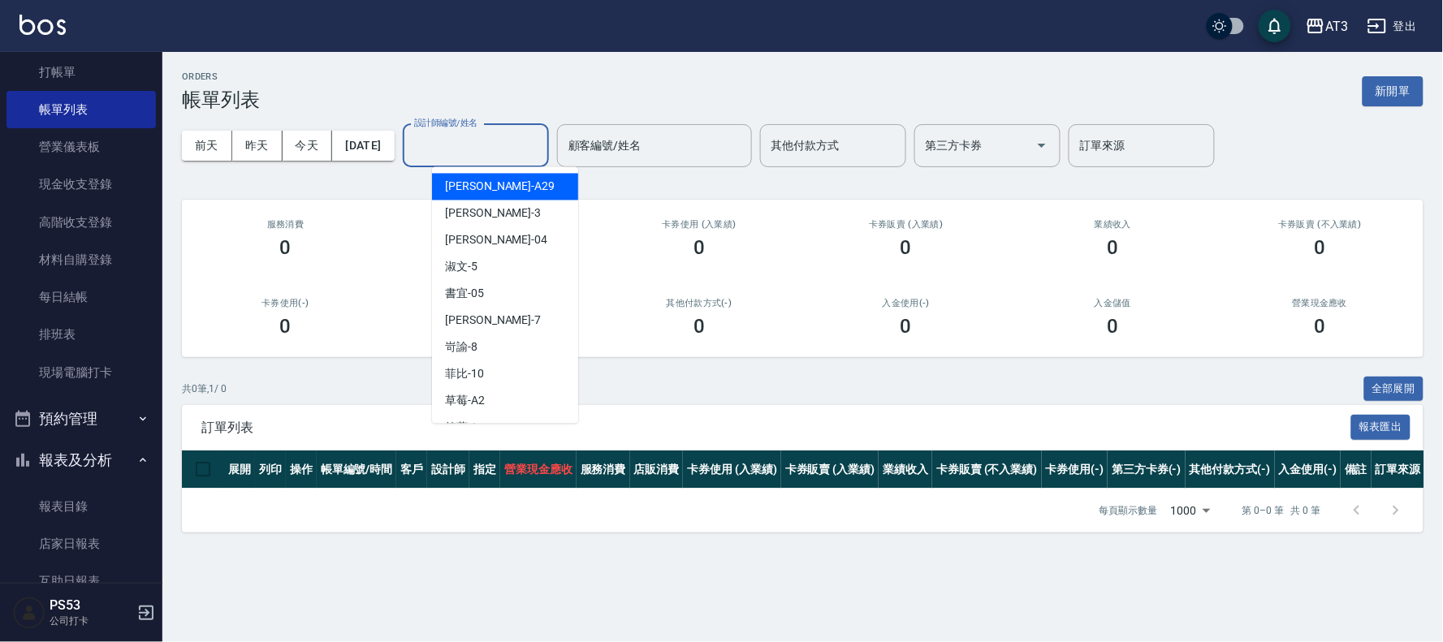
click at [460, 150] on input "設計師編號/姓名" at bounding box center [476, 146] width 132 height 28
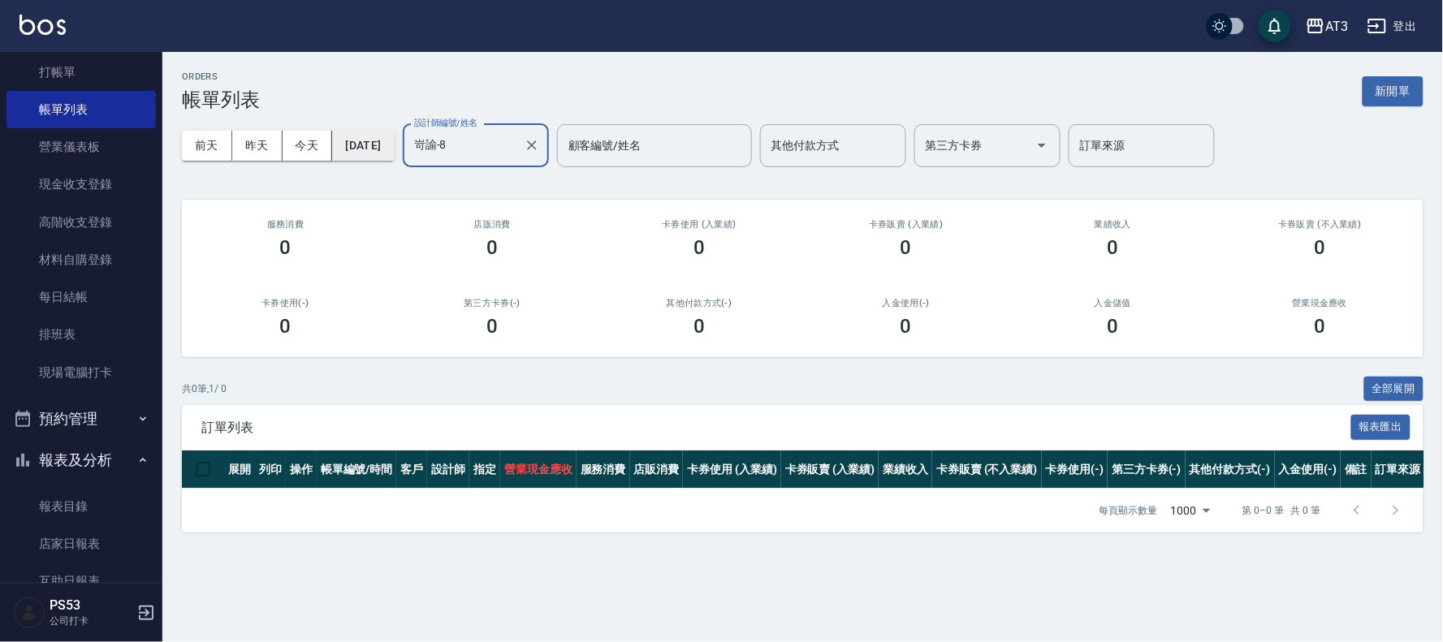
type input "岢諭-8"
click at [378, 136] on button "[DATE]" at bounding box center [363, 146] width 62 height 30
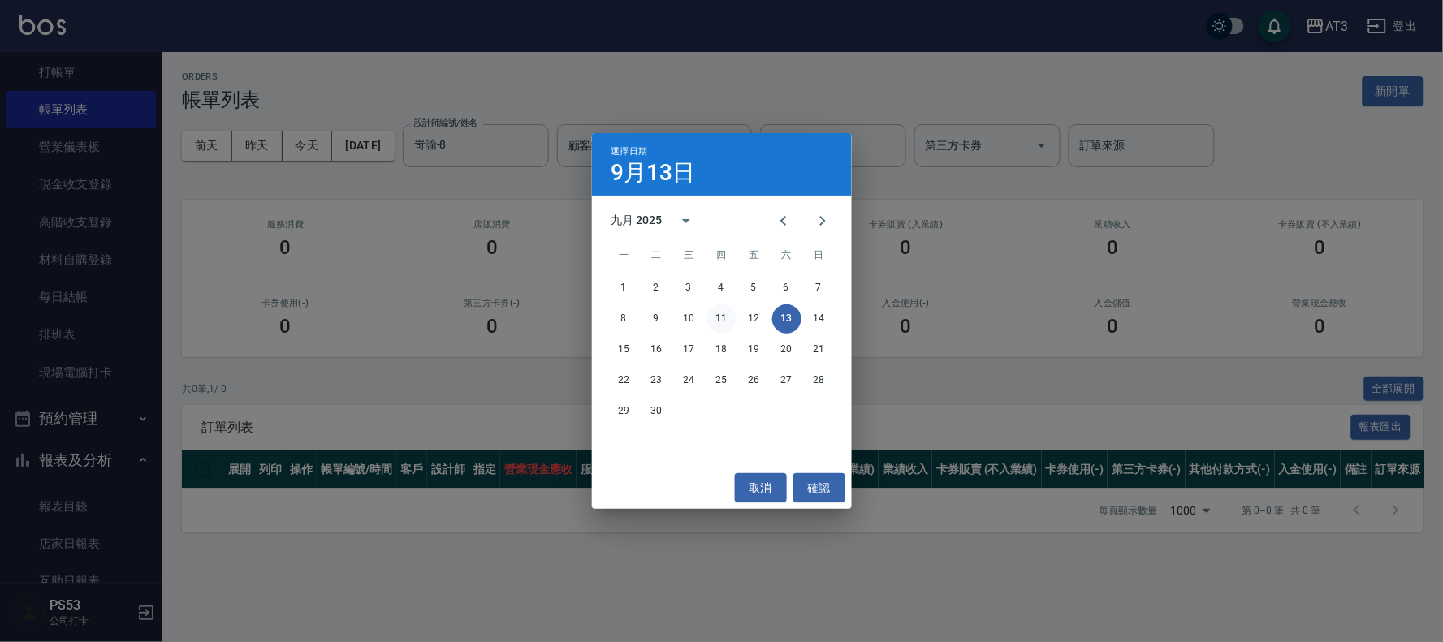
click at [719, 317] on button "11" at bounding box center [721, 318] width 29 height 29
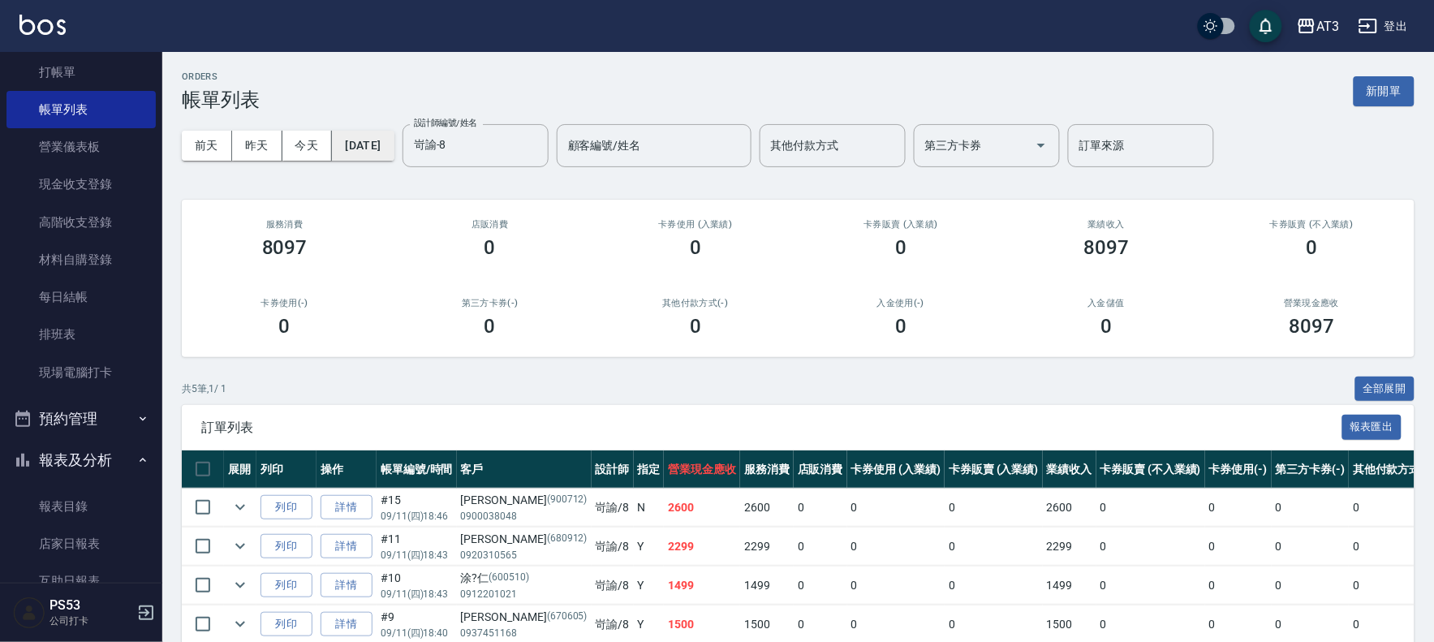
click at [393, 149] on button "[DATE]" at bounding box center [363, 146] width 62 height 30
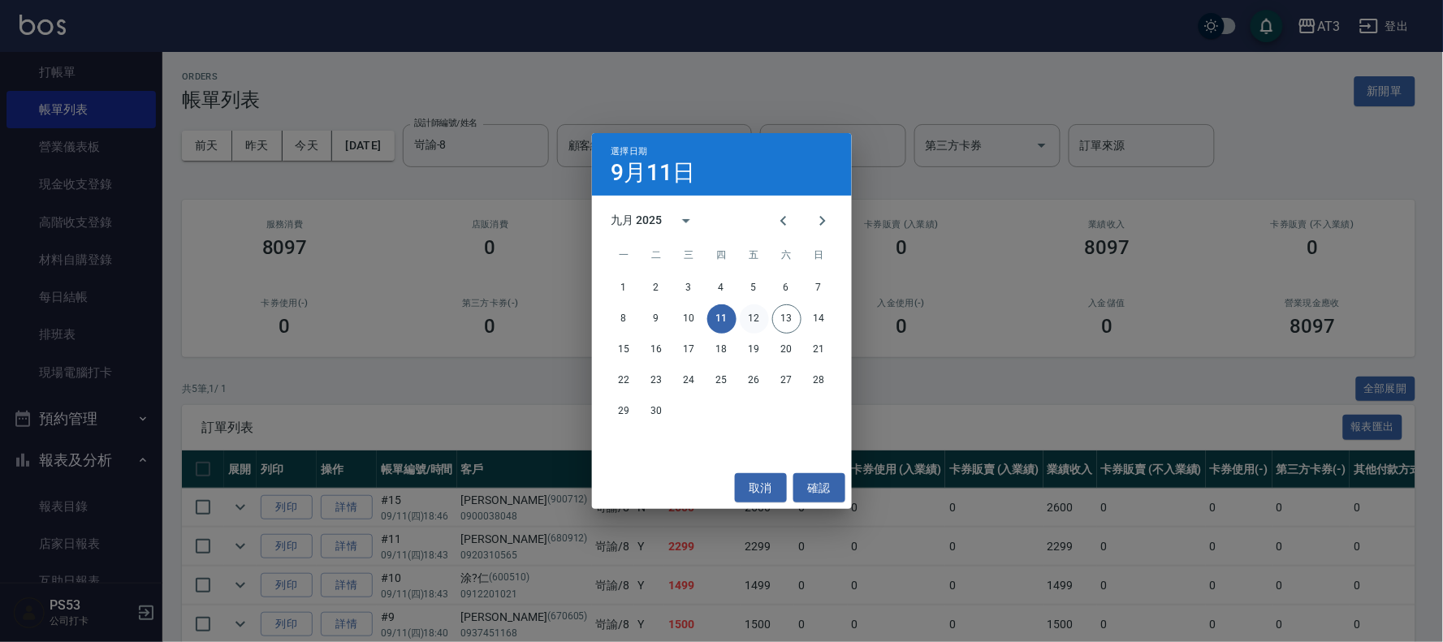
click at [761, 321] on button "12" at bounding box center [754, 318] width 29 height 29
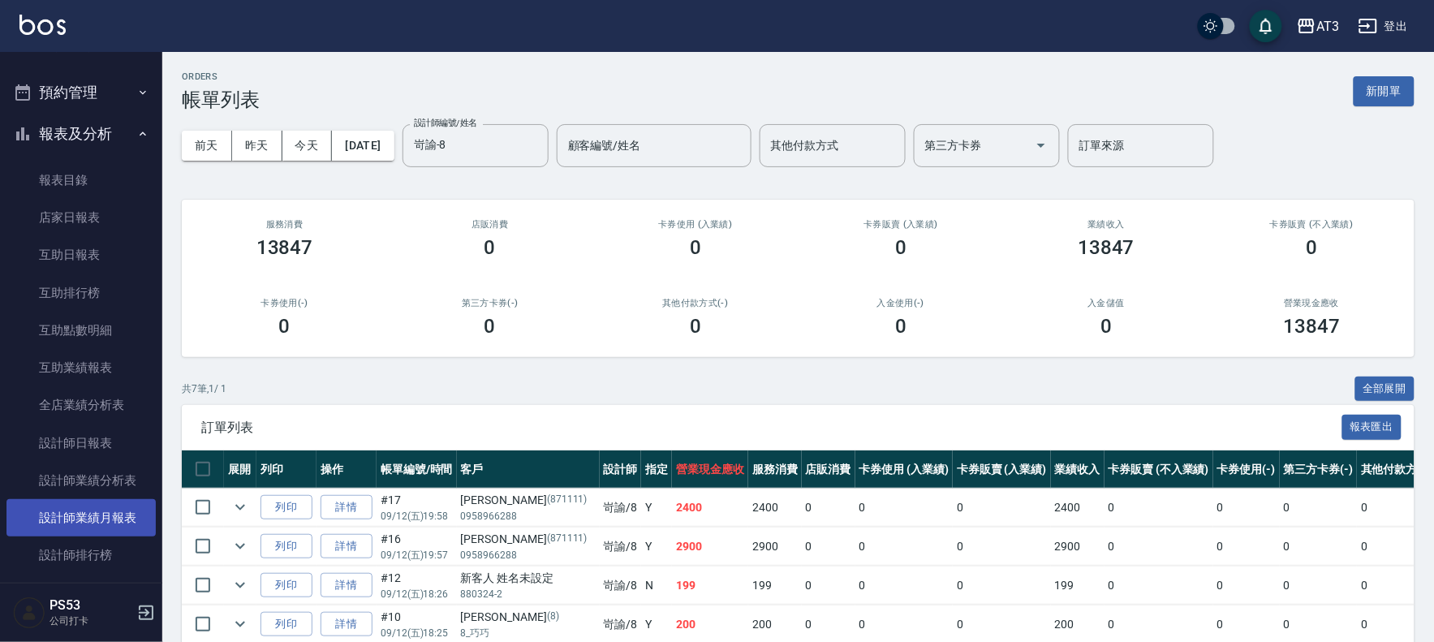
scroll to position [415, 0]
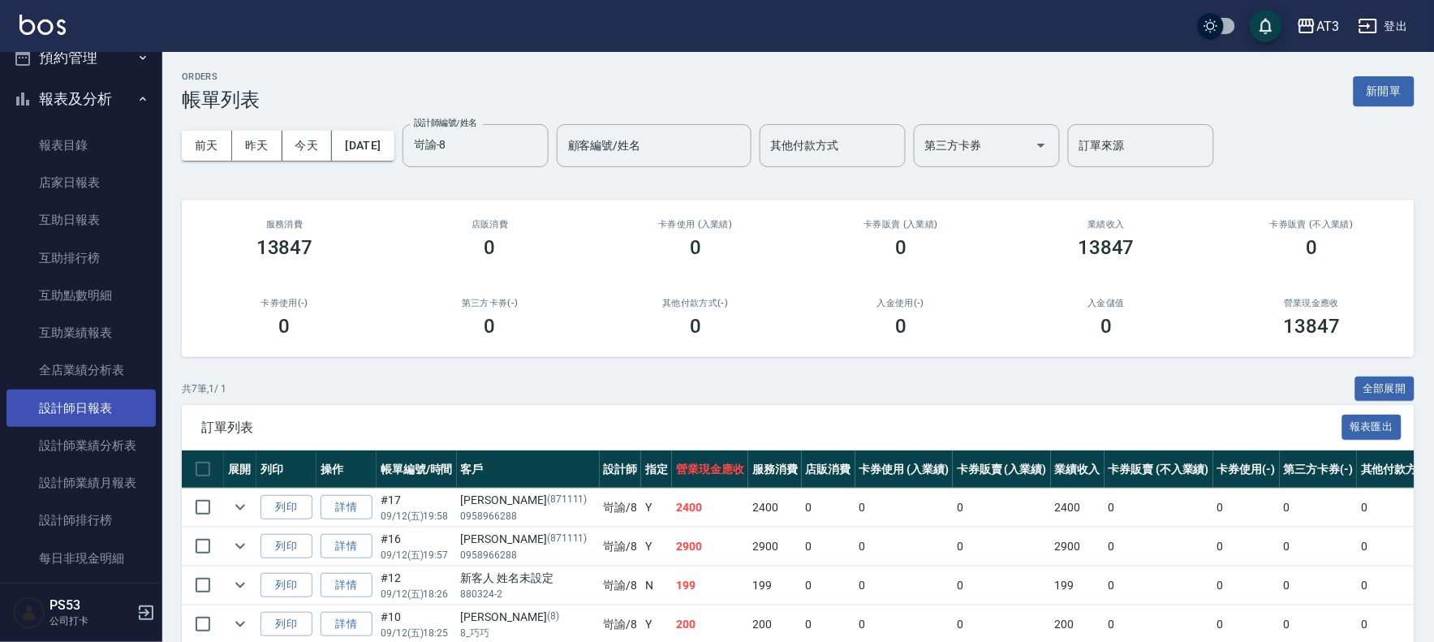
click at [110, 406] on link "設計師日報表" at bounding box center [80, 408] width 149 height 37
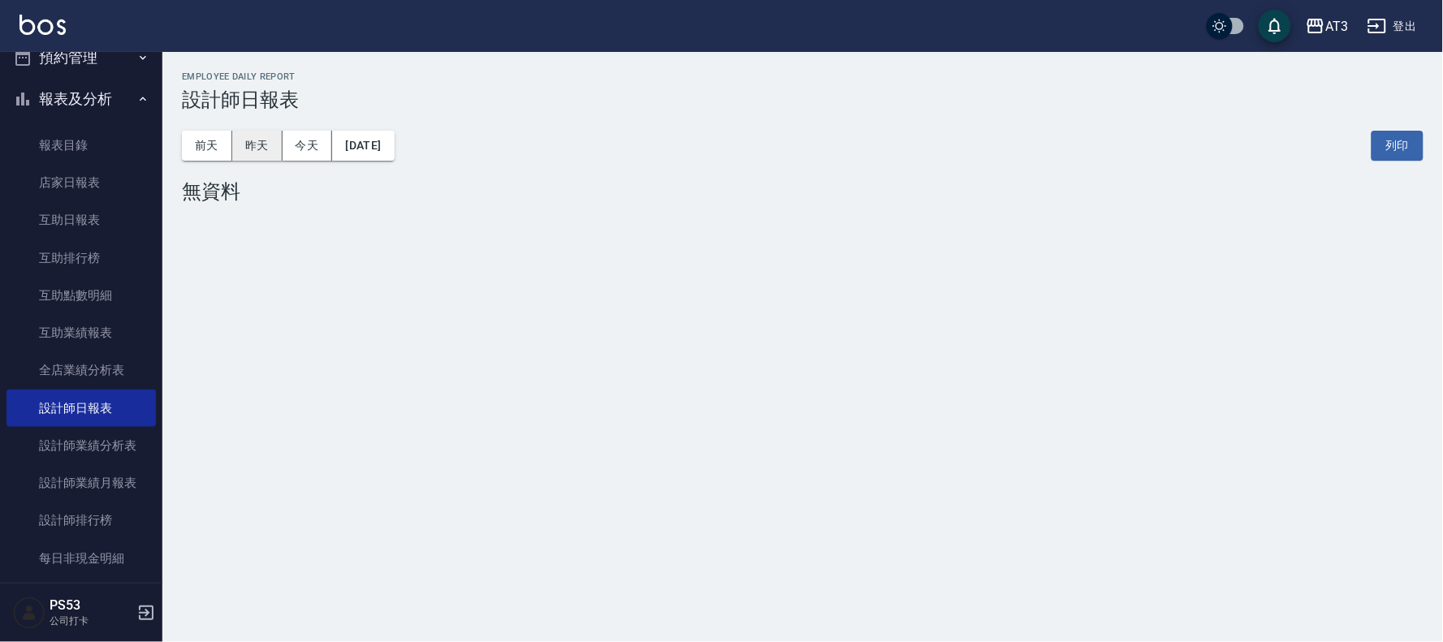
click at [254, 146] on button "昨天" at bounding box center [257, 146] width 50 height 30
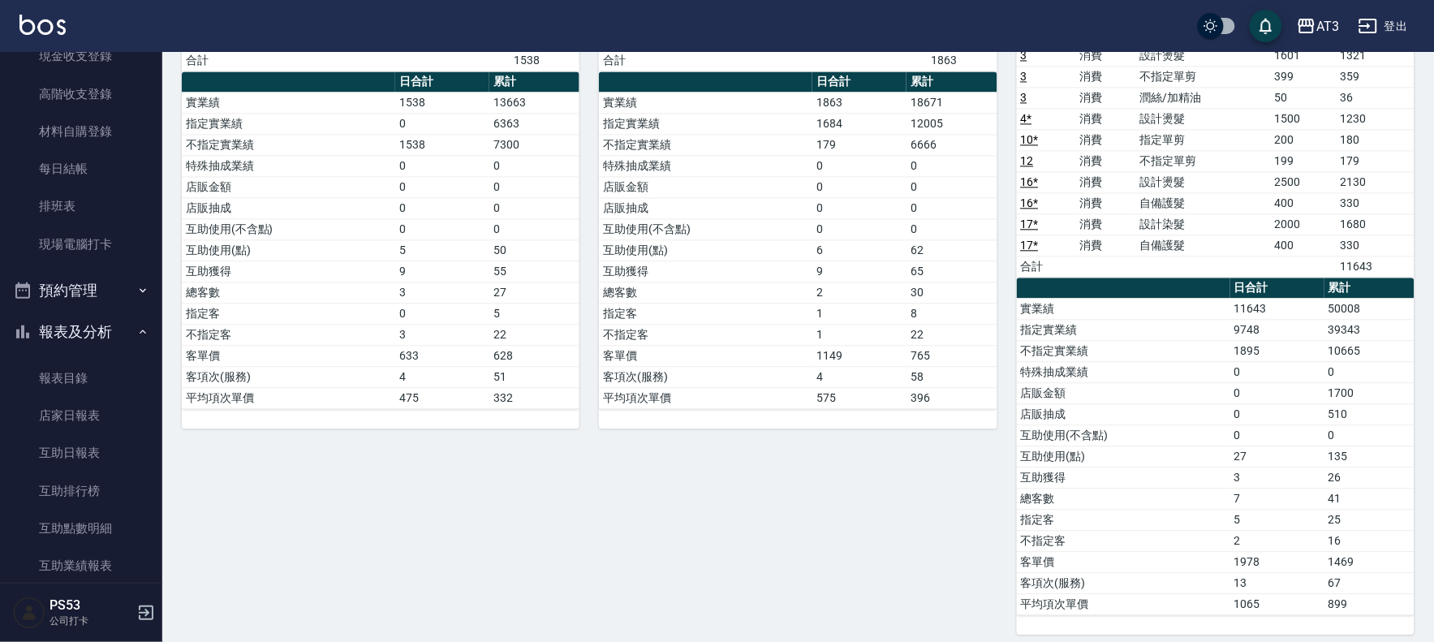
scroll to position [104, 0]
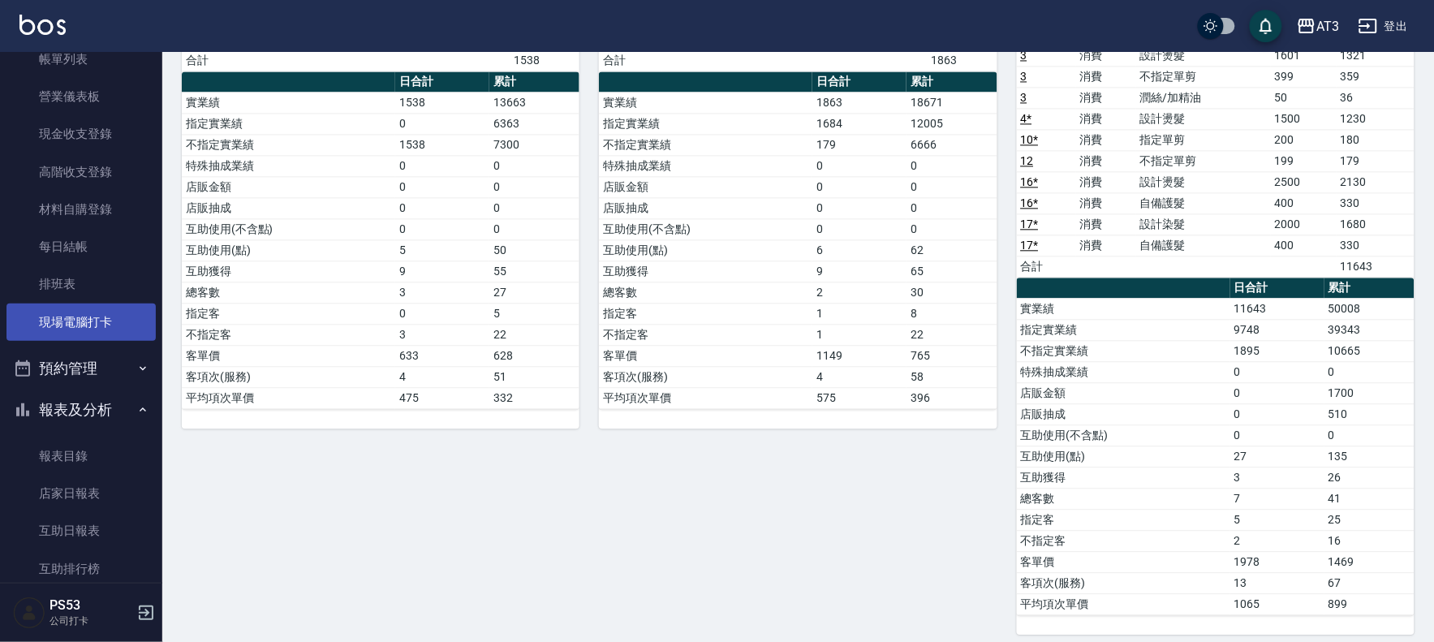
click at [42, 317] on link "現場電腦打卡" at bounding box center [80, 322] width 149 height 37
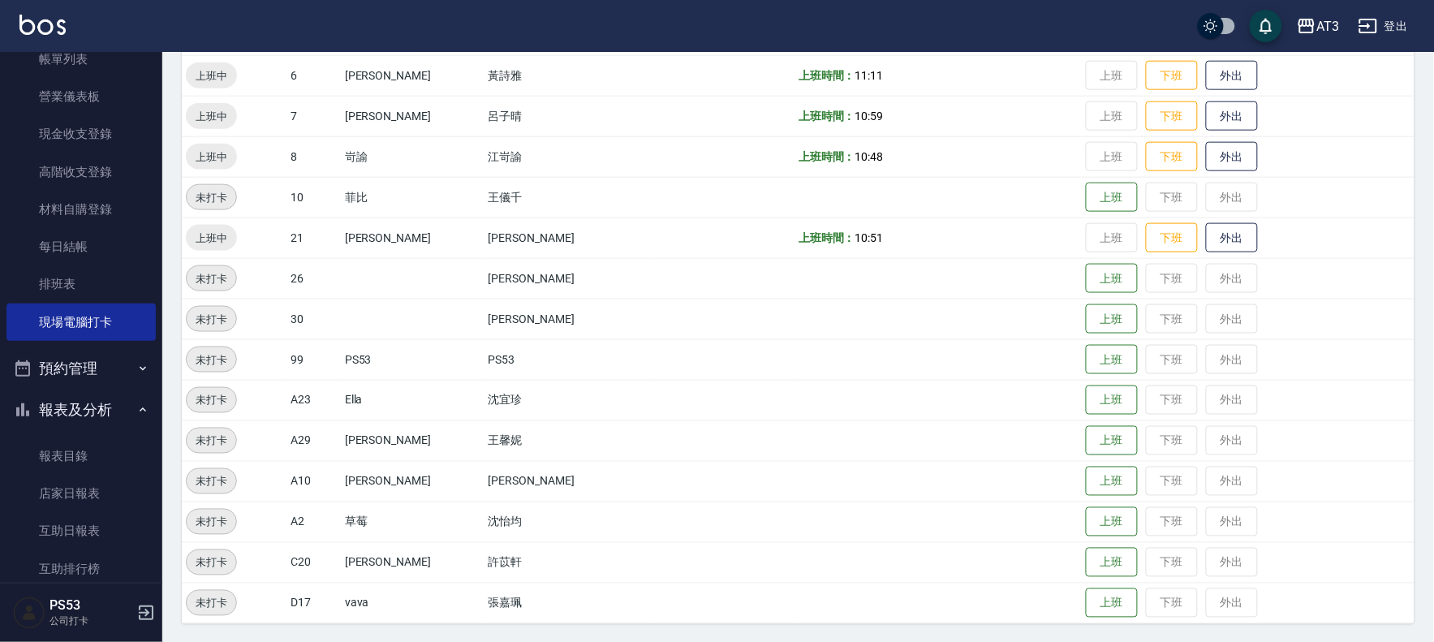
scroll to position [533, 0]
click at [1086, 201] on button "上班" at bounding box center [1112, 197] width 52 height 28
